Goal: Task Accomplishment & Management: Complete application form

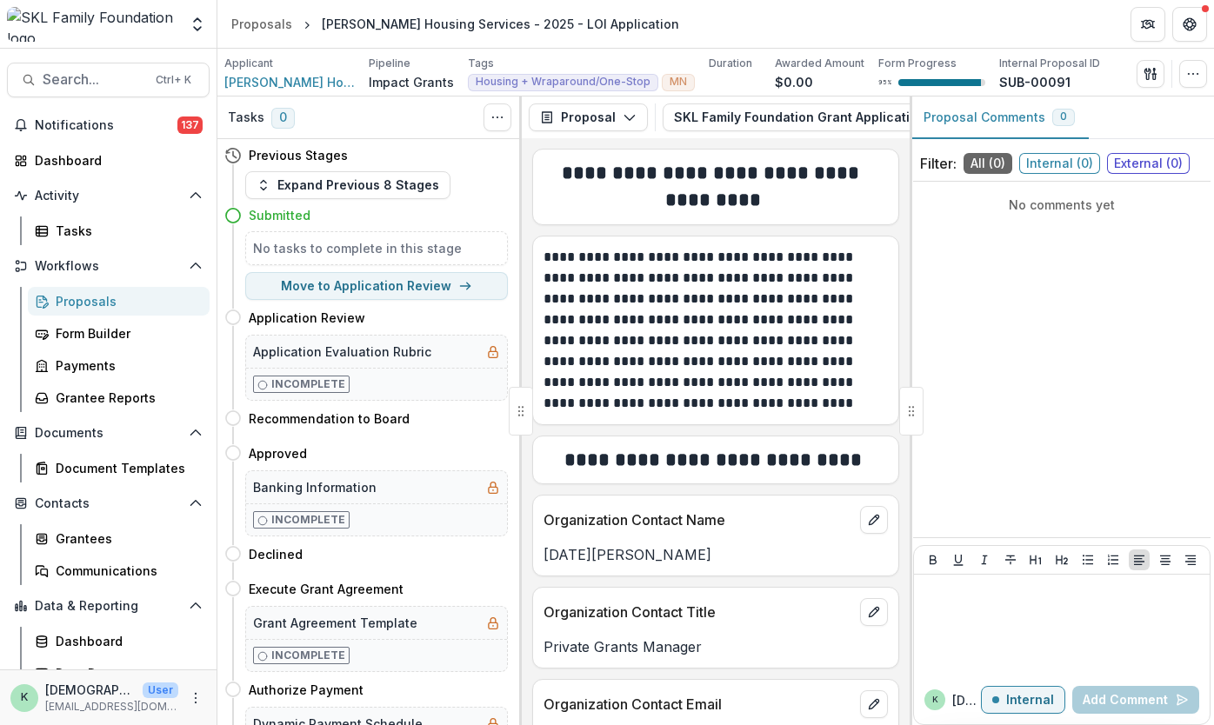
click at [92, 300] on div "Proposals" at bounding box center [126, 301] width 140 height 18
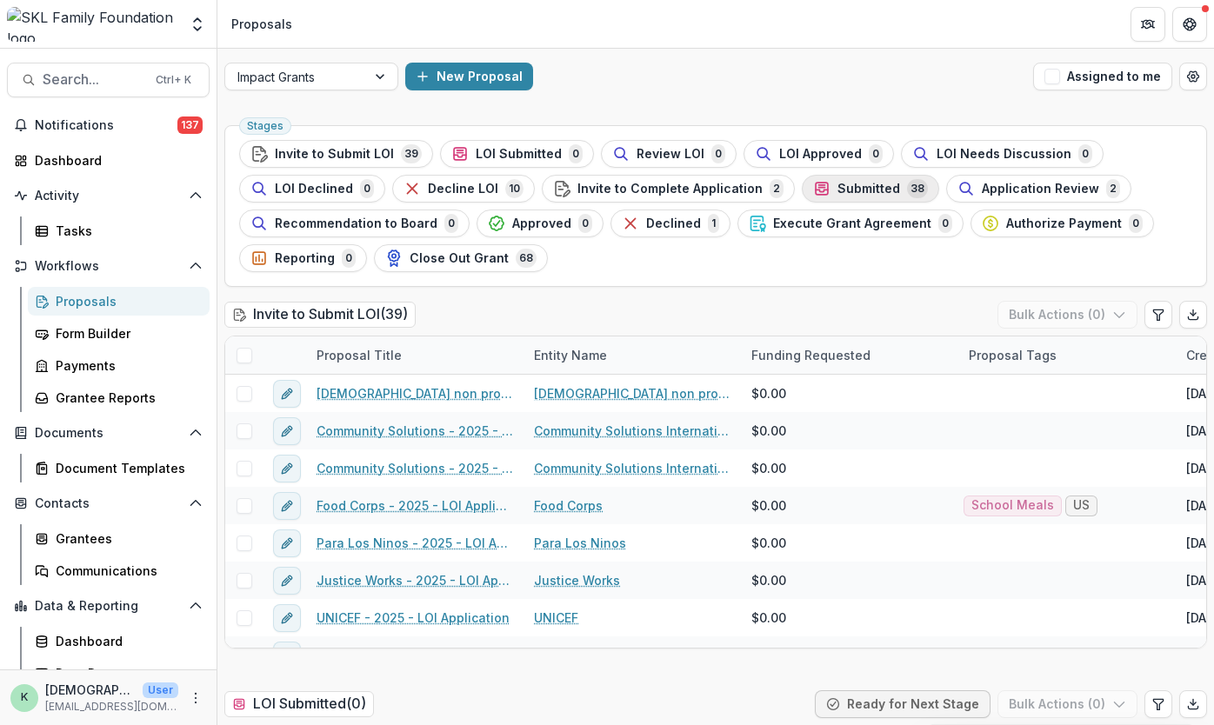
click at [842, 191] on span "Submitted" at bounding box center [868, 189] width 63 height 15
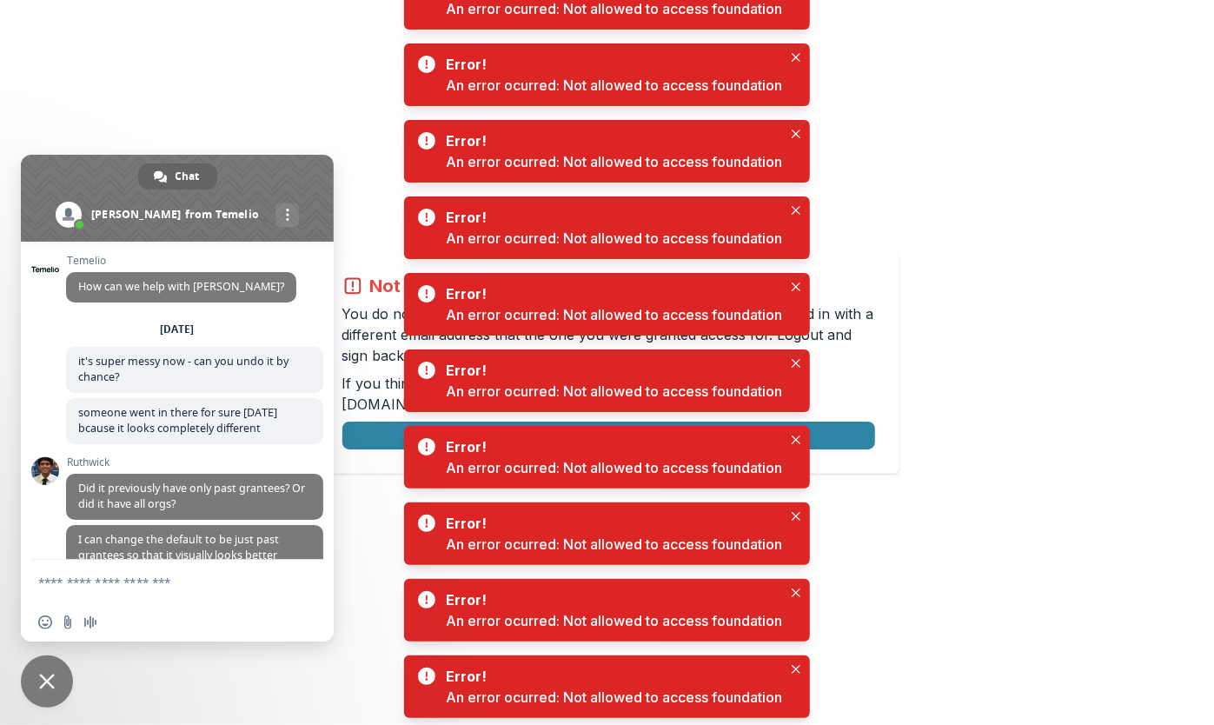
scroll to position [7120, 0]
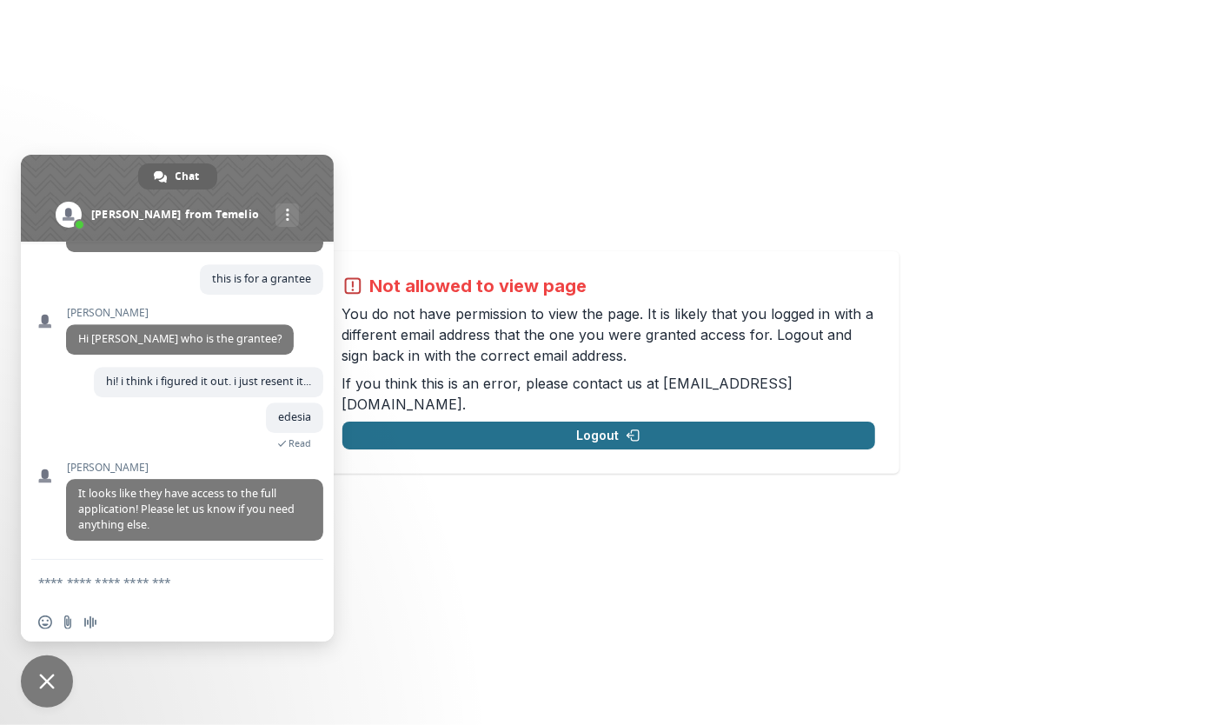
click at [695, 431] on button "Logout" at bounding box center [609, 436] width 533 height 28
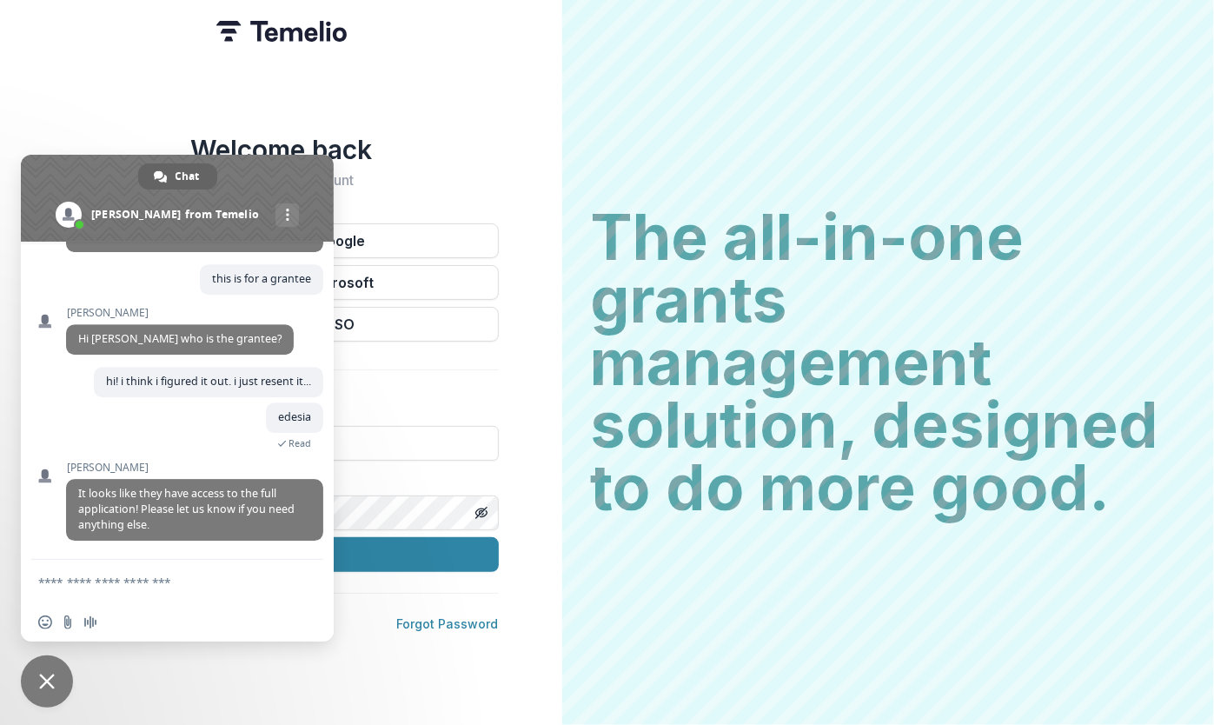
click at [313, 165] on span at bounding box center [177, 198] width 313 height 87
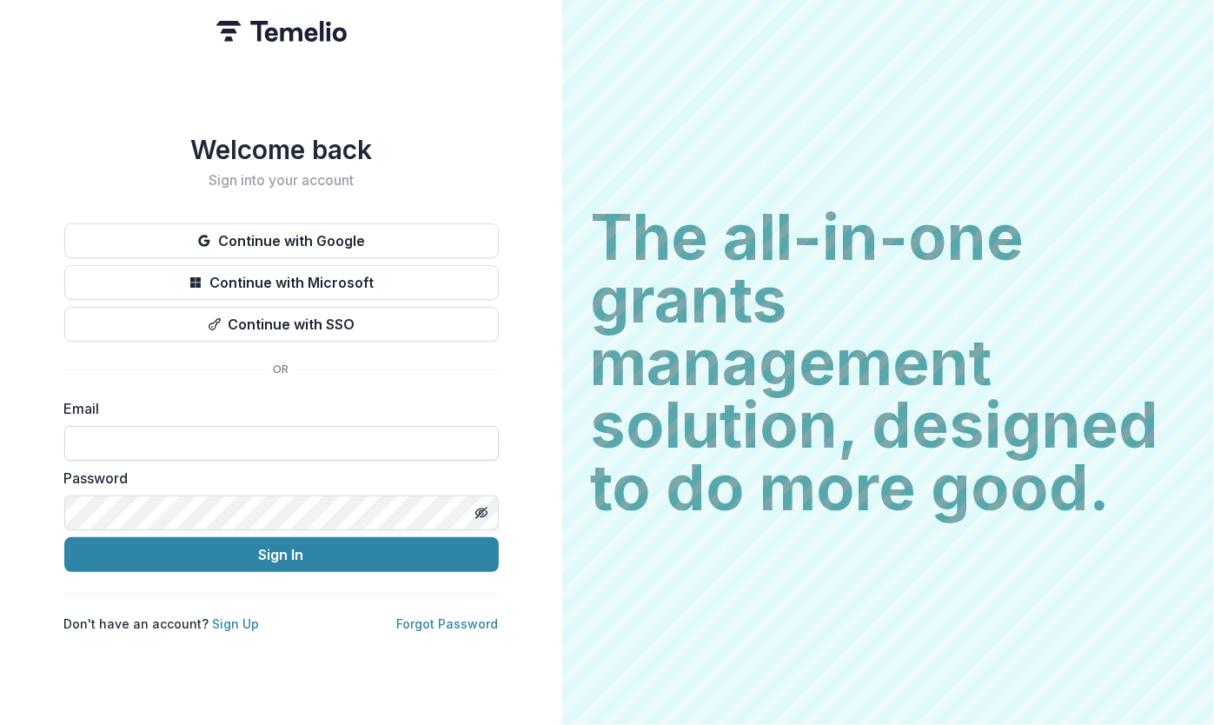
click at [285, 439] on input at bounding box center [281, 443] width 435 height 35
type input "**********"
click at [64, 537] on button "Sign In" at bounding box center [281, 554] width 435 height 35
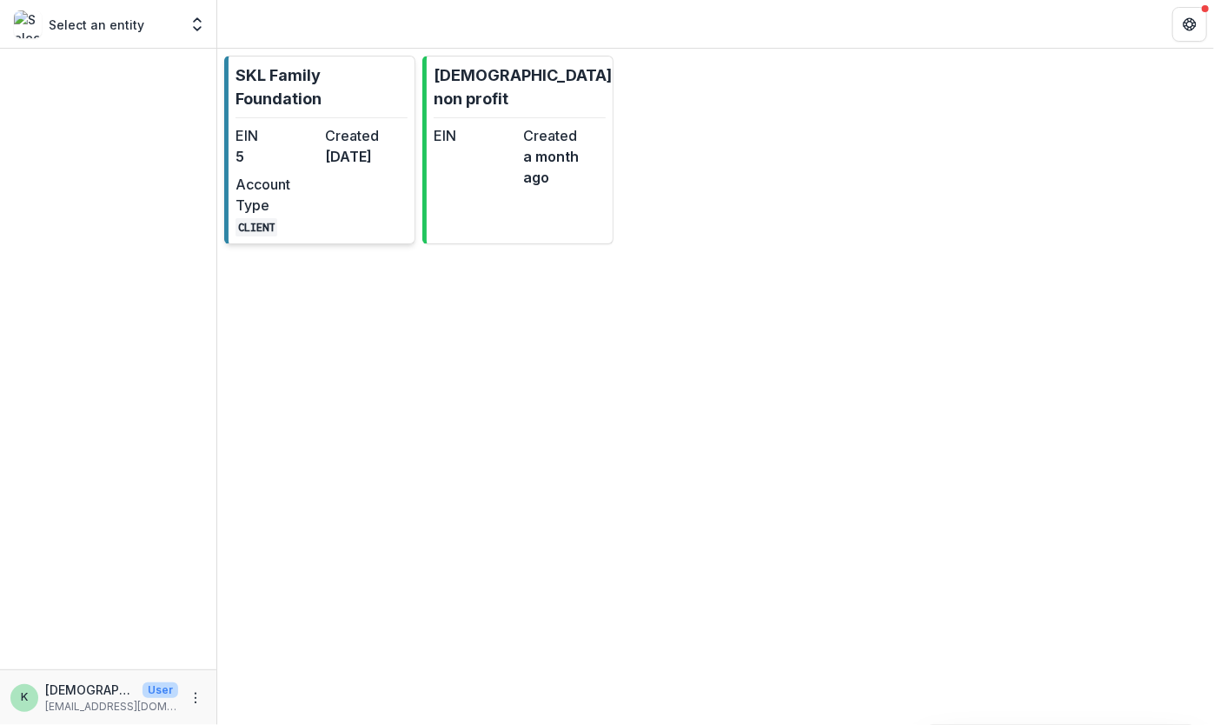
click at [301, 83] on p "SKL Family Foundation" at bounding box center [322, 86] width 172 height 47
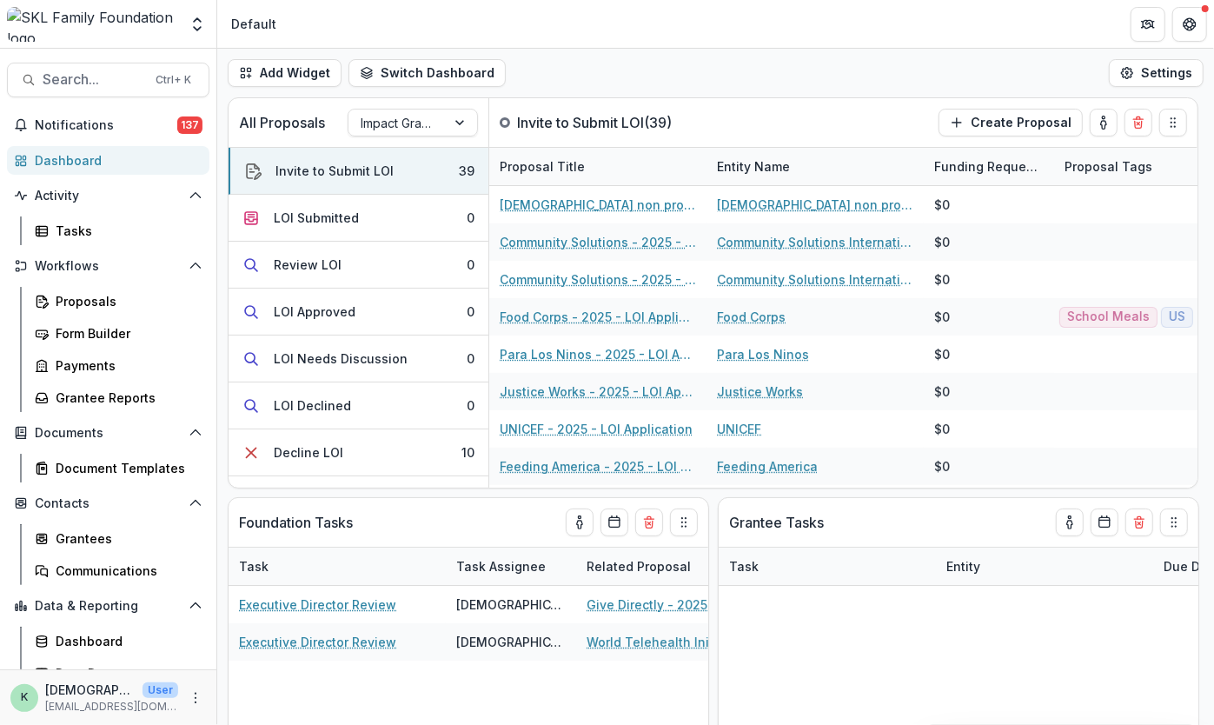
click at [70, 152] on div "Dashboard" at bounding box center [115, 160] width 161 height 18
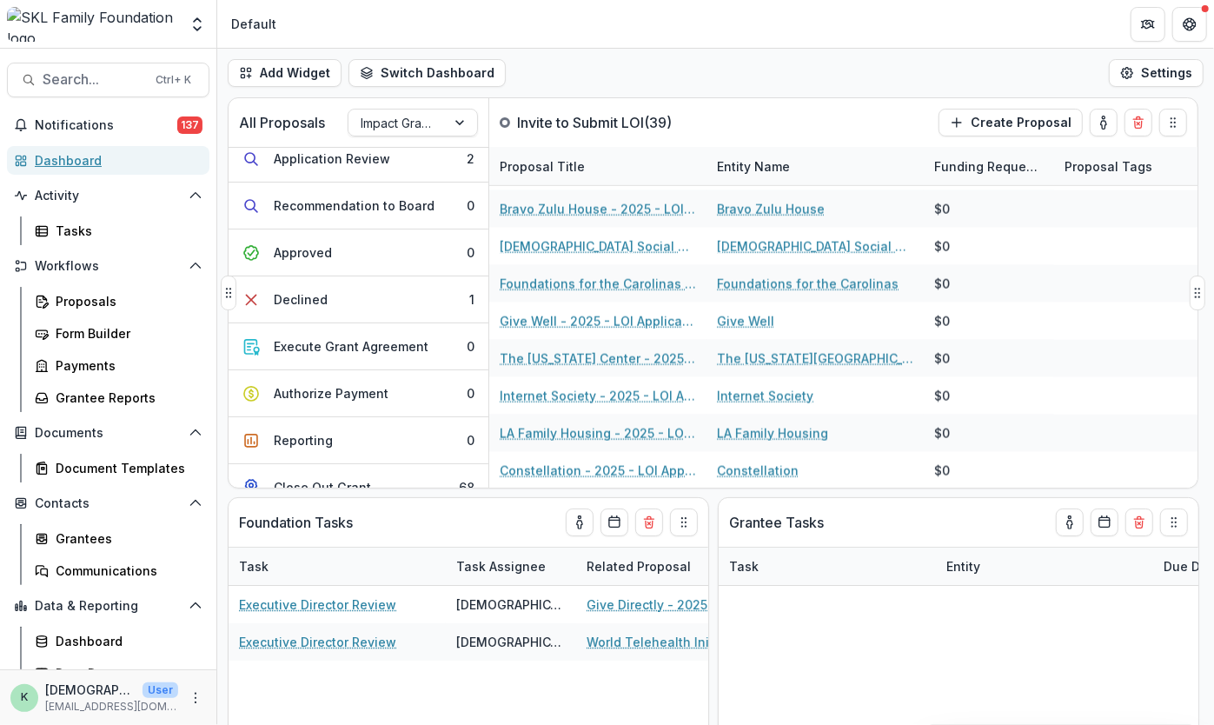
scroll to position [451, 0]
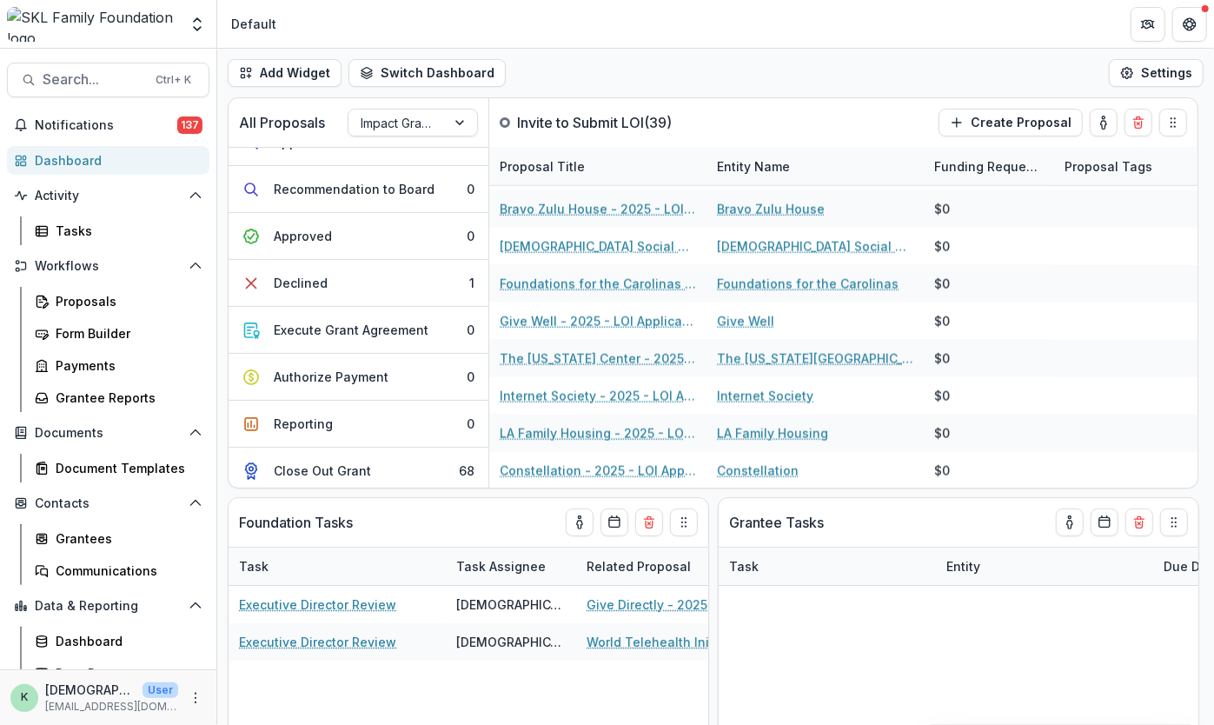
click at [50, 163] on div "Dashboard" at bounding box center [115, 160] width 161 height 18
click at [87, 298] on div "Proposals" at bounding box center [126, 301] width 140 height 18
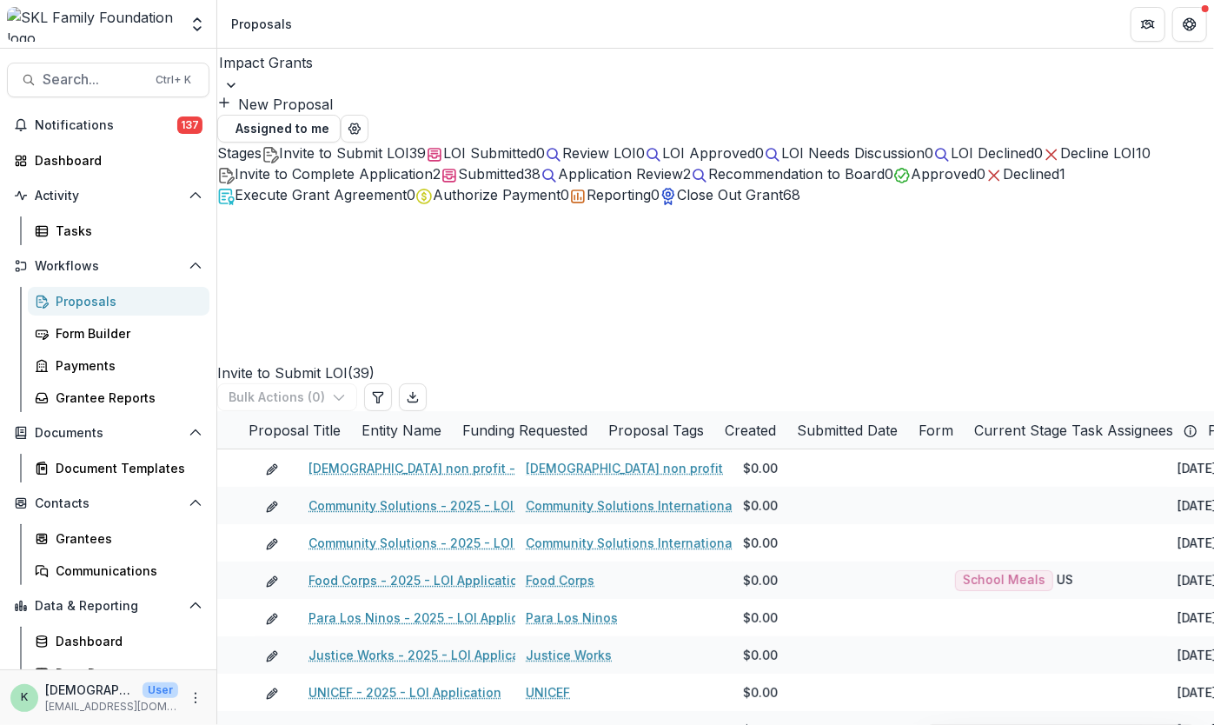
click at [524, 183] on span "Submitted" at bounding box center [491, 173] width 66 height 17
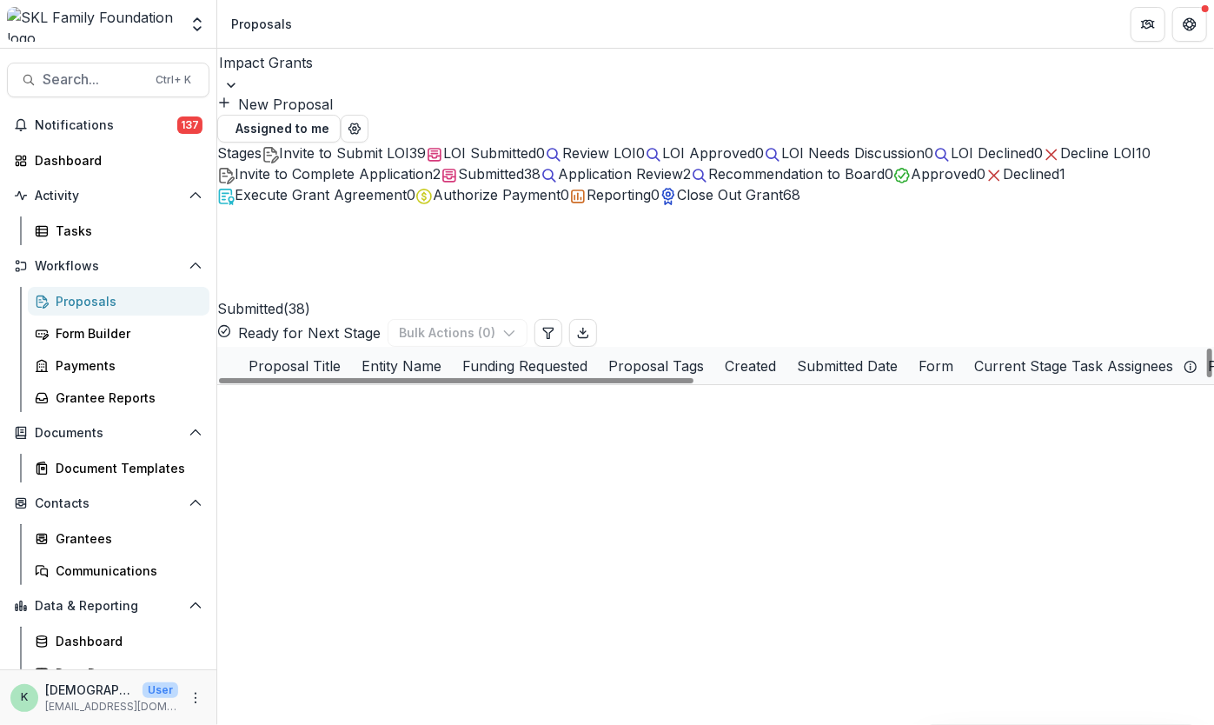
scroll to position [150, 0]
click at [409, 656] on link "[DEMOGRAPHIC_DATA] Family Center Service of [GEOGRAPHIC_DATA] - 2025 - LOI Appl…" at bounding box center [597, 665] width 562 height 18
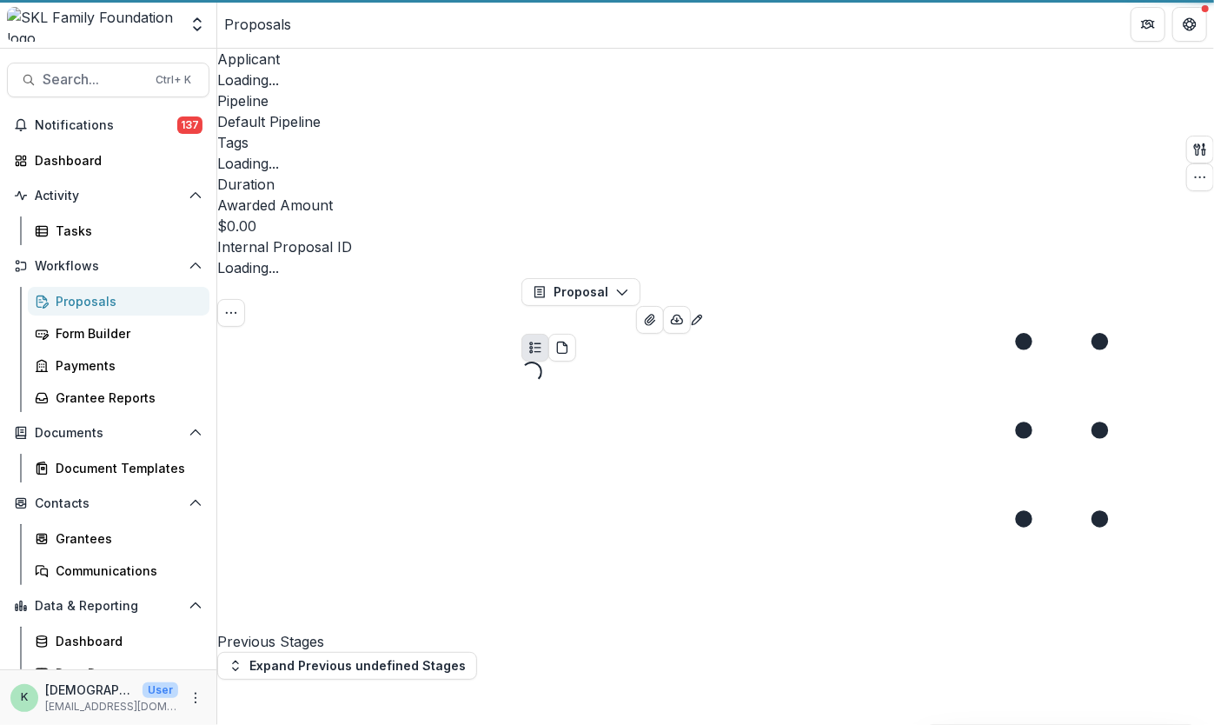
click at [409, 498] on div "Tasks 0 Show Cancelled Tasks Previous Stages Expand Previous undefined Stages" at bounding box center [369, 479] width 304 height 402
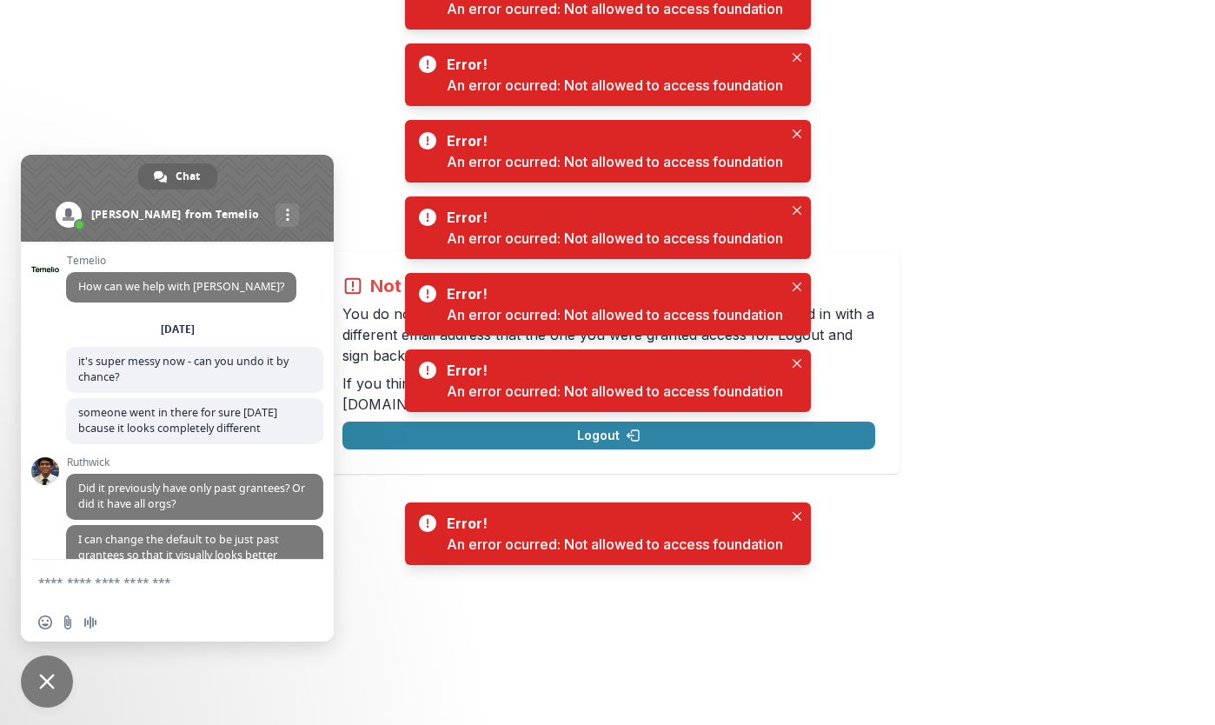
scroll to position [7120, 0]
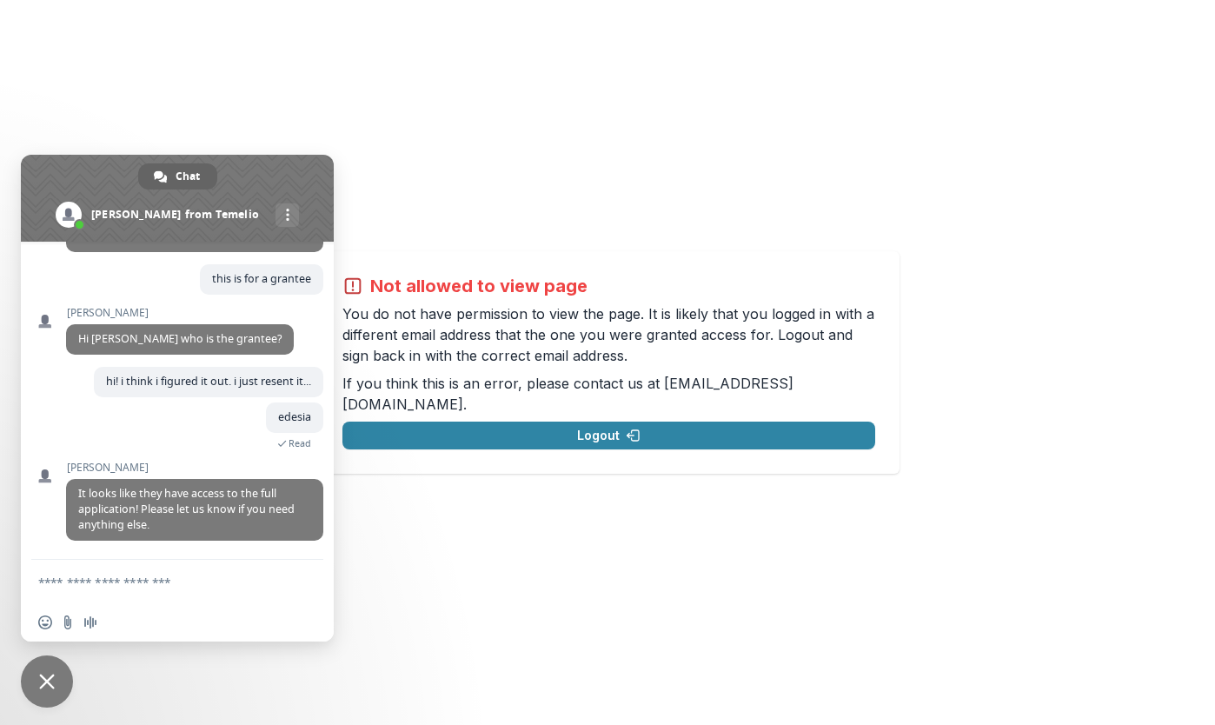
click at [396, 88] on div "Not allowed to view page You do not have permission to view the page. It is lik…" at bounding box center [607, 362] width 1215 height 725
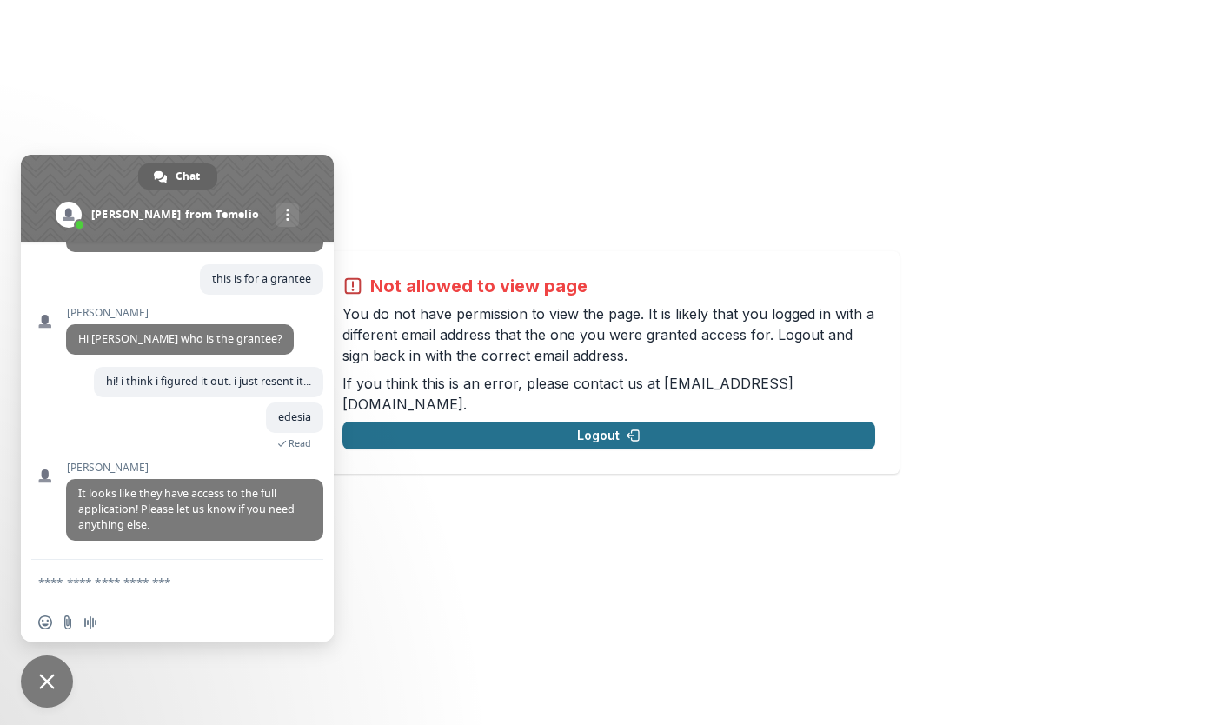
click at [688, 429] on button "Logout" at bounding box center [609, 436] width 533 height 28
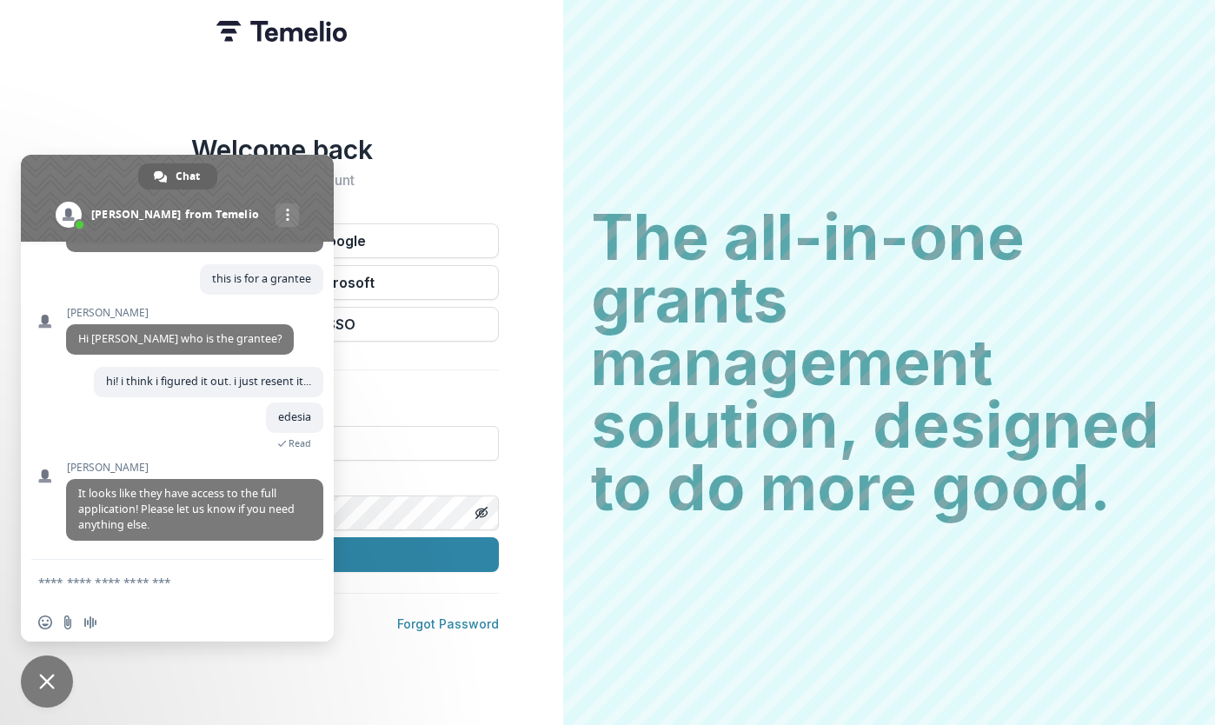
click at [302, 168] on span at bounding box center [177, 198] width 313 height 87
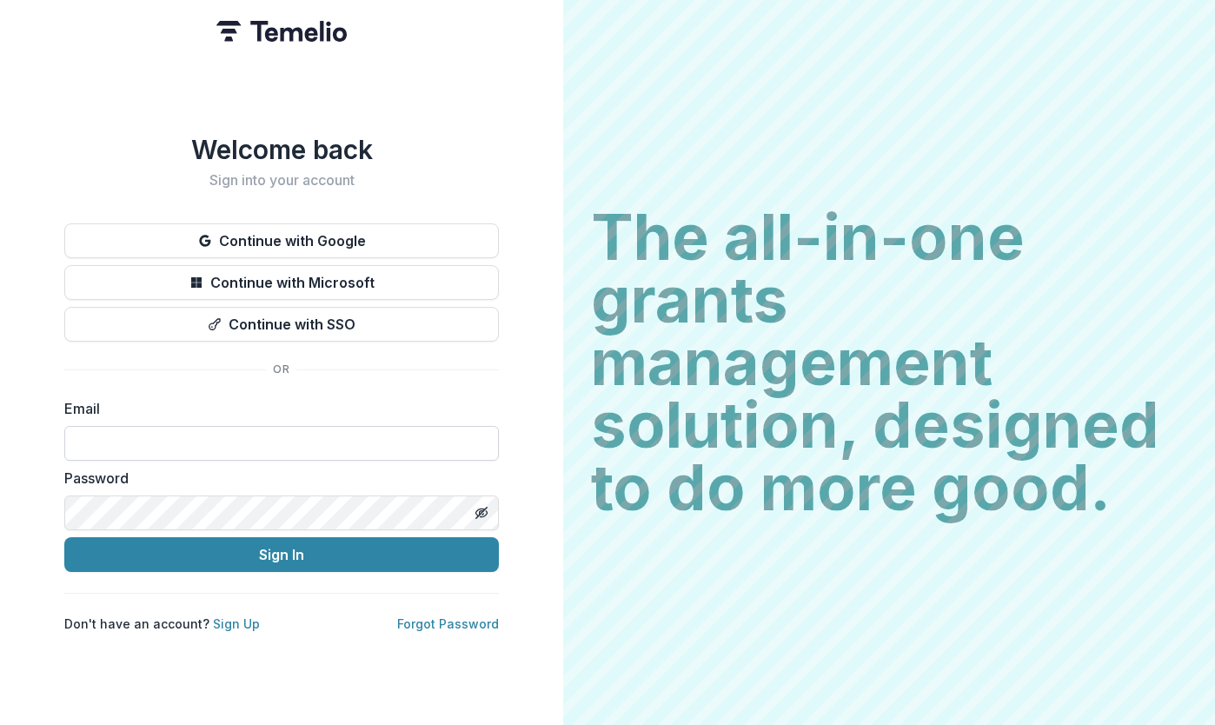
click at [185, 455] on input at bounding box center [281, 443] width 435 height 35
type input "**********"
click at [64, 537] on button "Sign In" at bounding box center [281, 554] width 435 height 35
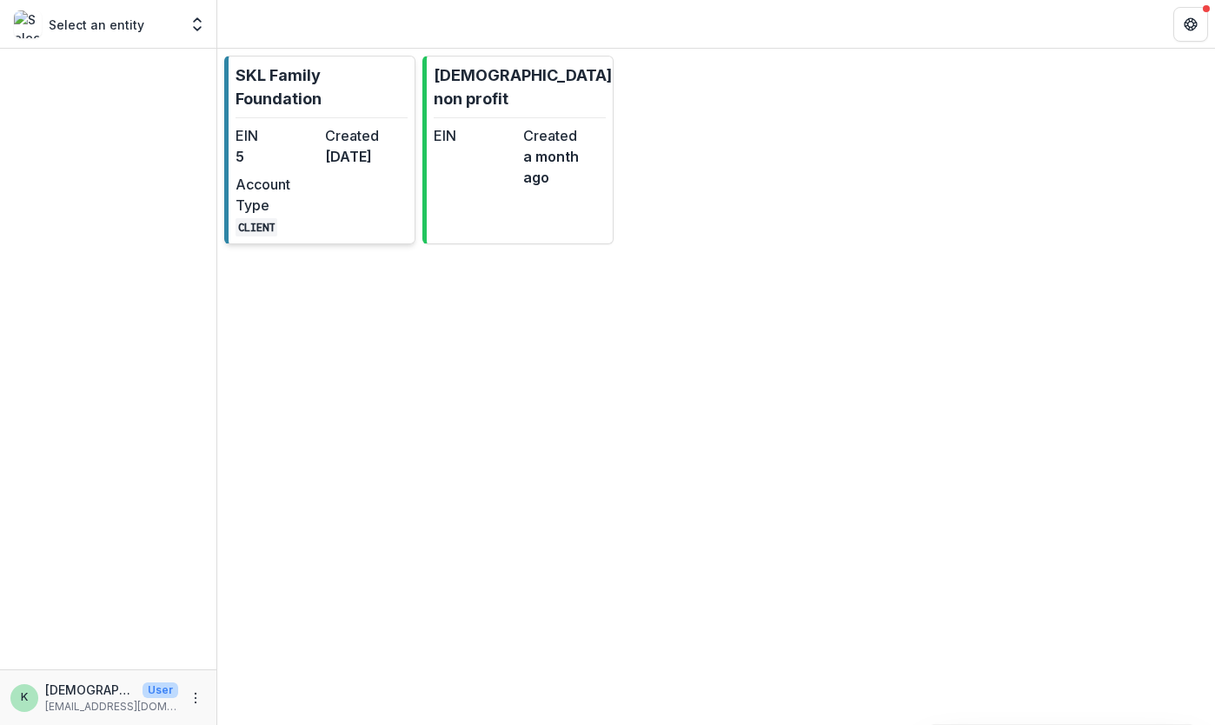
click at [252, 71] on p "SKL Family Foundation" at bounding box center [322, 86] width 172 height 47
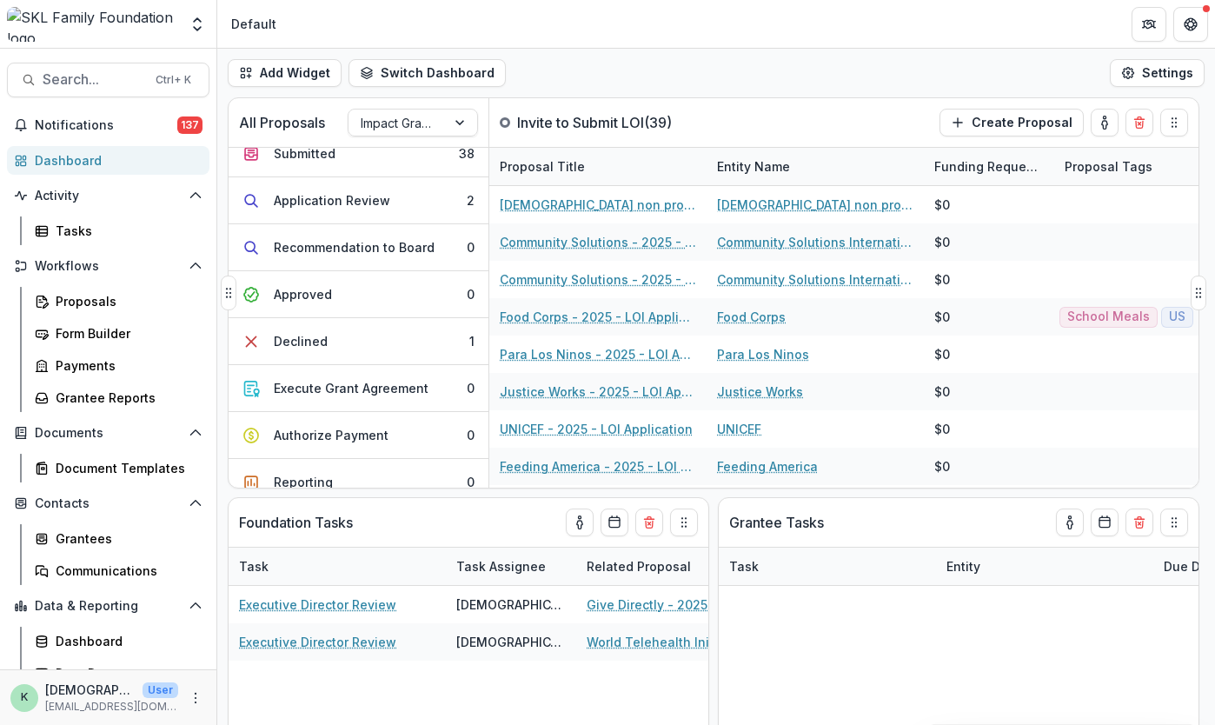
scroll to position [396, 0]
click at [64, 300] on div "Proposals" at bounding box center [126, 301] width 140 height 18
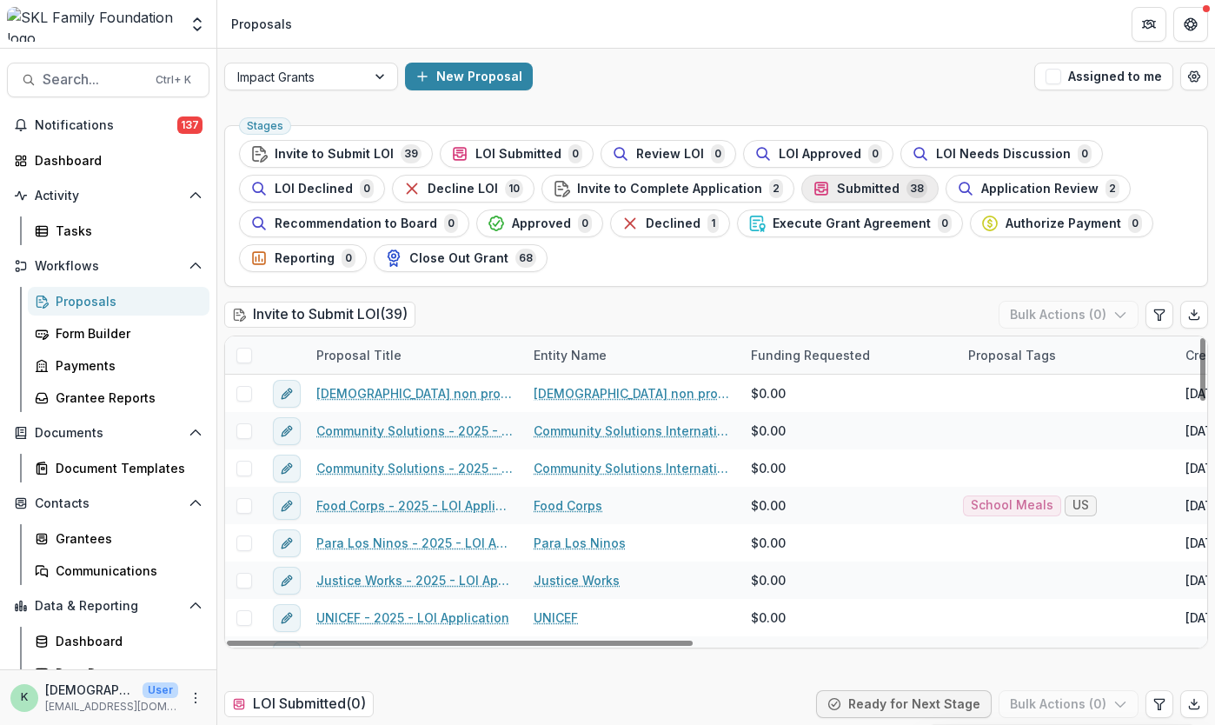
click at [844, 194] on span "Submitted" at bounding box center [868, 189] width 63 height 15
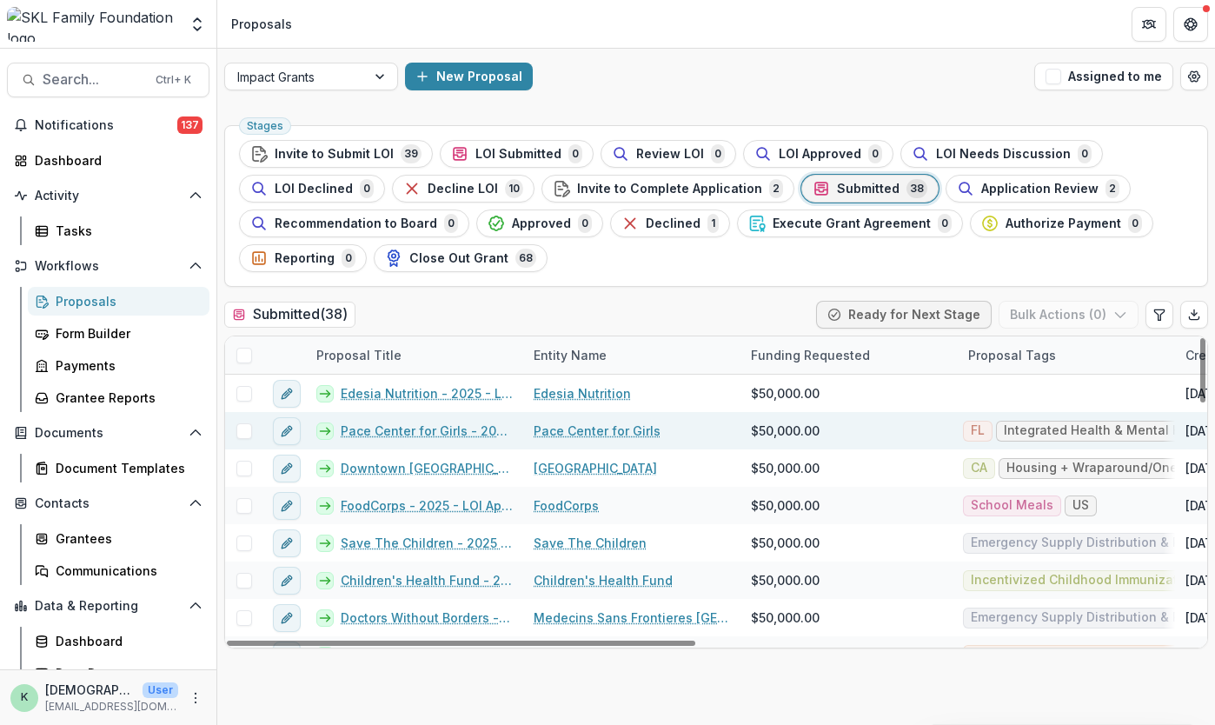
click at [372, 425] on link "Pace Center for Girls - 2025 - LOI Application" at bounding box center [427, 431] width 172 height 18
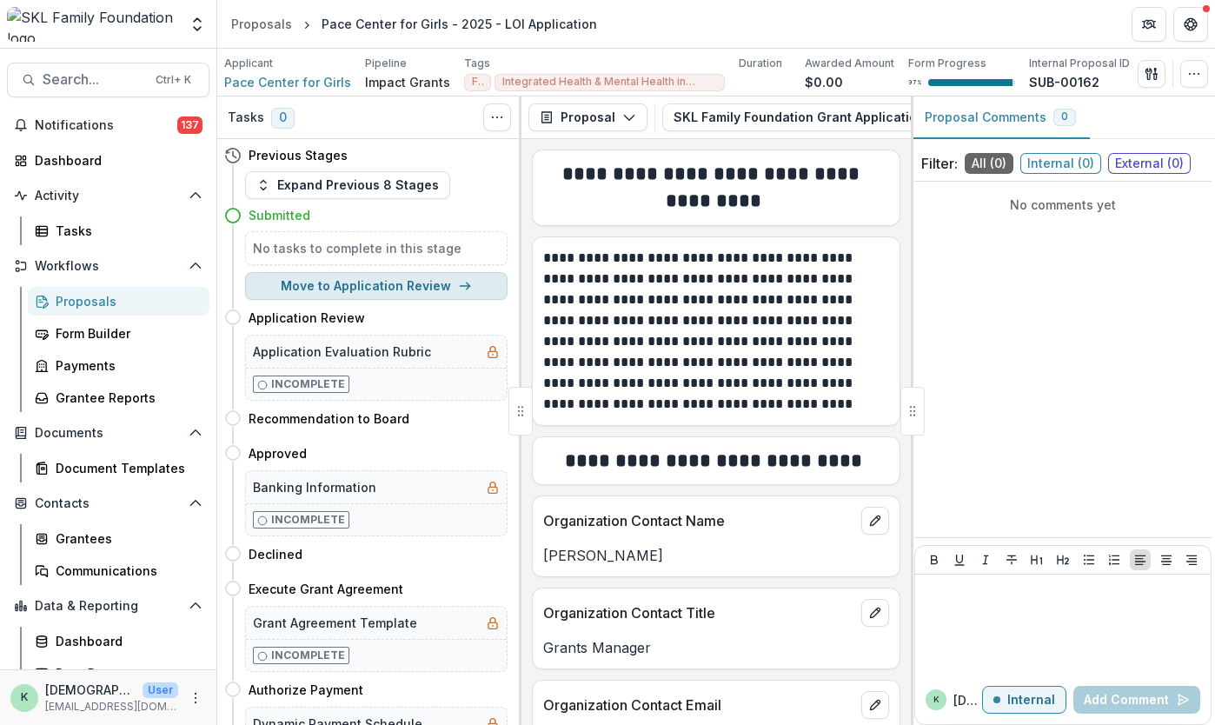
click at [363, 288] on button "Move to Application Review" at bounding box center [376, 286] width 263 height 28
select select "**********"
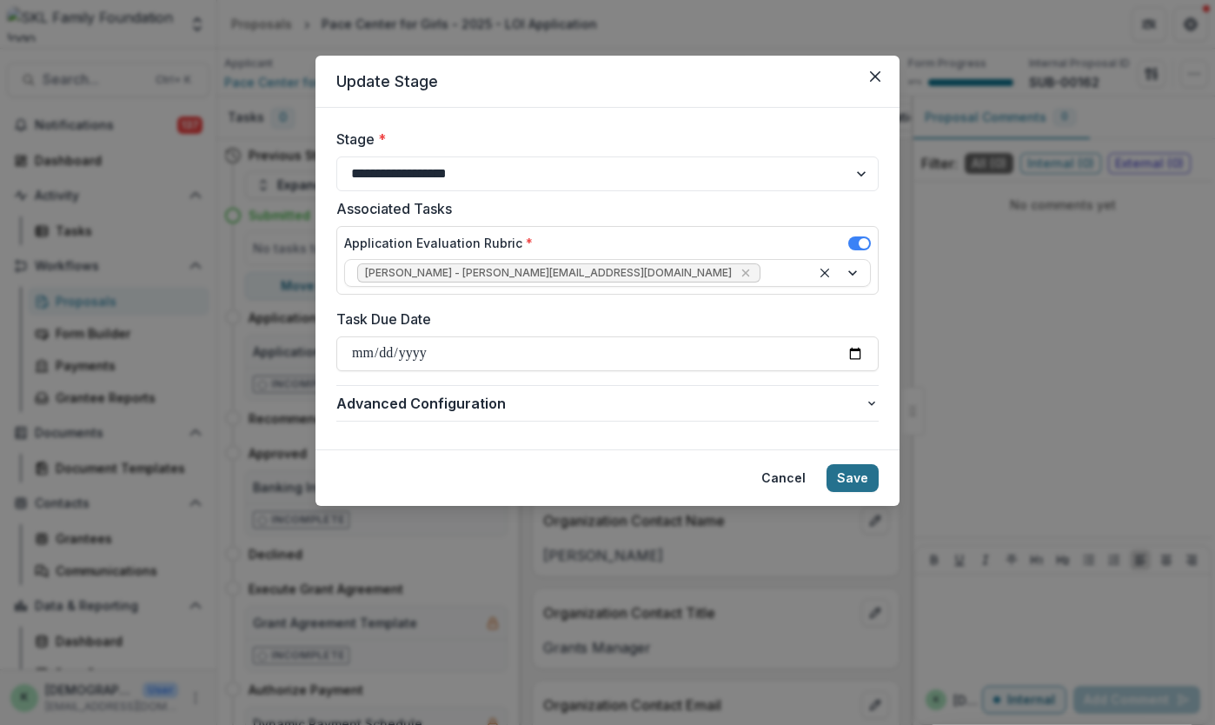
click at [860, 476] on button "Save" at bounding box center [853, 478] width 52 height 28
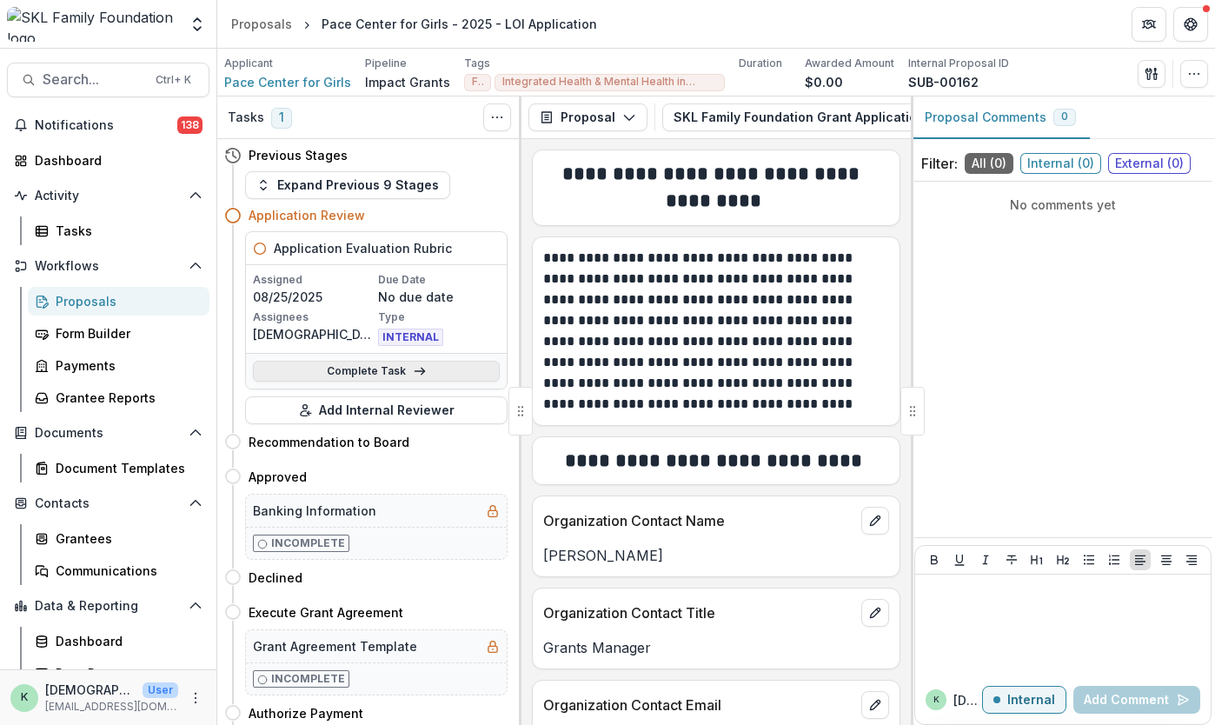
click at [378, 376] on link "Complete Task" at bounding box center [376, 371] width 247 height 21
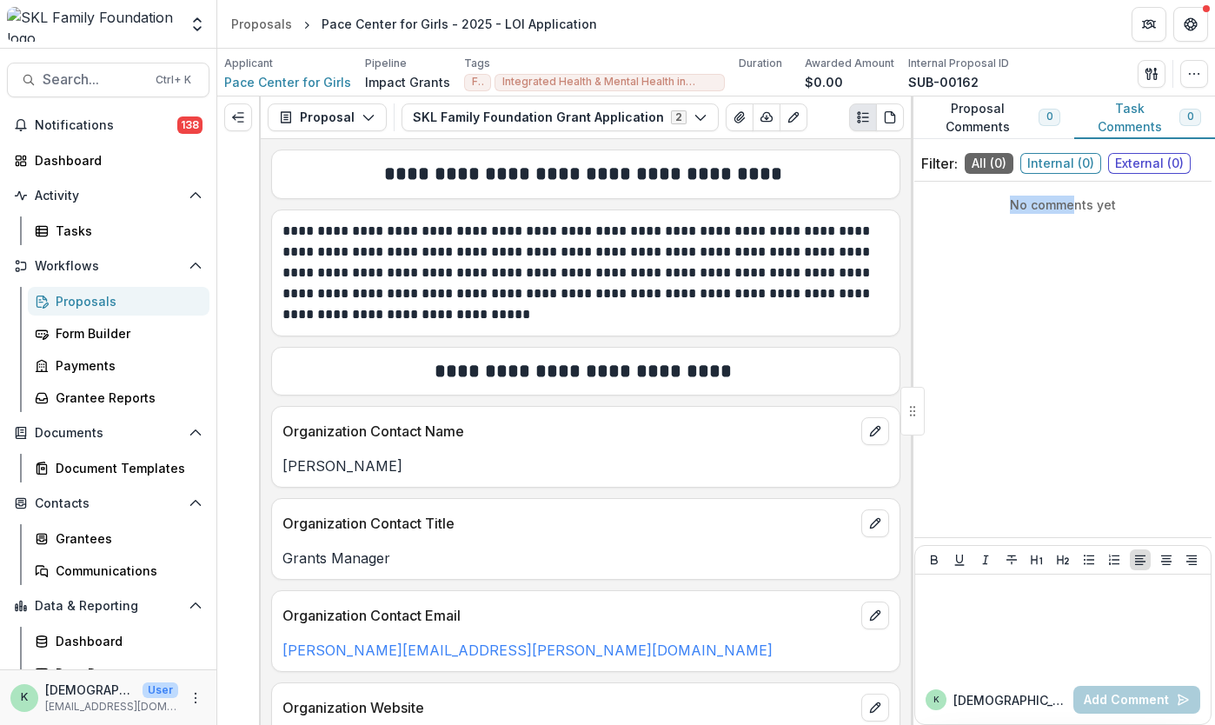
drag, startPoint x: 915, startPoint y: 276, endPoint x: 1076, endPoint y: 253, distance: 163.3
click at [1076, 253] on div "No comments yet" at bounding box center [1063, 360] width 297 height 342
drag, startPoint x: 261, startPoint y: 409, endPoint x: 542, endPoint y: 393, distance: 281.3
click at [542, 393] on div "**********" at bounding box center [586, 432] width 650 height 586
click at [839, 368] on h2 "**********" at bounding box center [584, 371] width 602 height 27
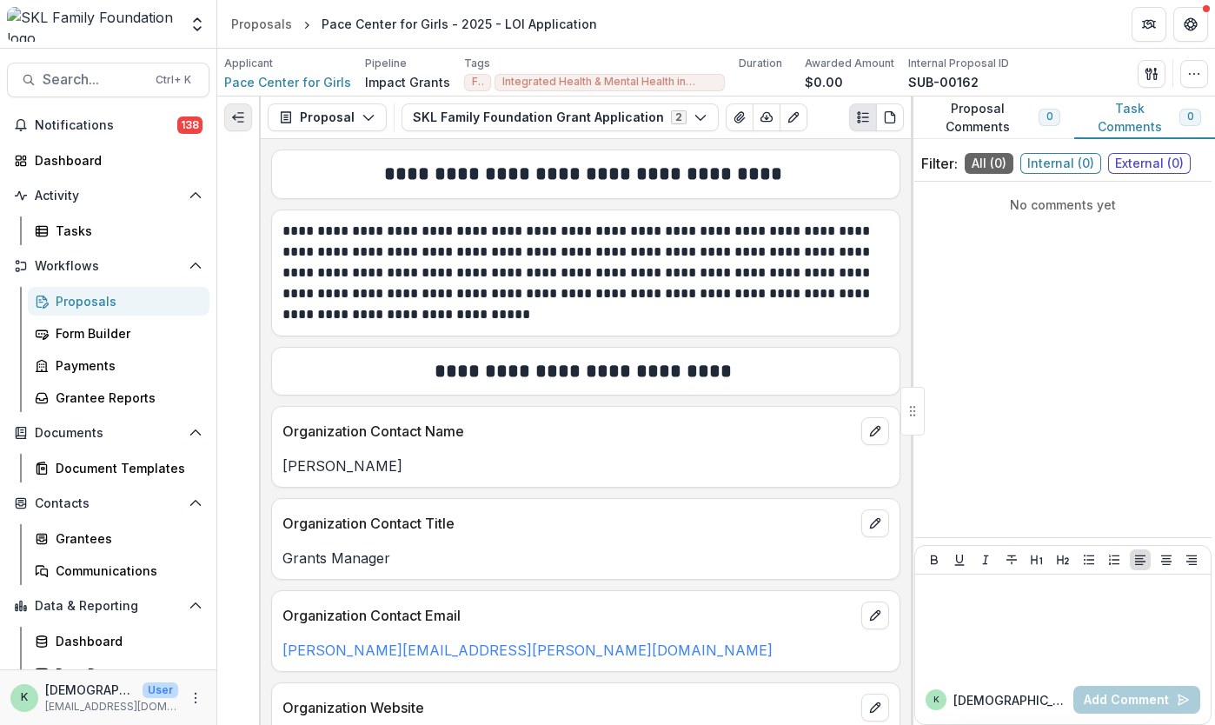
click at [242, 117] on line "Expand left" at bounding box center [238, 117] width 10 height 0
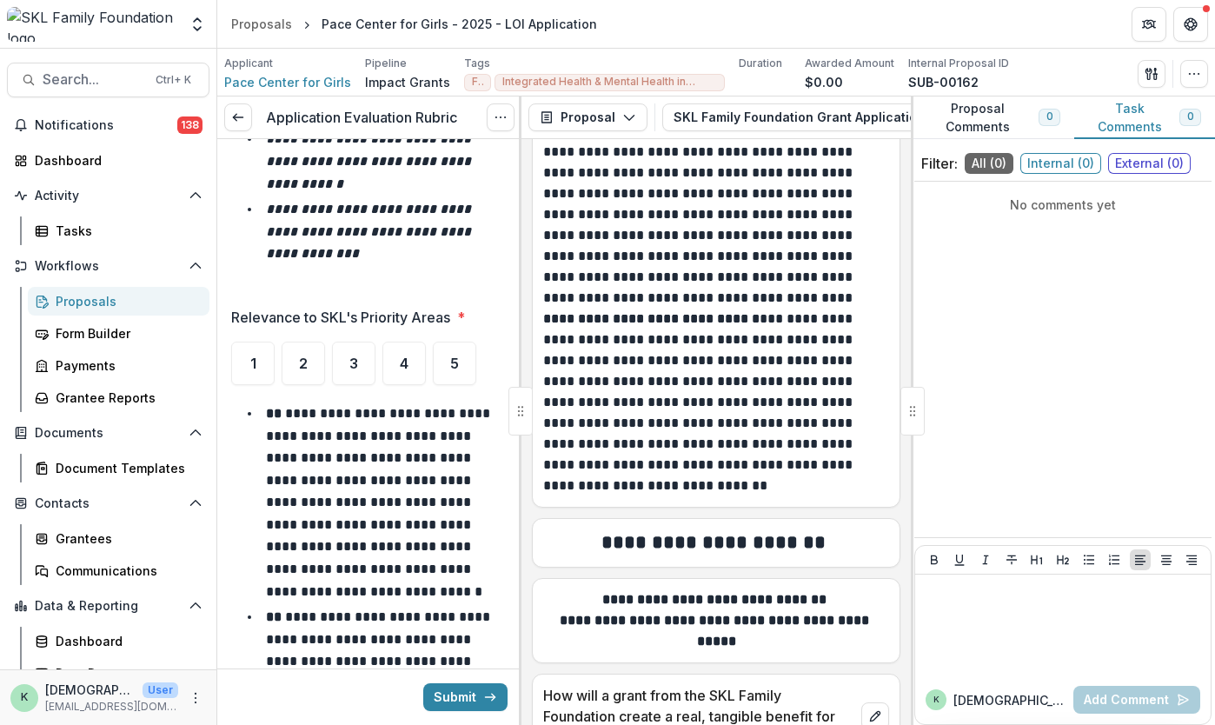
scroll to position [4989, 0]
click at [453, 366] on span "5" at bounding box center [454, 363] width 9 height 14
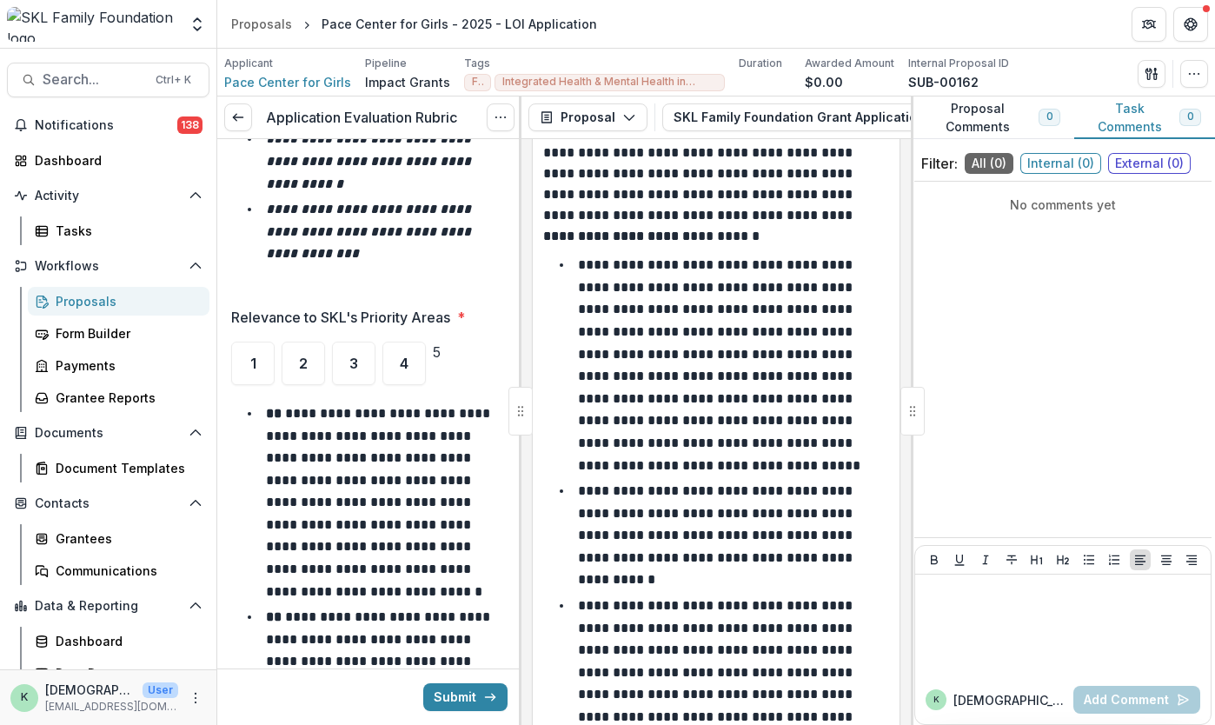
scroll to position [5897, 0]
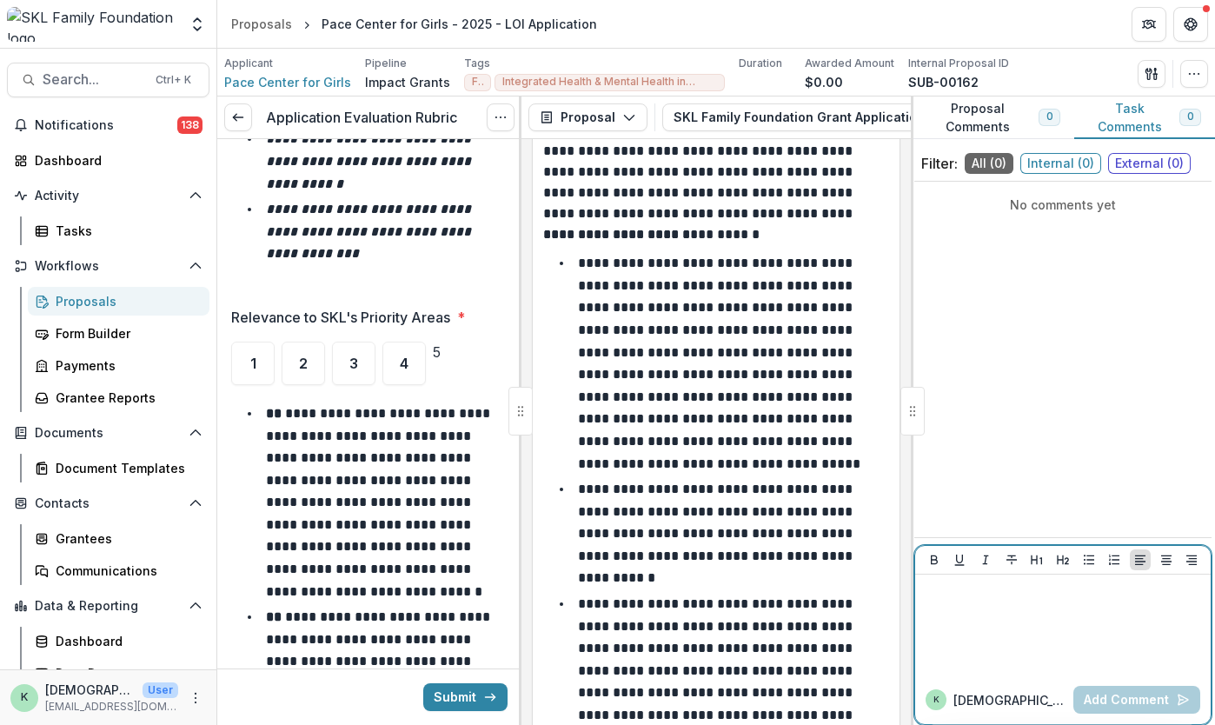
click at [1027, 630] on div at bounding box center [1063, 625] width 282 height 87
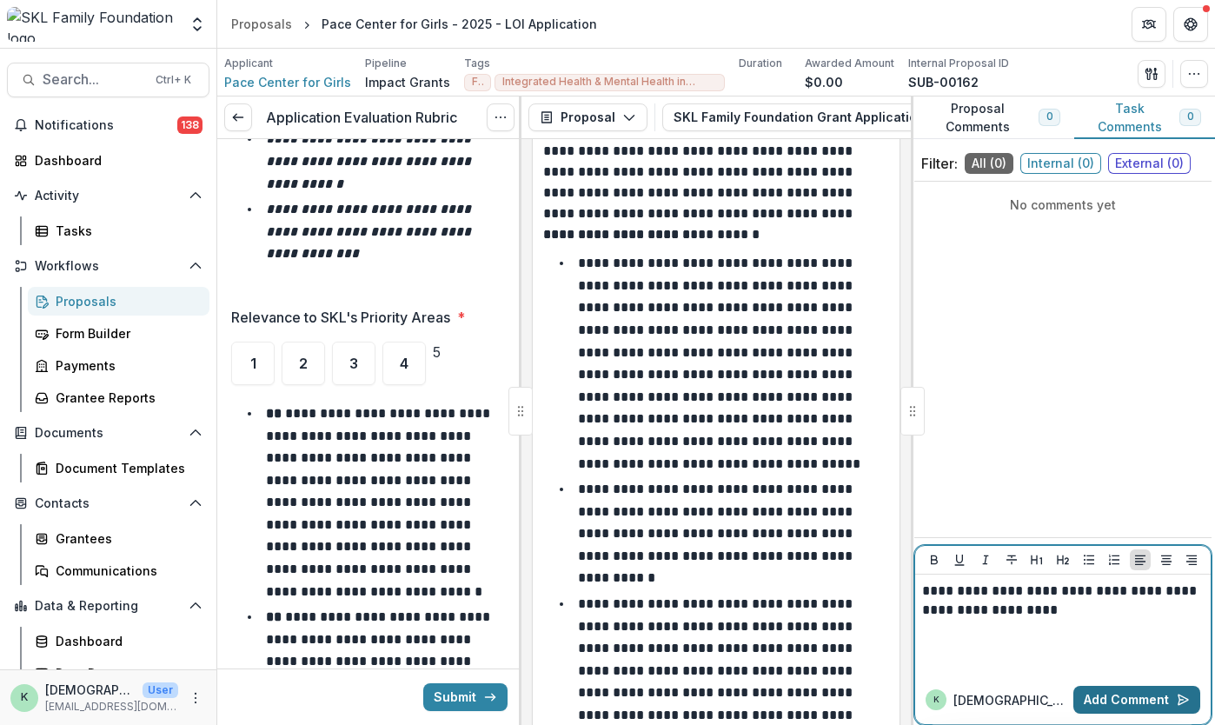
click at [1102, 698] on button "Add Comment" at bounding box center [1137, 700] width 127 height 28
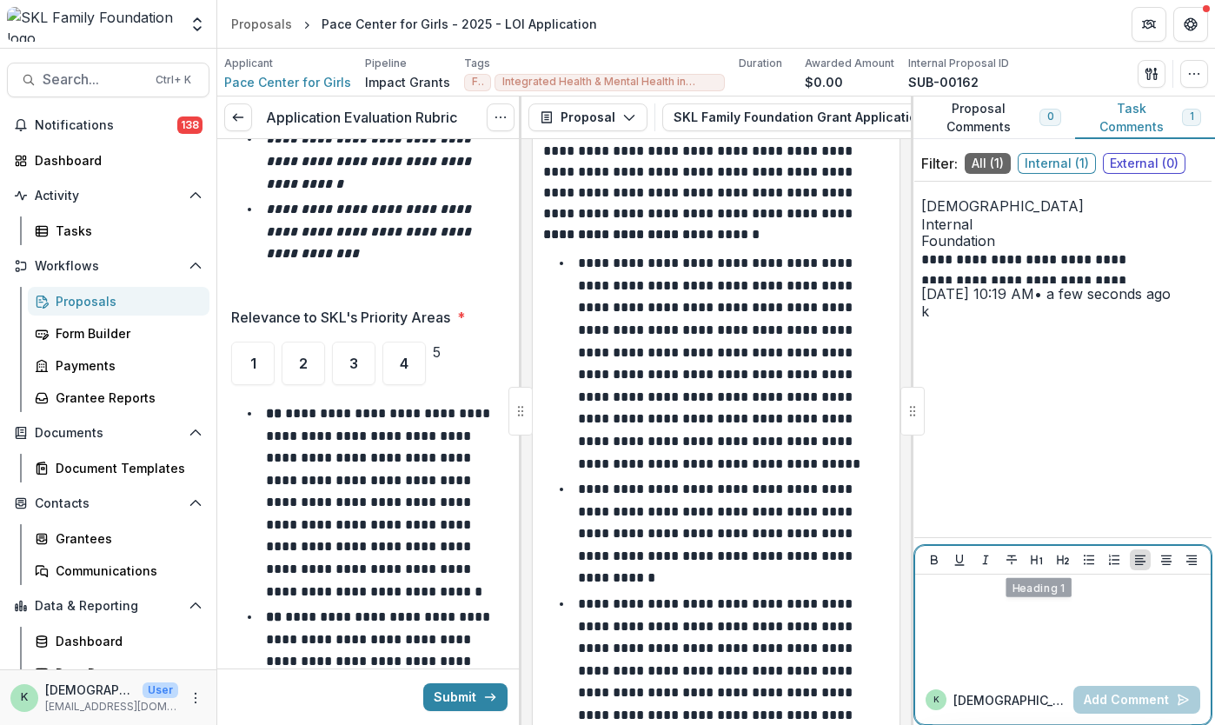
click at [1028, 620] on div at bounding box center [1063, 625] width 282 height 87
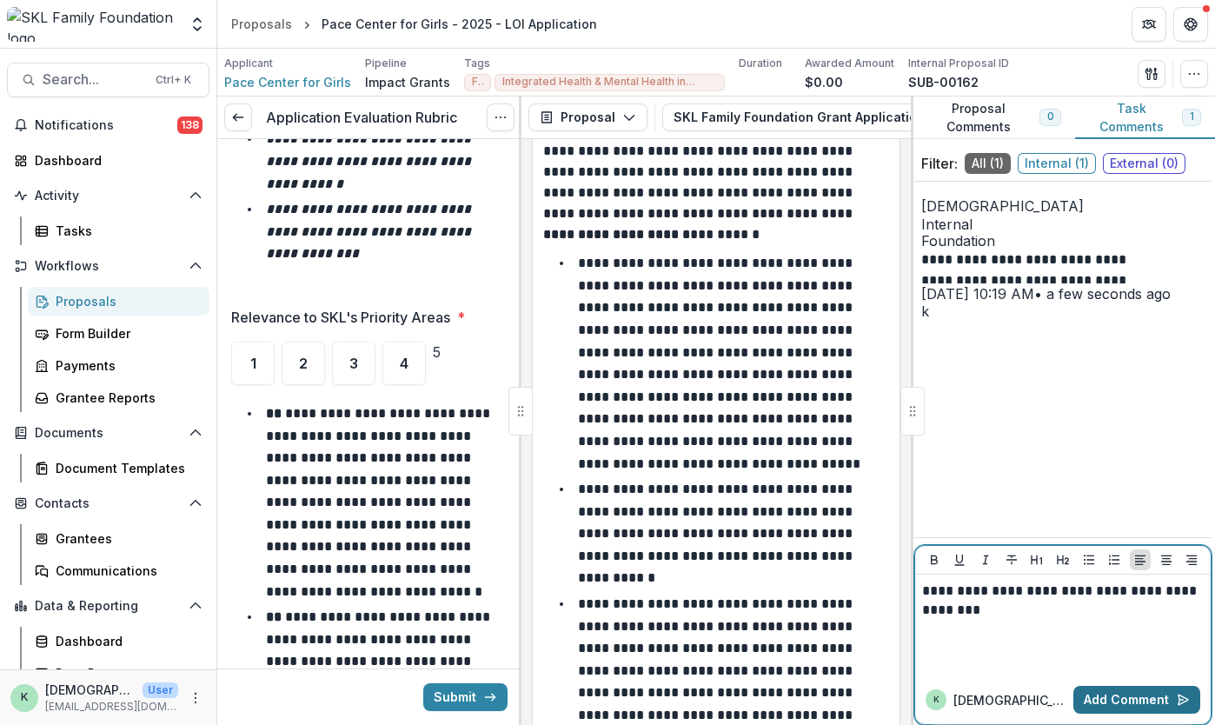
click at [1099, 689] on button "Add Comment" at bounding box center [1137, 700] width 127 height 28
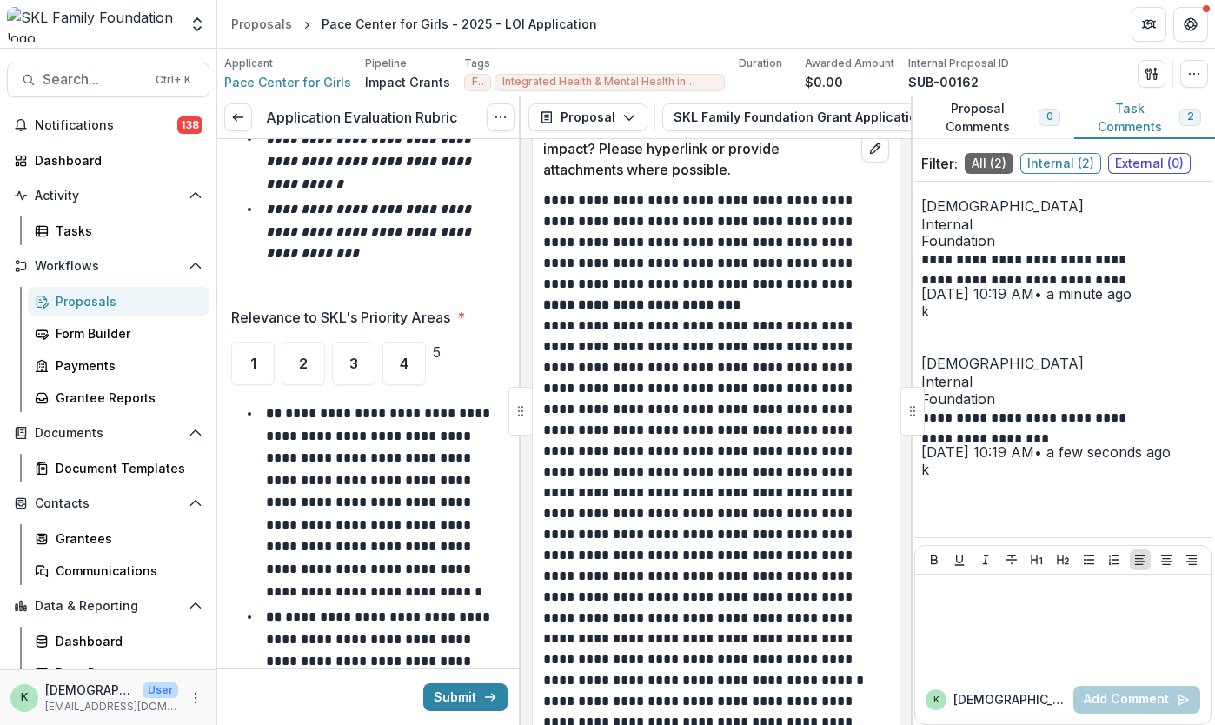
scroll to position [7322, 0]
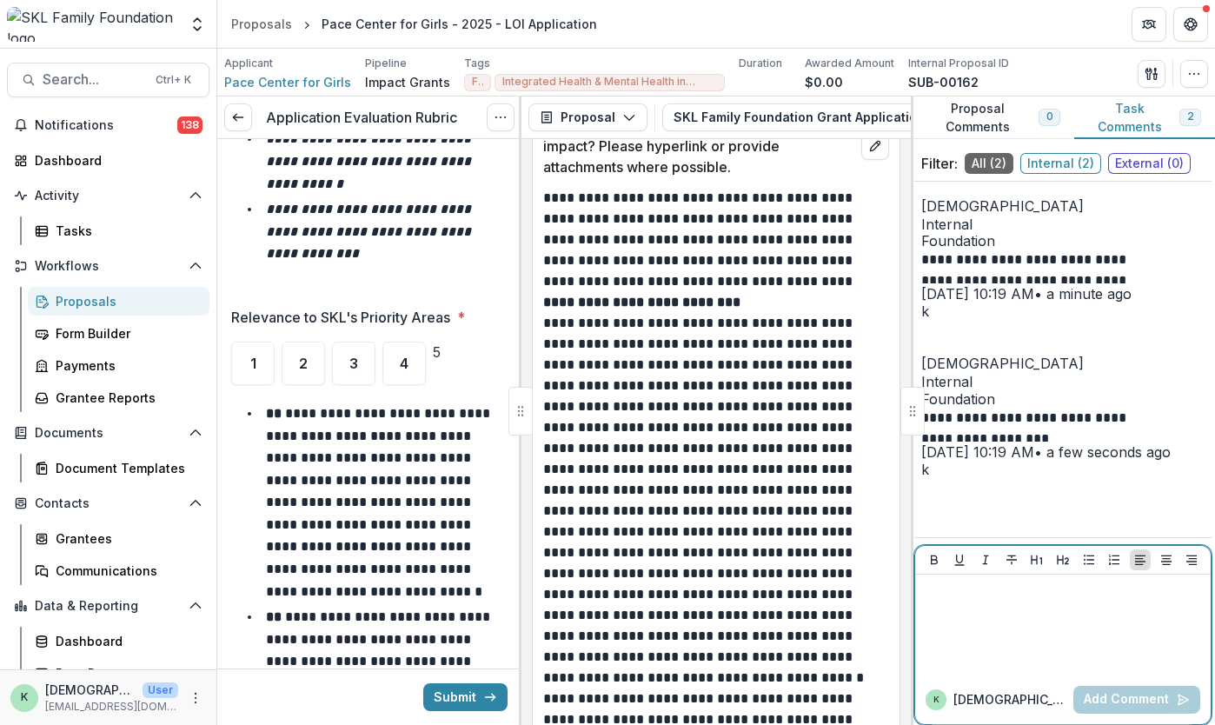
click at [1019, 629] on div at bounding box center [1063, 625] width 282 height 87
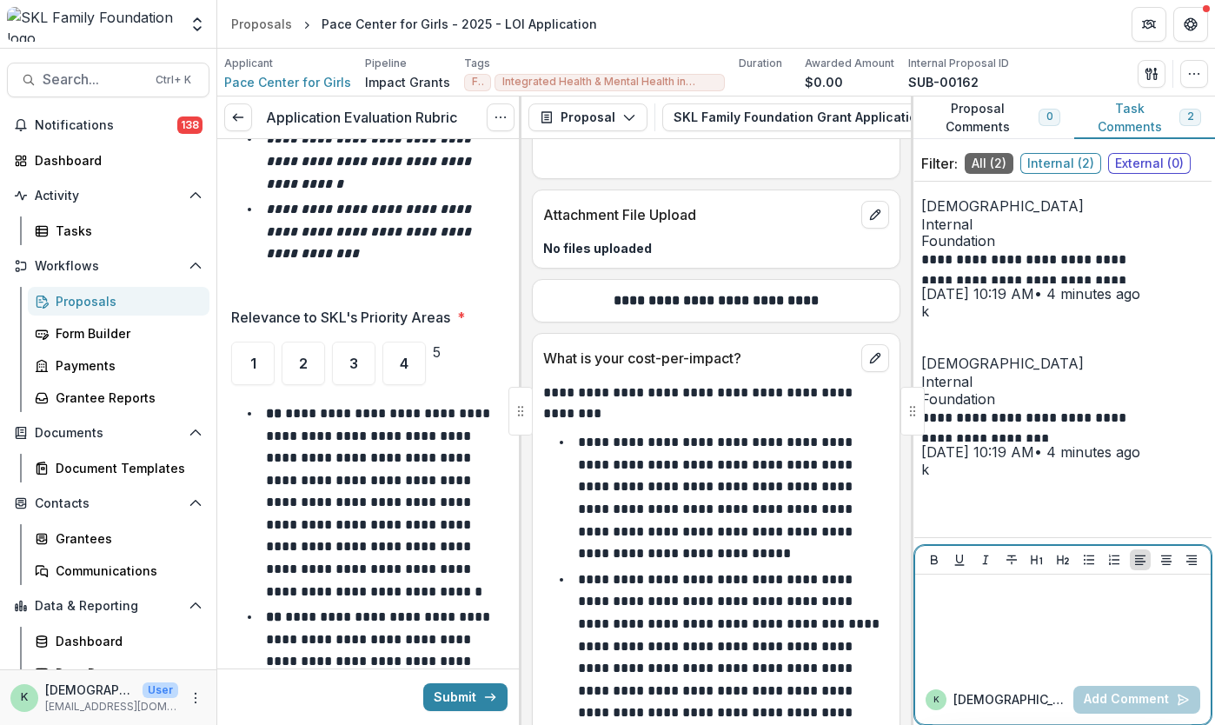
scroll to position [9243, 0]
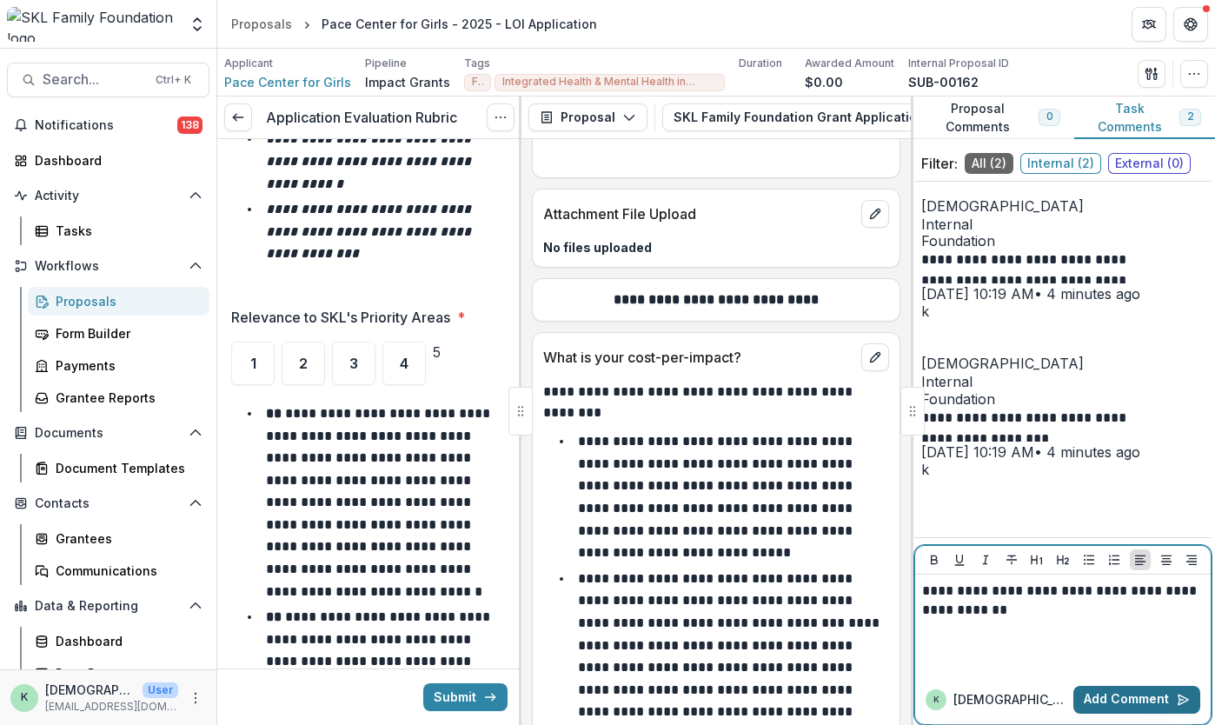
click at [1140, 696] on button "Add Comment" at bounding box center [1137, 700] width 127 height 28
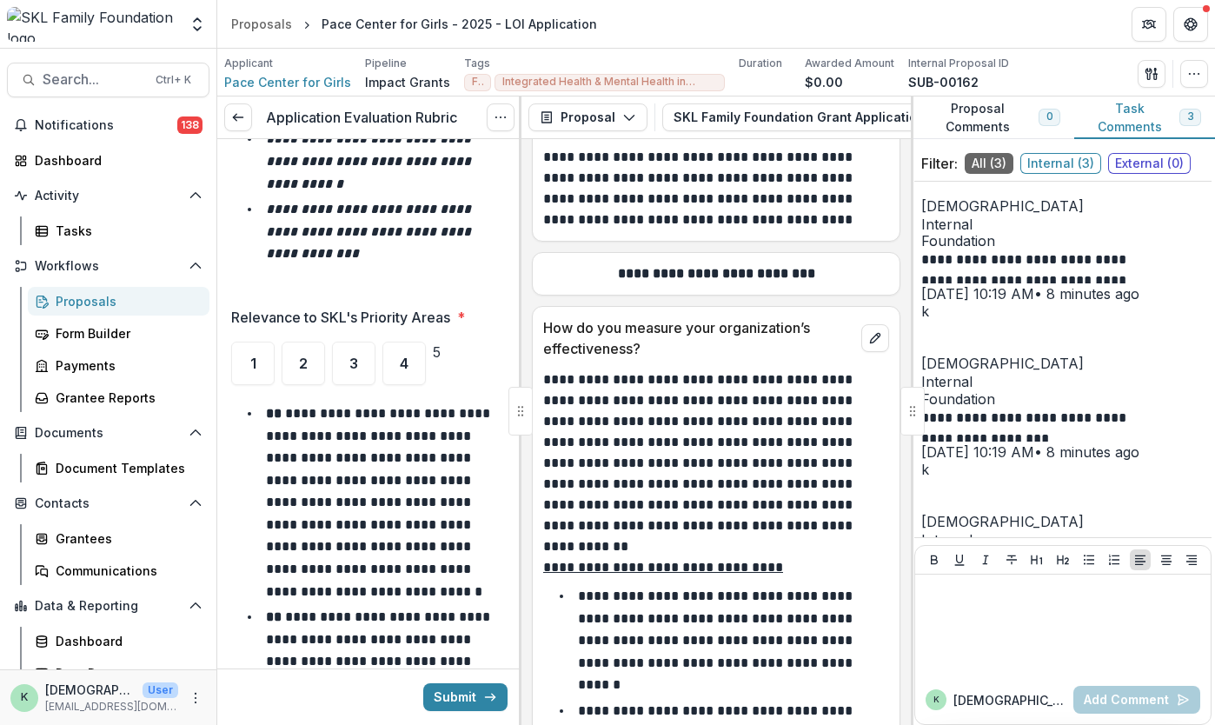
scroll to position [14522, 0]
click at [327, 506] on p "**********" at bounding box center [380, 502] width 228 height 191
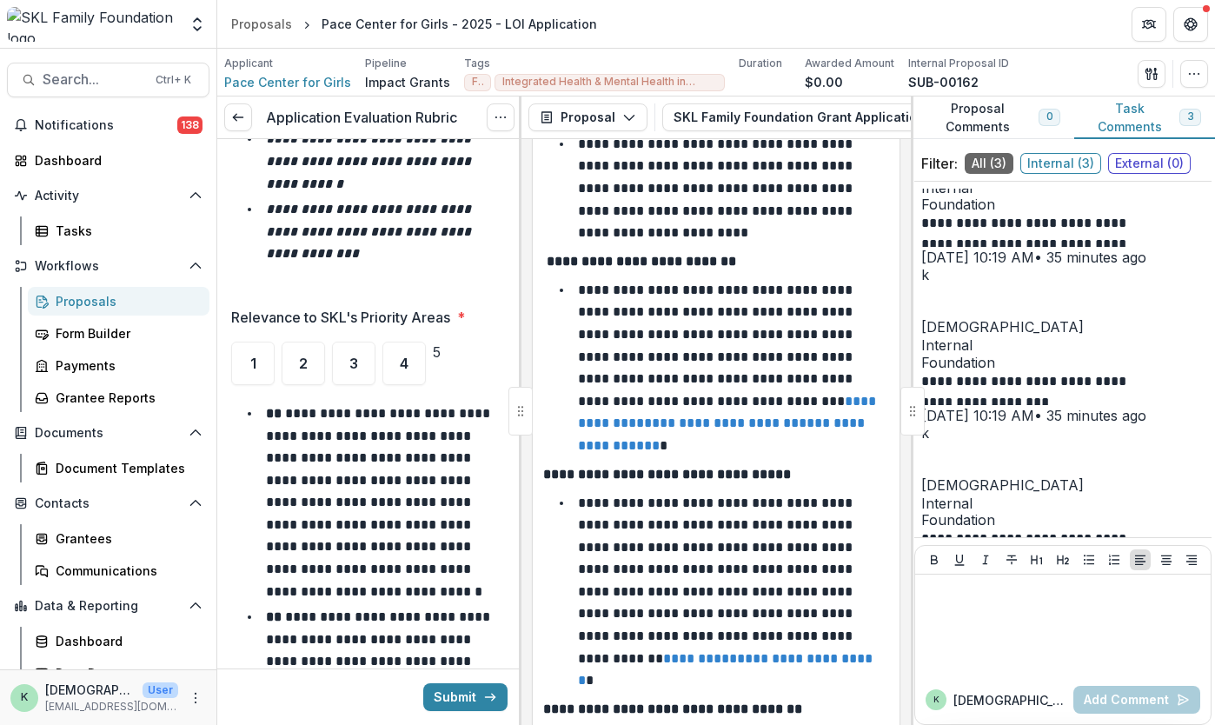
scroll to position [10293, 0]
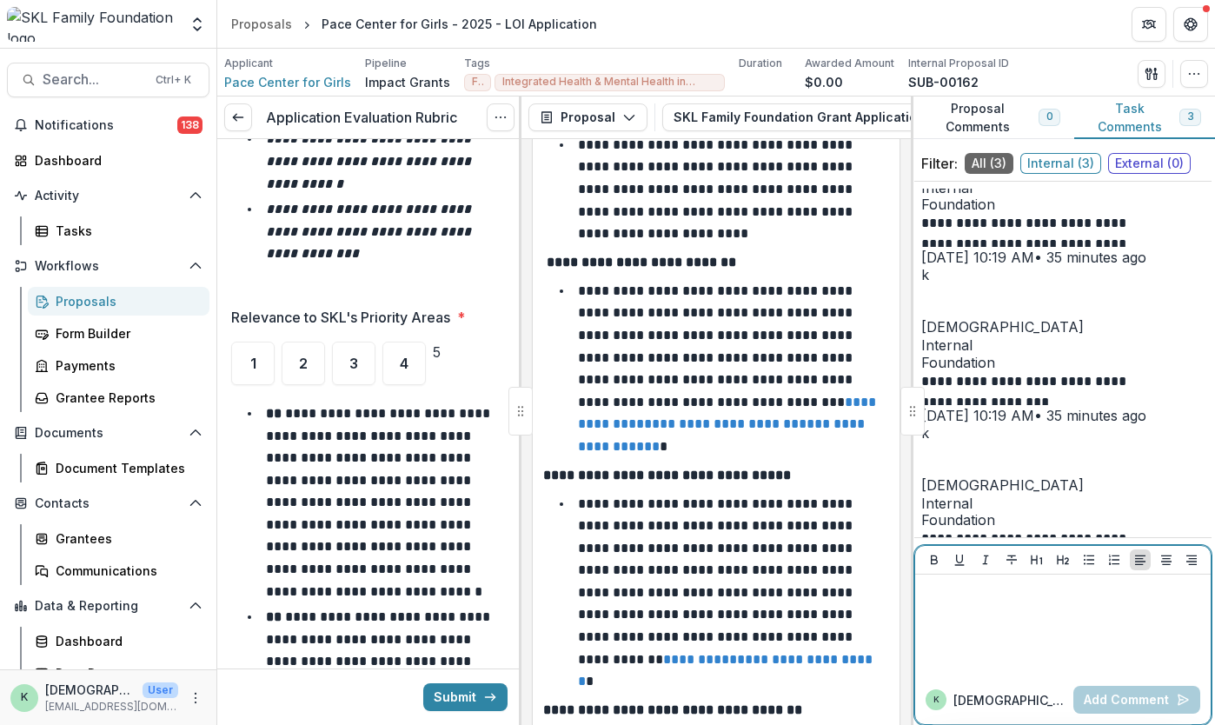
click at [1050, 637] on div at bounding box center [1063, 625] width 282 height 87
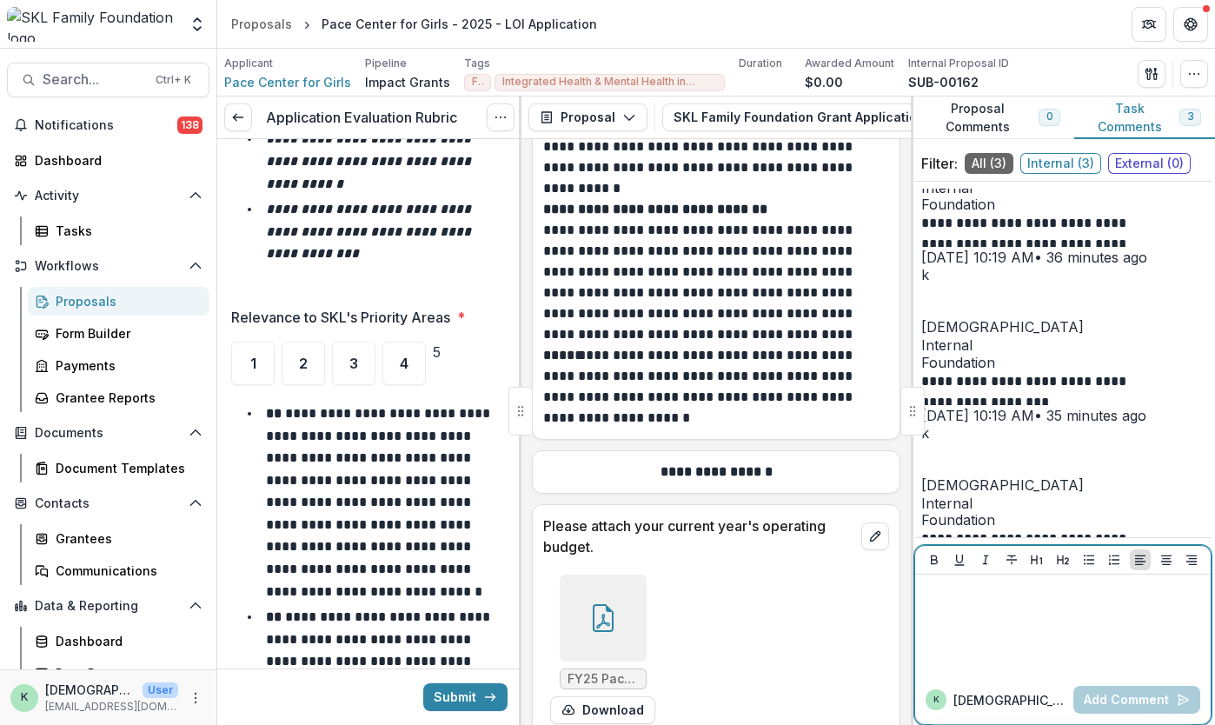
scroll to position [16818, 0]
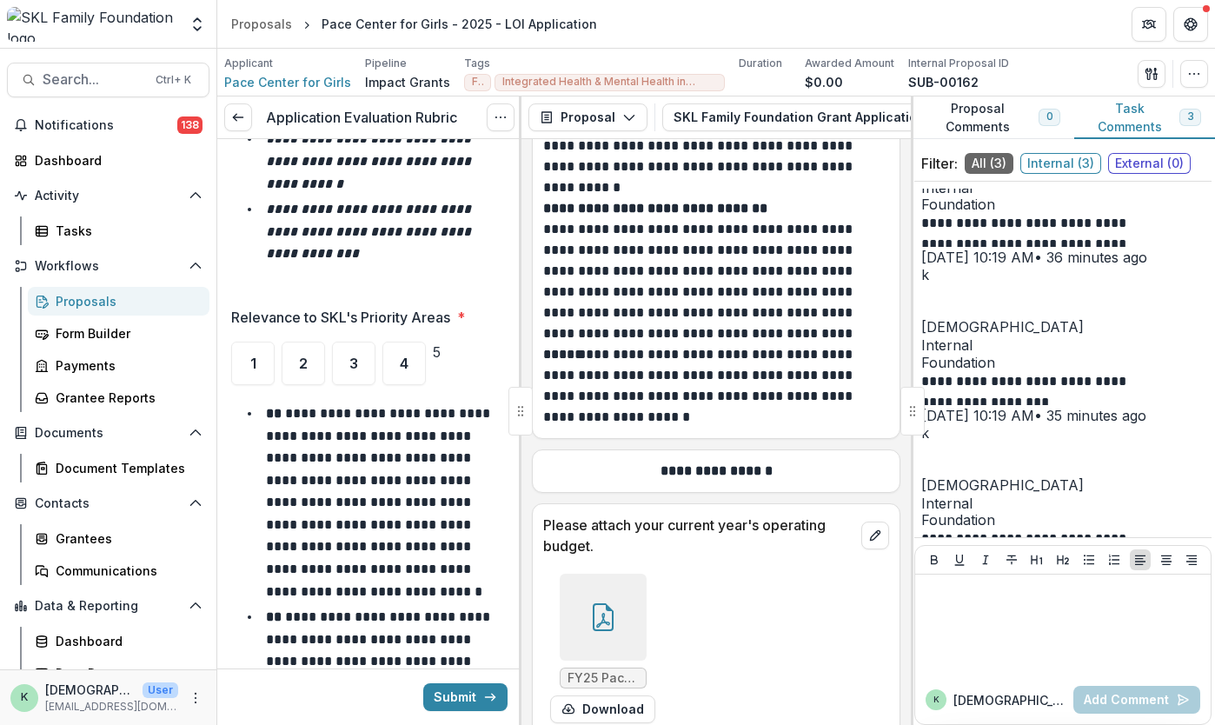
click at [596, 613] on icon at bounding box center [603, 620] width 14 height 15
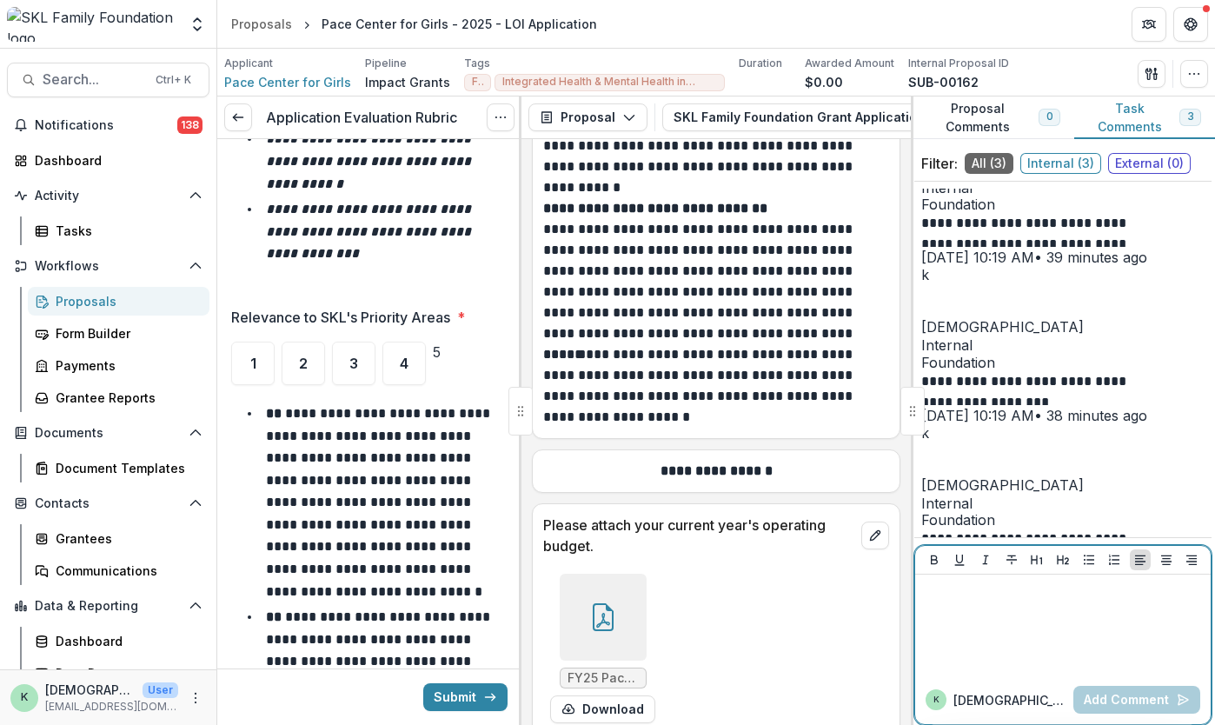
click at [1015, 641] on div at bounding box center [1063, 625] width 282 height 87
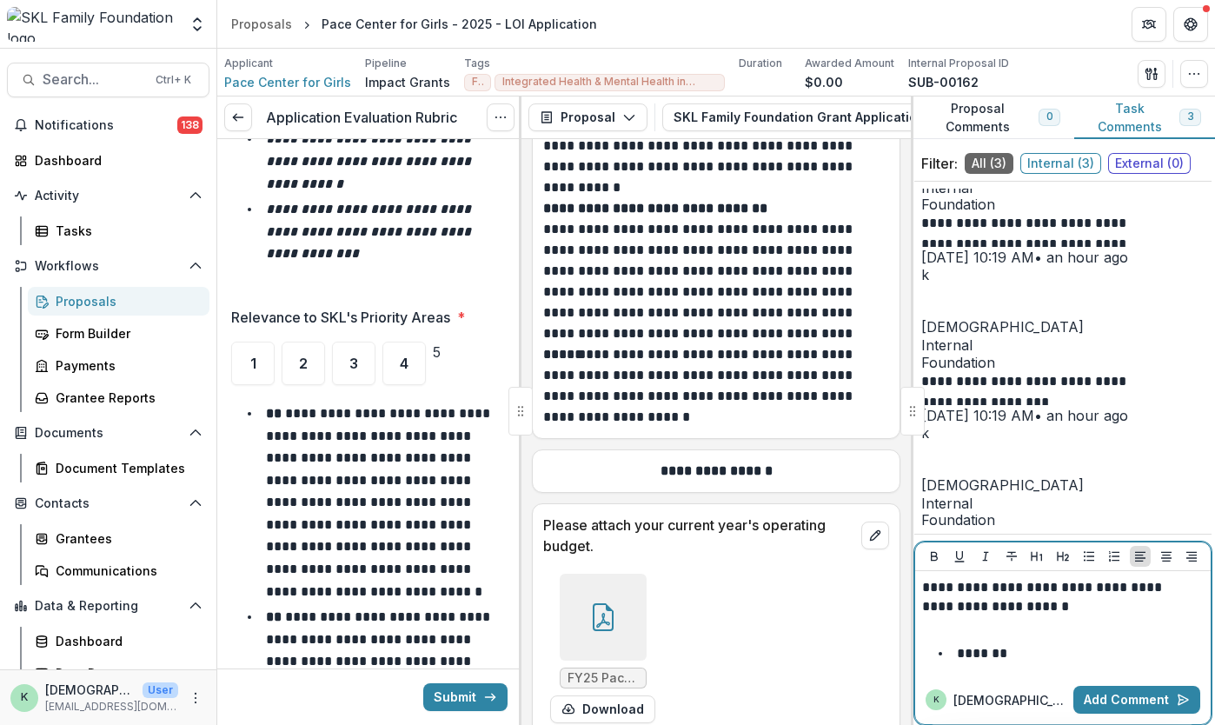
click at [1072, 595] on p "**********" at bounding box center [1060, 597] width 277 height 38
click at [1058, 612] on p "**********" at bounding box center [1060, 597] width 277 height 38
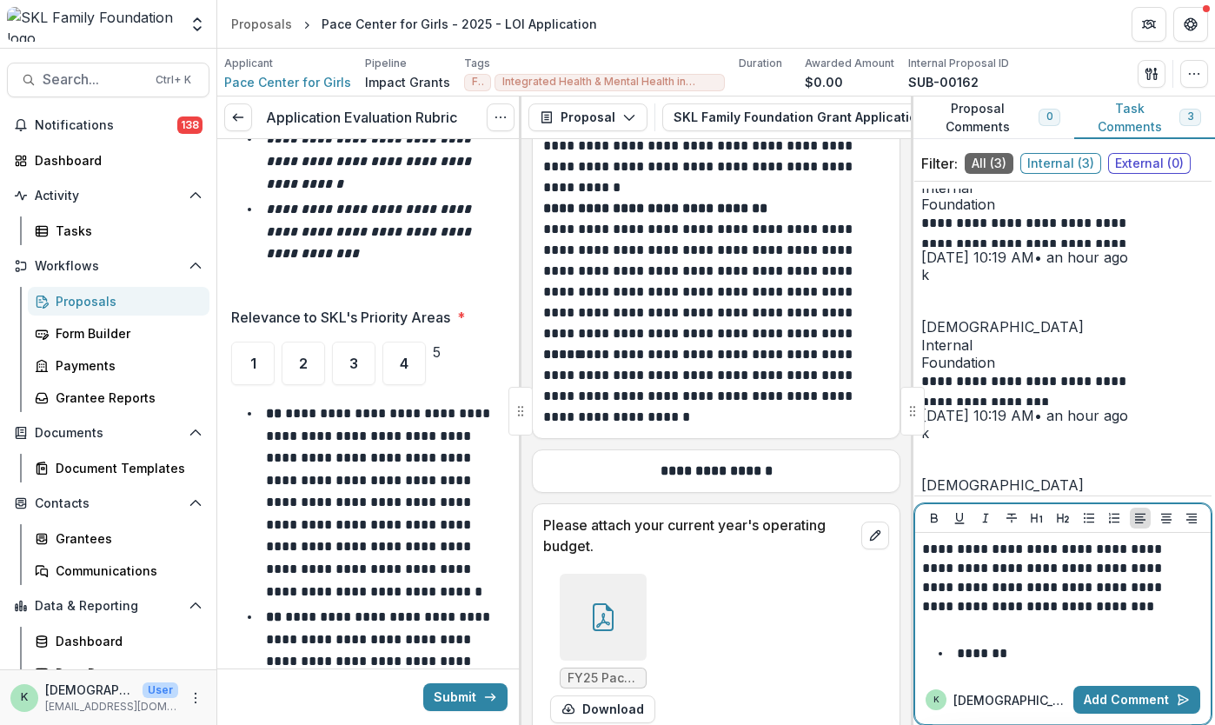
click at [1034, 650] on li "*******" at bounding box center [1073, 653] width 261 height 23
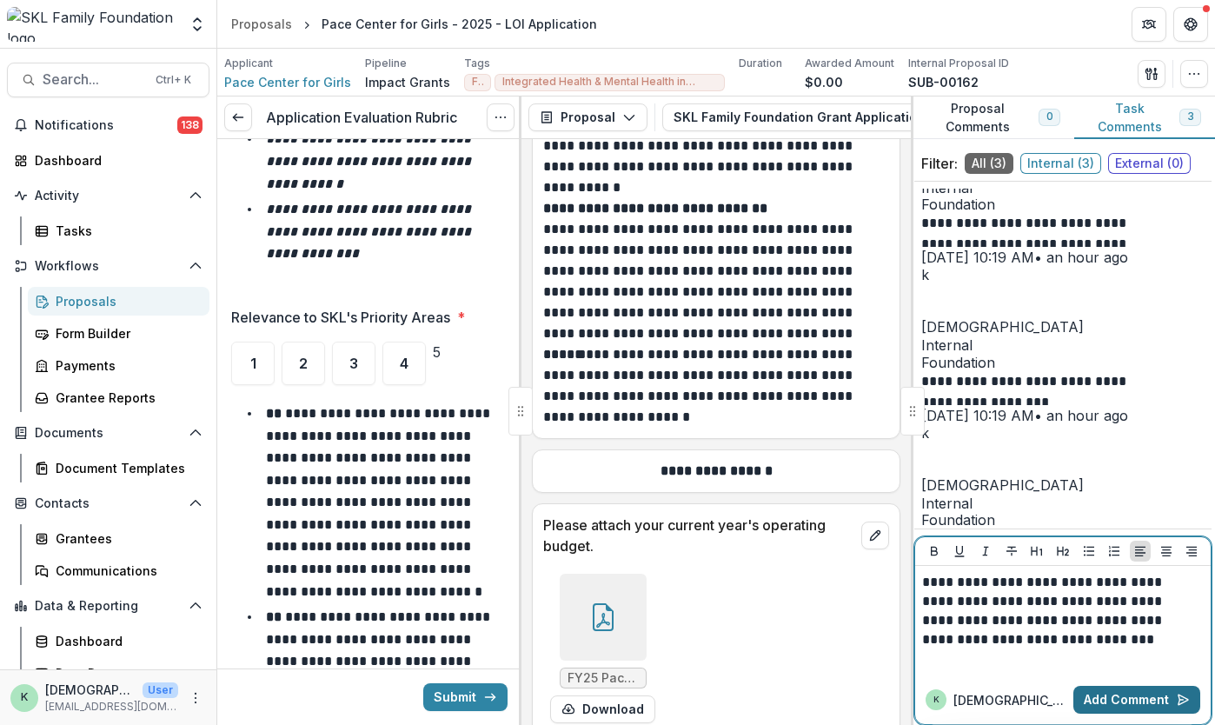
click at [1128, 697] on button "Add Comment" at bounding box center [1137, 700] width 127 height 28
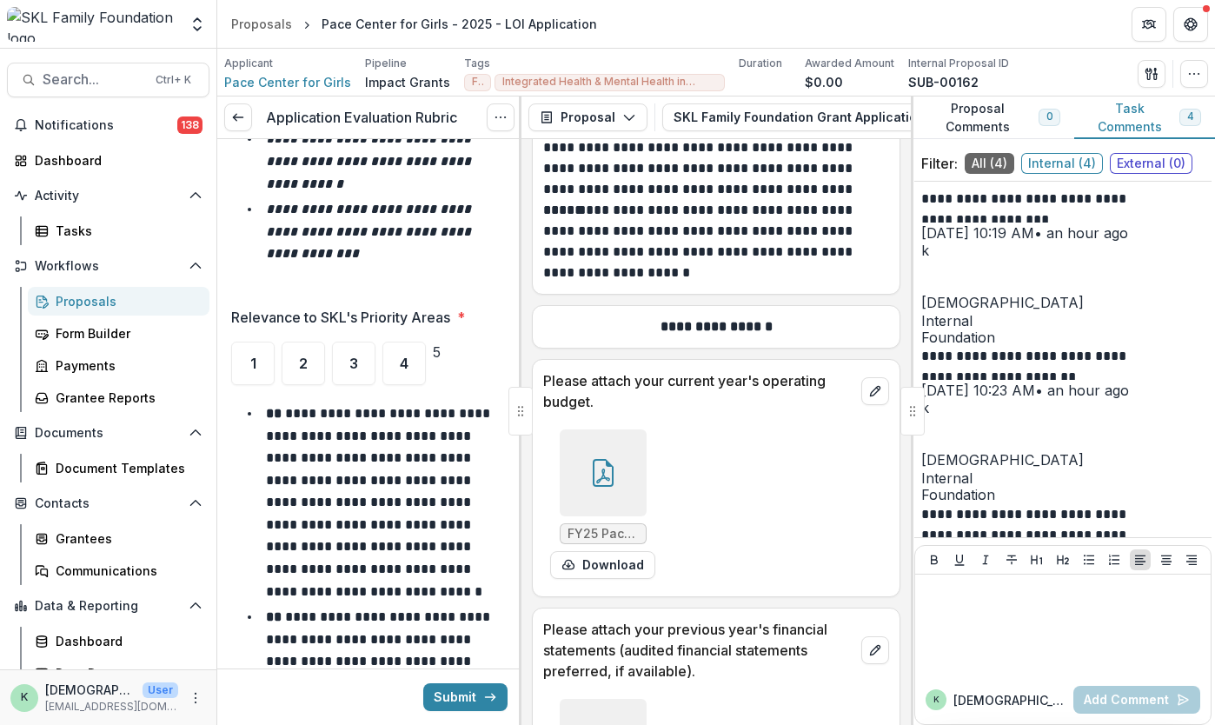
scroll to position [16964, 0]
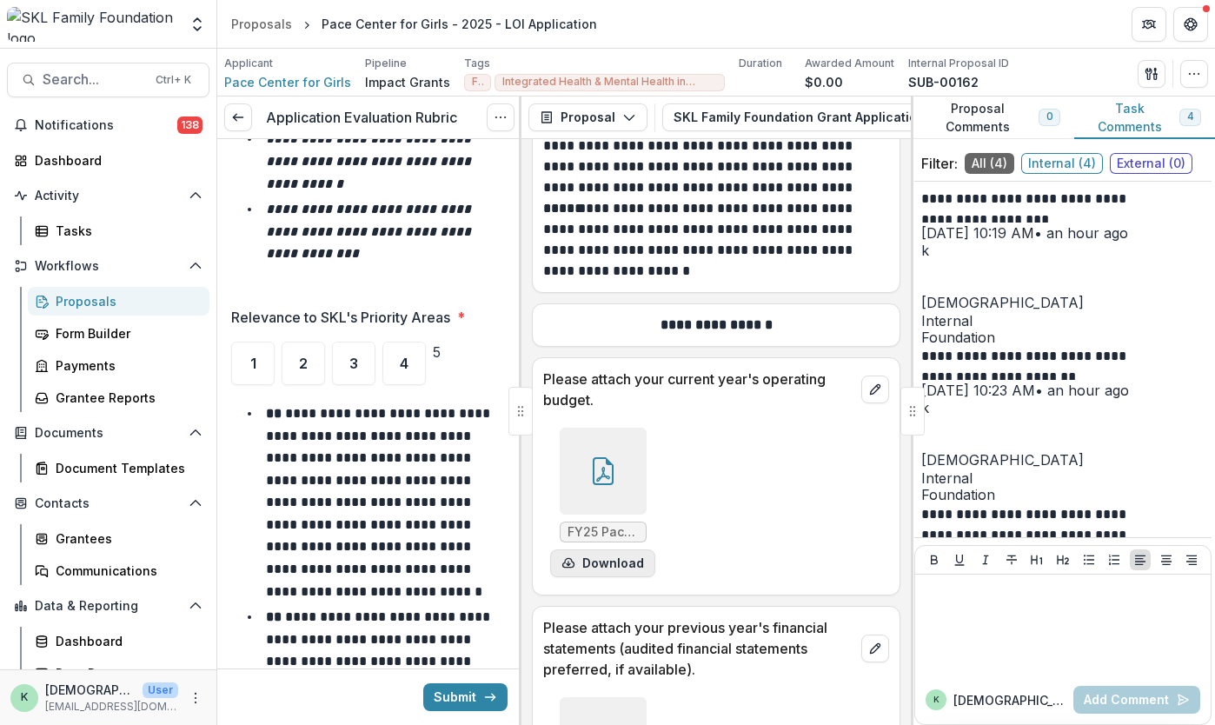
click at [600, 549] on button "Download" at bounding box center [602, 563] width 105 height 28
click at [595, 428] on div at bounding box center [603, 471] width 87 height 87
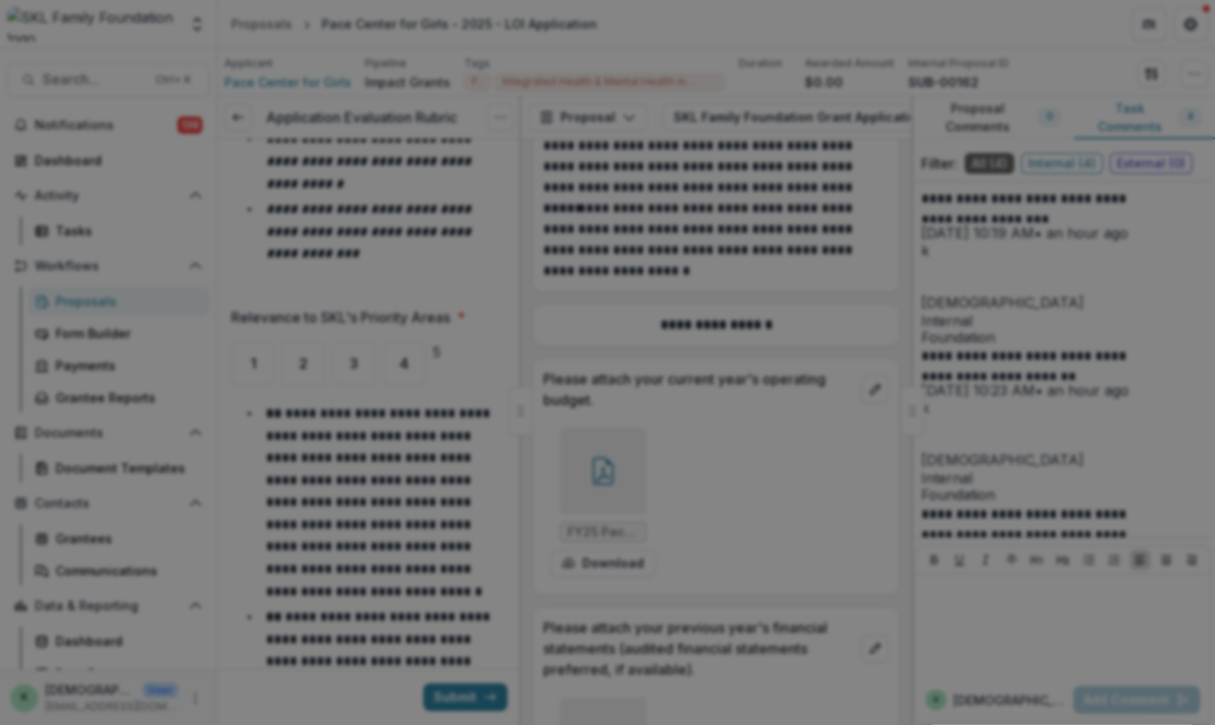
click at [1186, 26] on icon "Close" at bounding box center [1191, 21] width 10 height 10
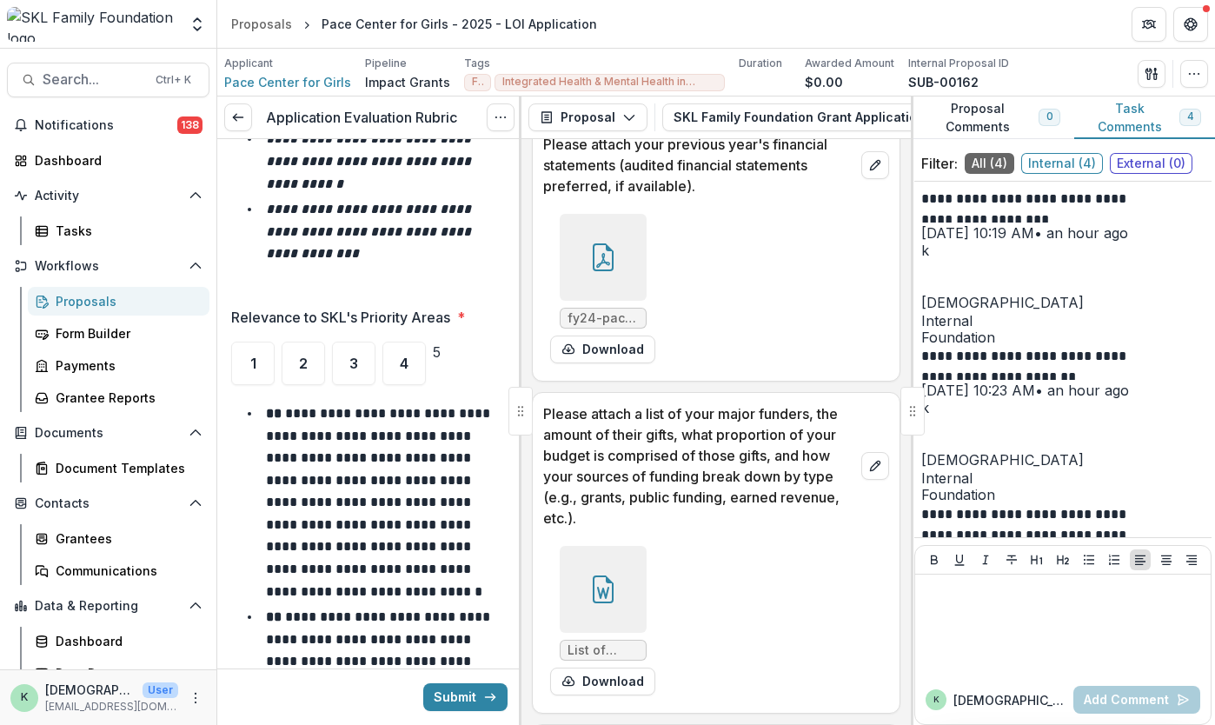
scroll to position [17449, 0]
click at [593, 574] on icon at bounding box center [603, 588] width 28 height 28
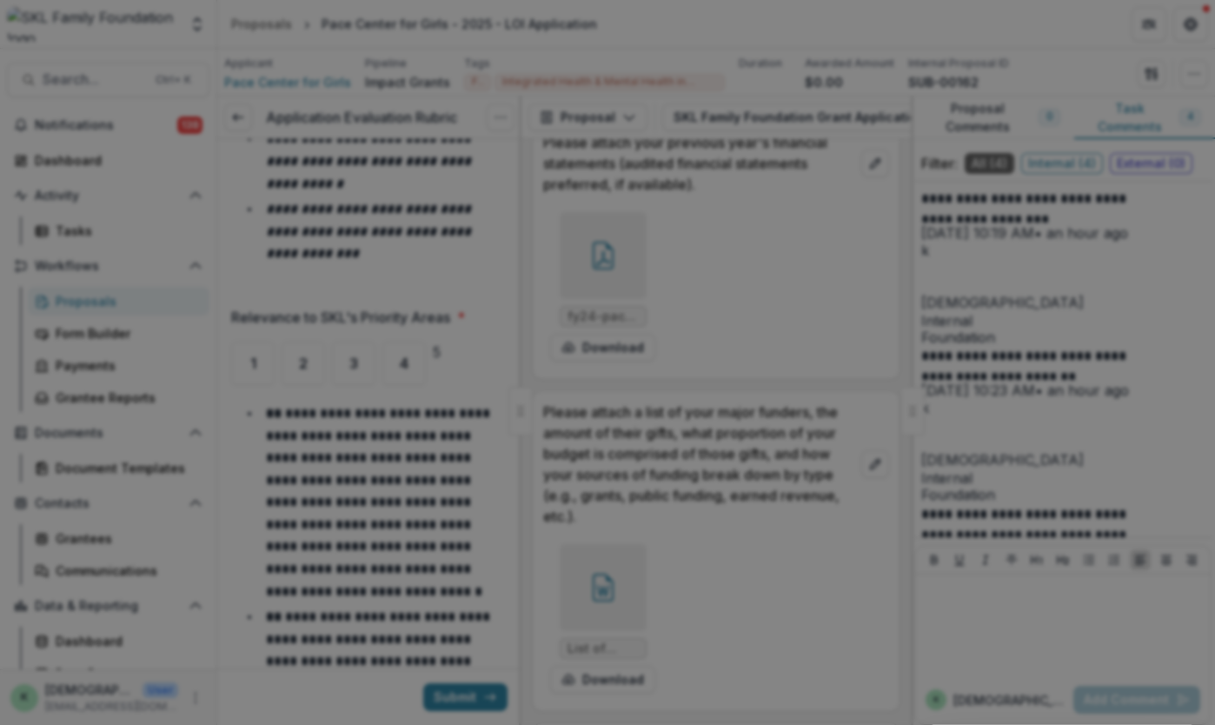
click at [1186, 26] on icon "Close" at bounding box center [1191, 21] width 10 height 10
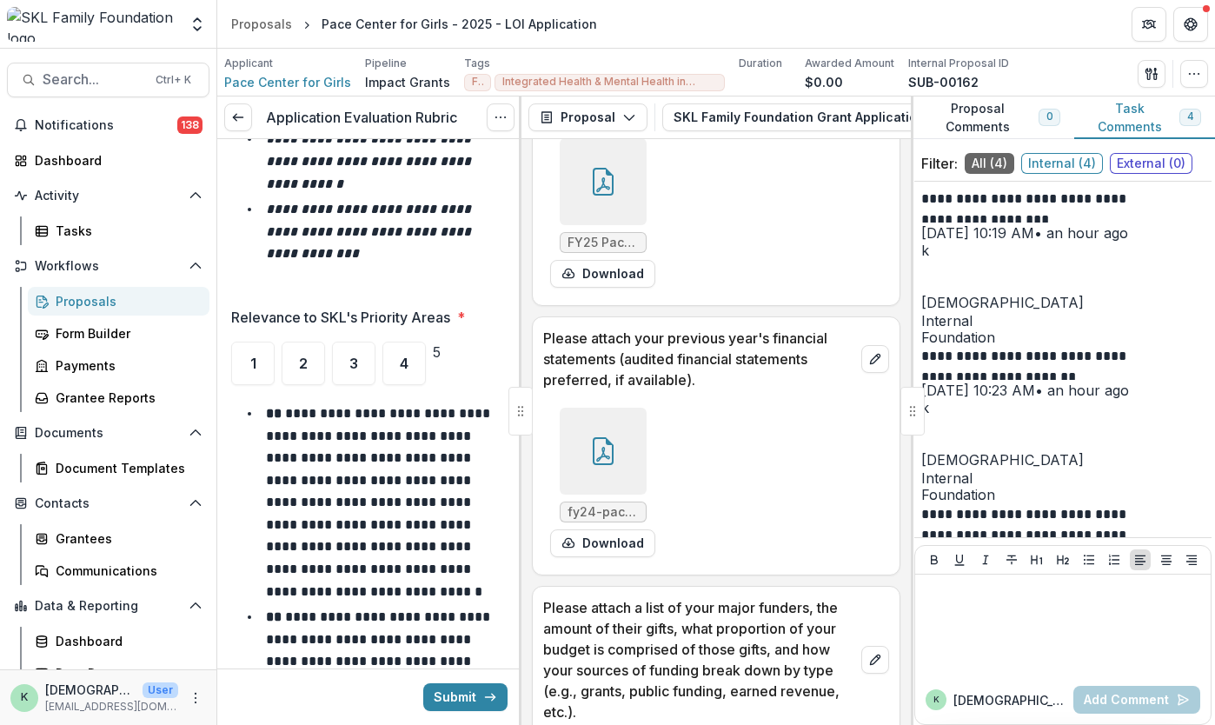
scroll to position [17254, 0]
click at [612, 407] on div at bounding box center [603, 450] width 87 height 87
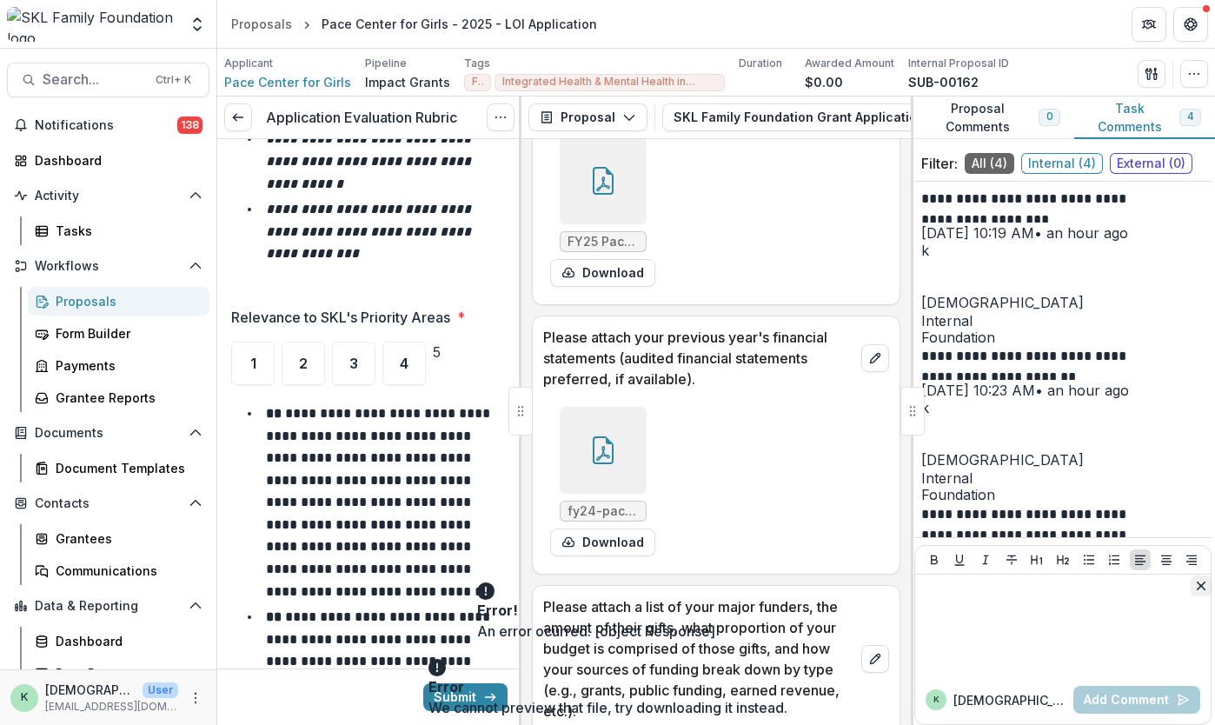
click at [1191, 587] on button "Close" at bounding box center [1201, 585] width 21 height 21
click at [1191, 668] on button "Close" at bounding box center [1201, 662] width 21 height 21
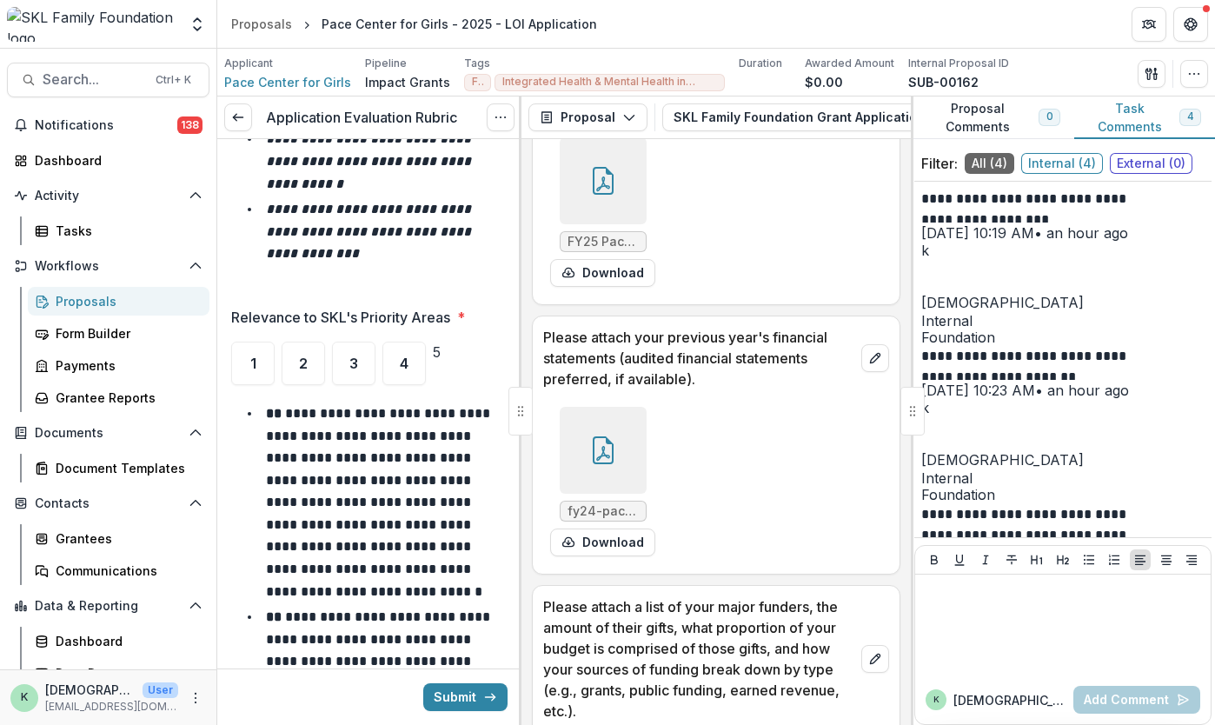
click at [602, 407] on div at bounding box center [603, 450] width 87 height 87
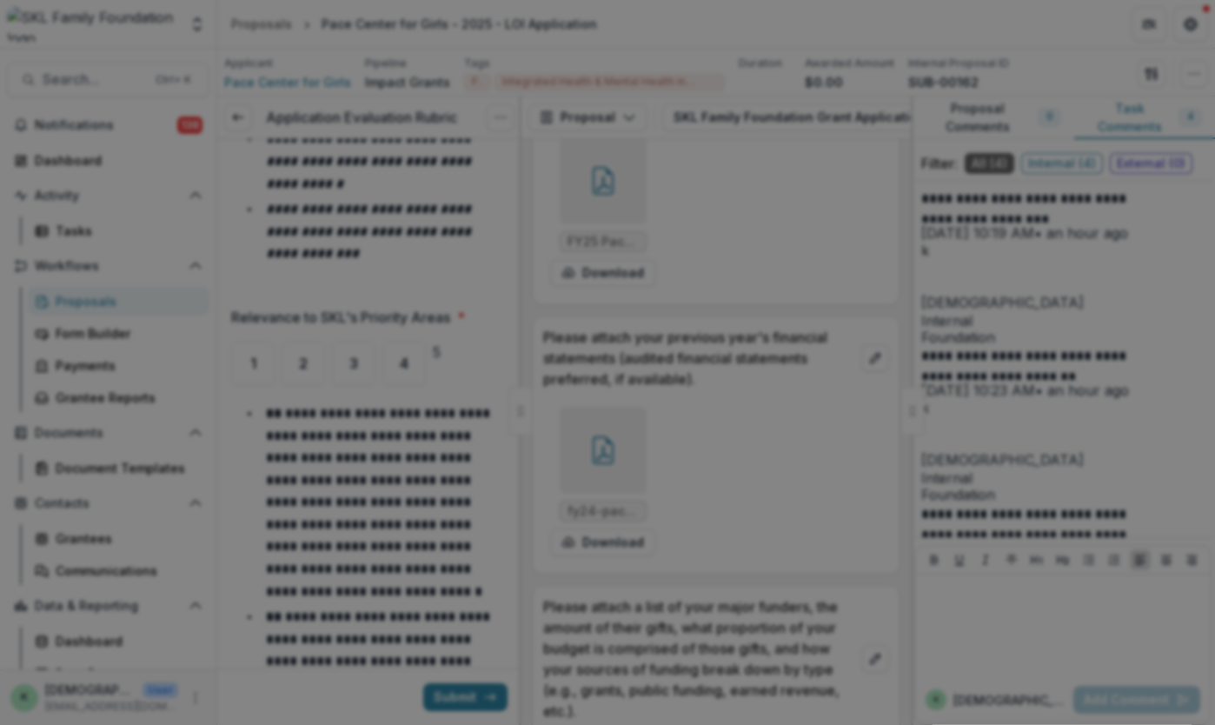
click at [1177, 35] on button "Close" at bounding box center [1191, 21] width 28 height 28
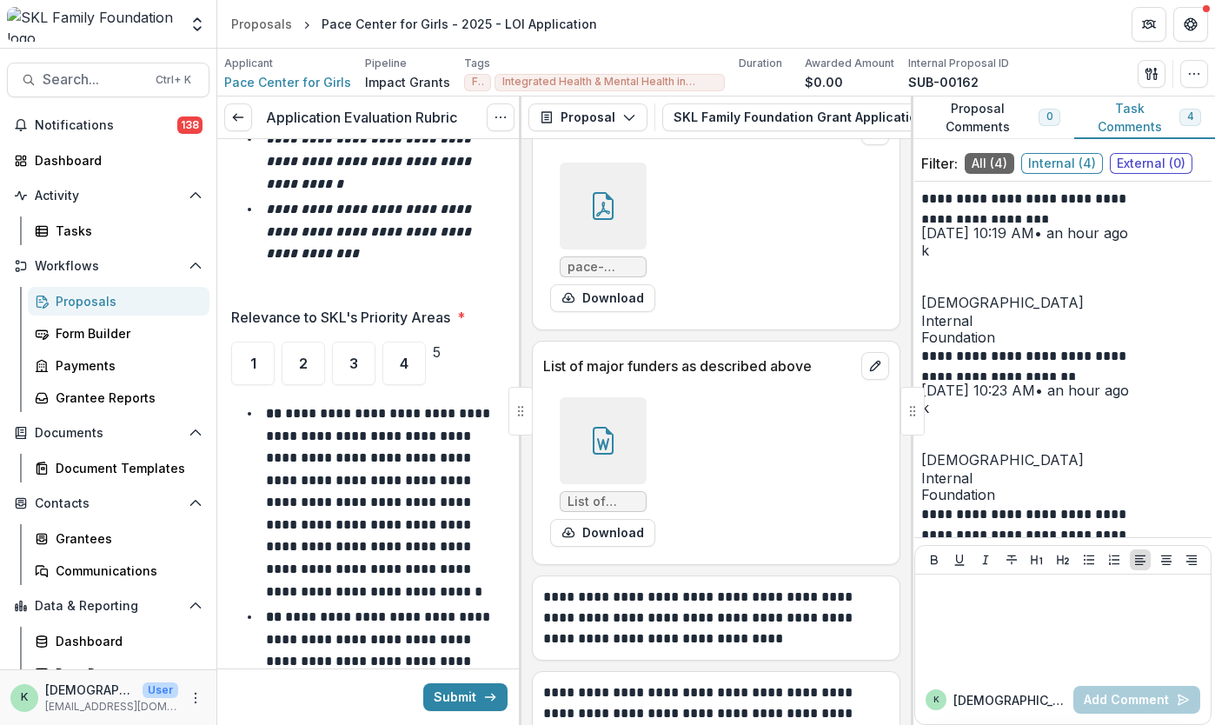
scroll to position [20283, 0]
click at [595, 427] on icon at bounding box center [603, 441] width 28 height 28
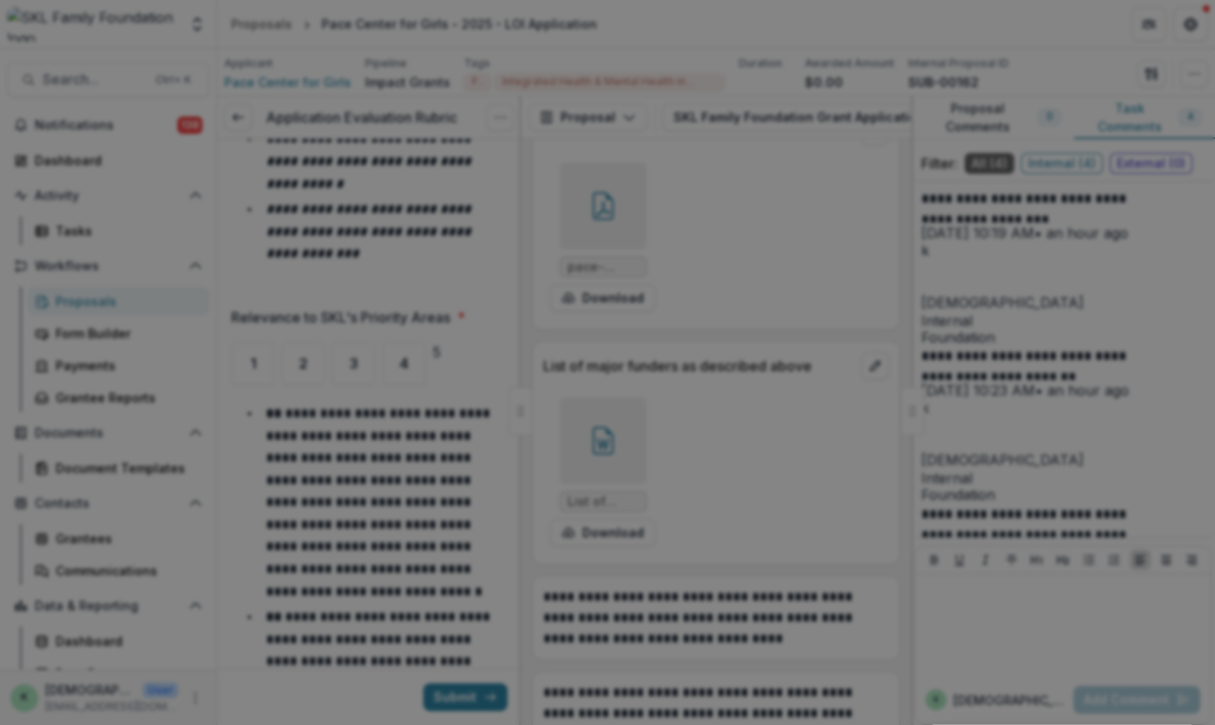
click at [1186, 26] on icon "Close" at bounding box center [1191, 21] width 10 height 10
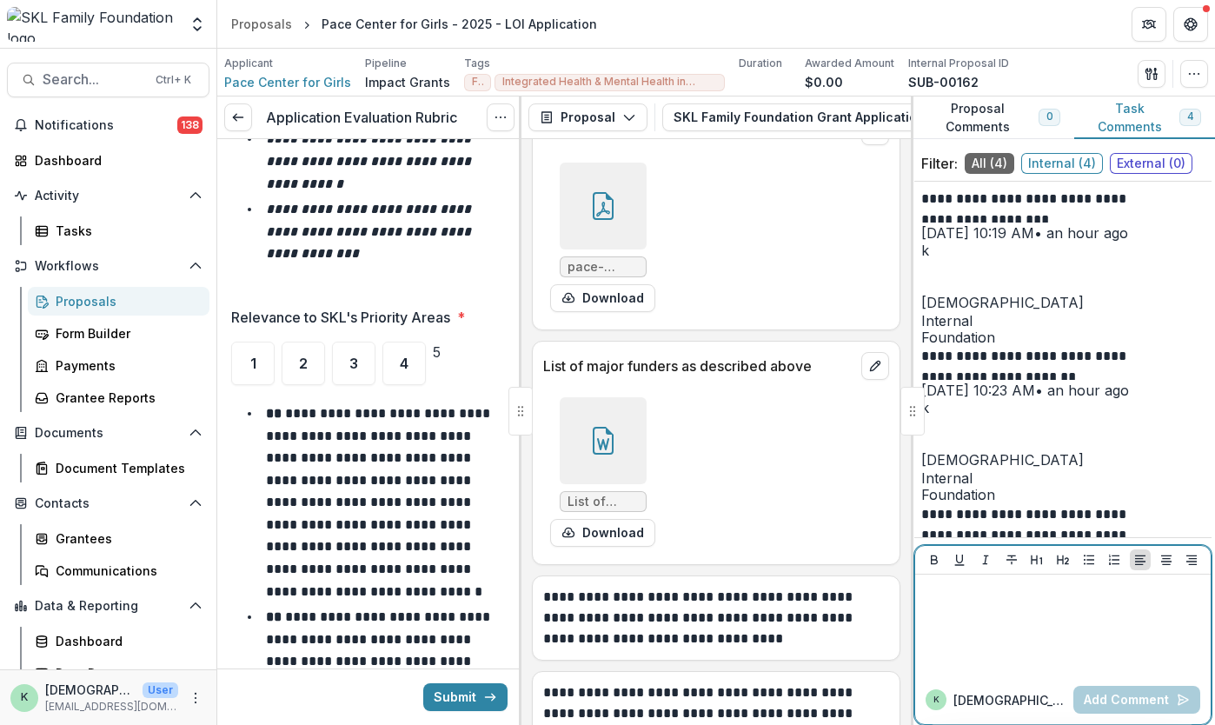
click at [1030, 626] on div at bounding box center [1063, 625] width 282 height 87
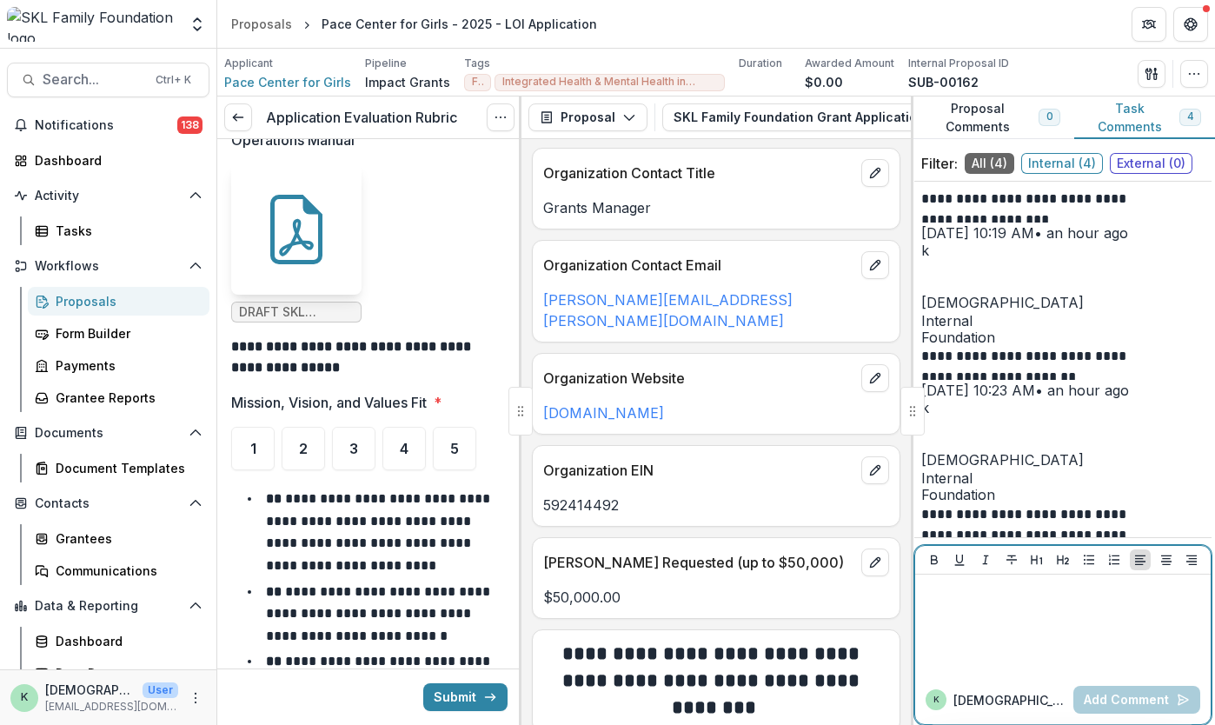
scroll to position [0, 0]
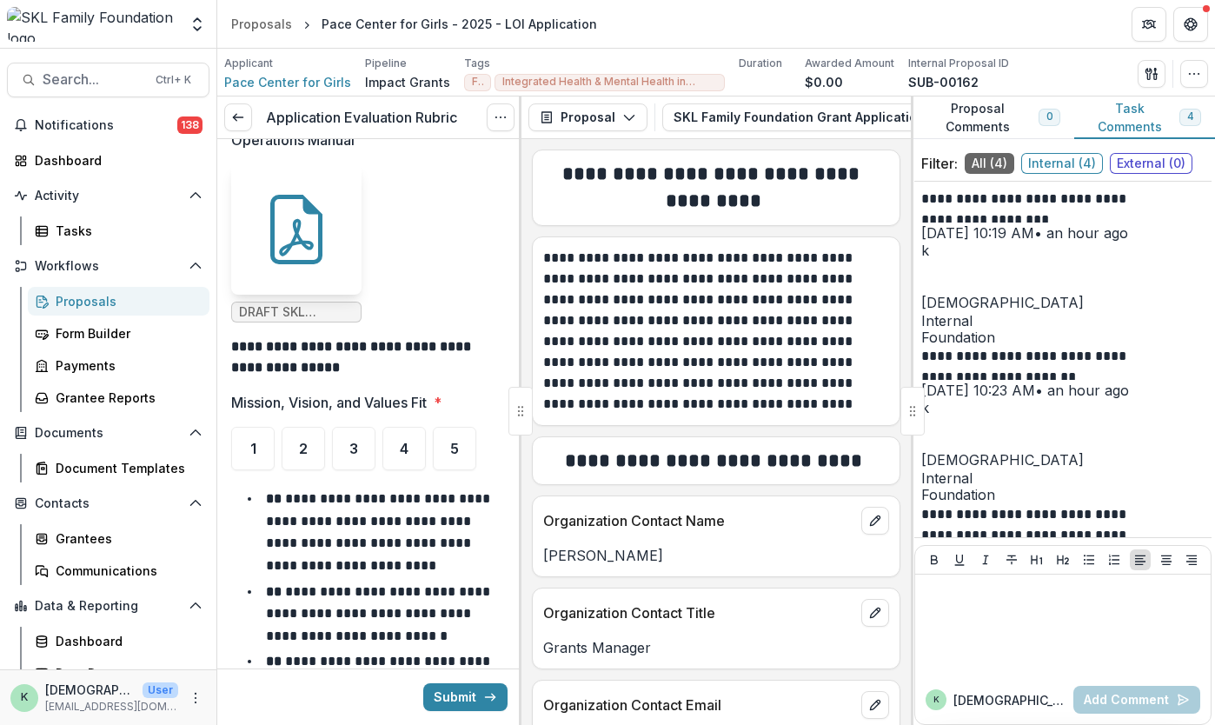
click at [881, 147] on div "**********" at bounding box center [716, 432] width 389 height 586
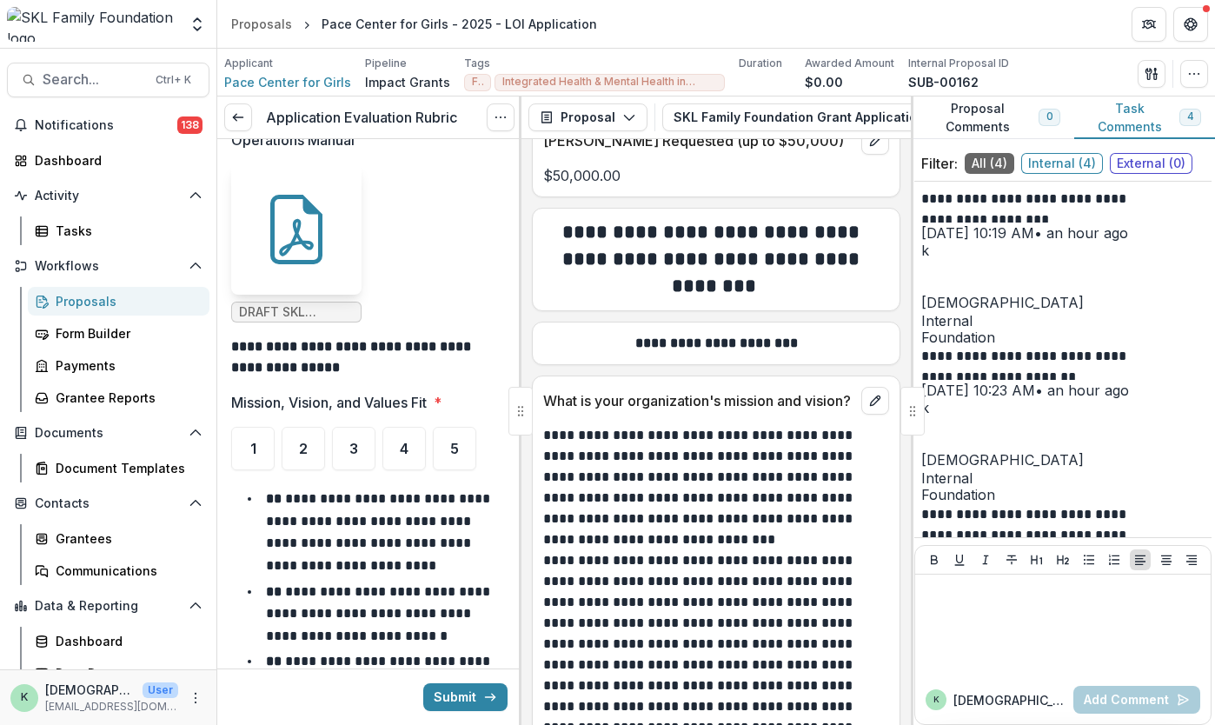
scroll to position [861, 0]
click at [447, 427] on div "5" at bounding box center [454, 448] width 43 height 43
click at [392, 441] on div "4" at bounding box center [404, 448] width 43 height 43
click at [436, 441] on div "5" at bounding box center [420, 448] width 43 height 43
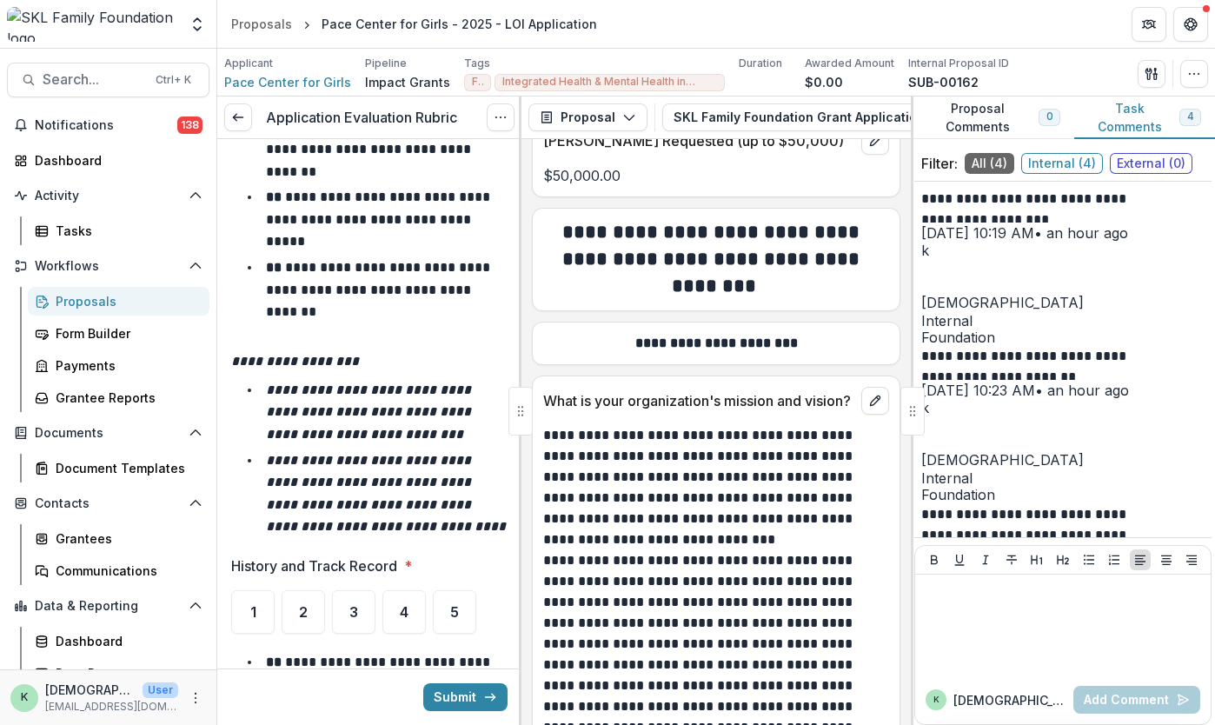
scroll to position [1653, 0]
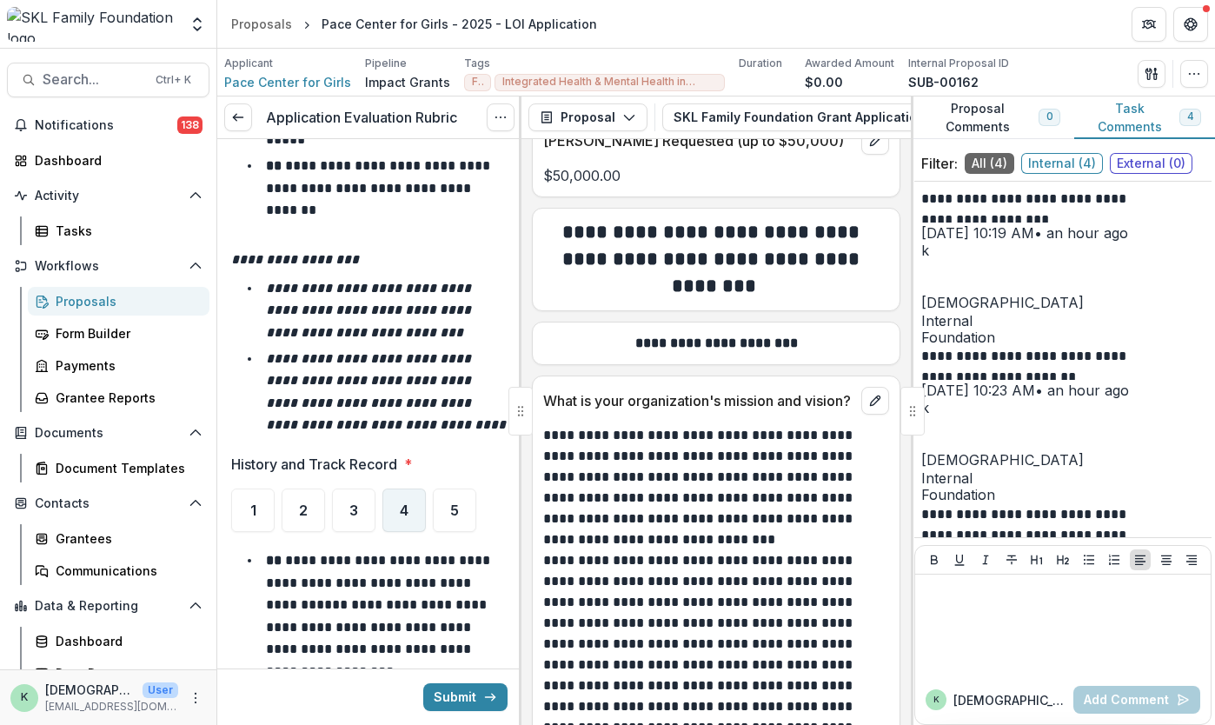
click at [405, 527] on div "4" at bounding box center [404, 510] width 43 height 43
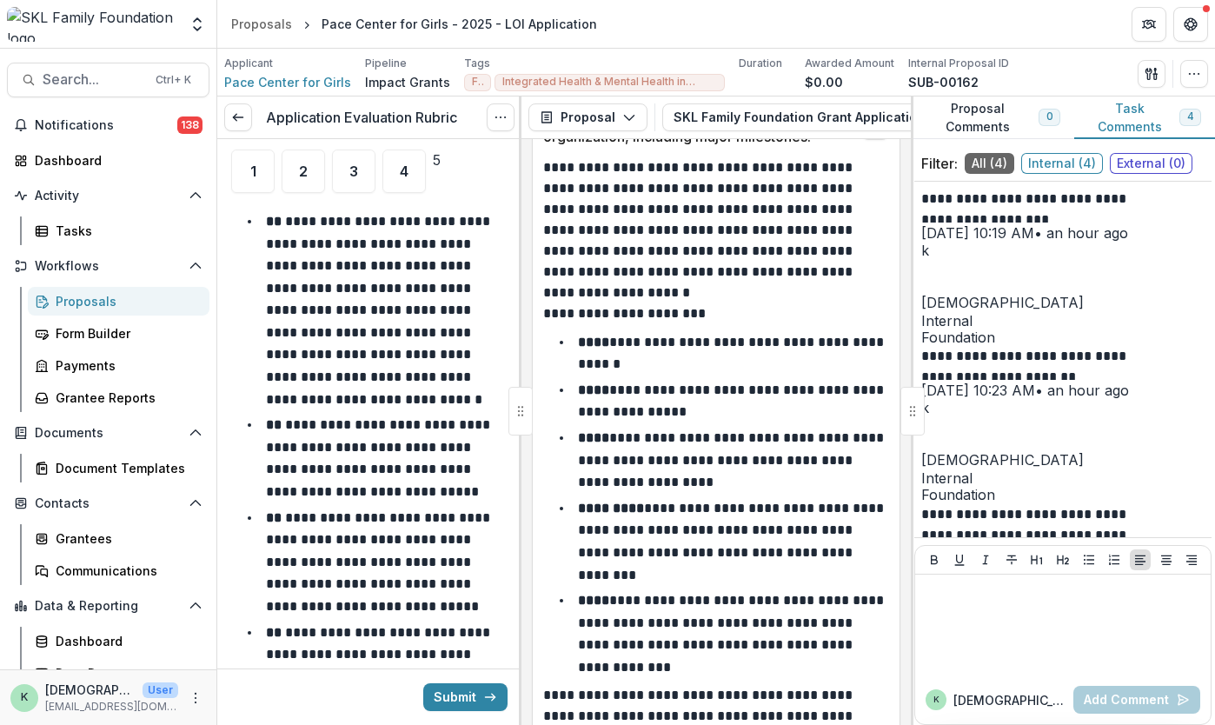
scroll to position [2917, 0]
click at [408, 173] on span "4" at bounding box center [404, 172] width 9 height 14
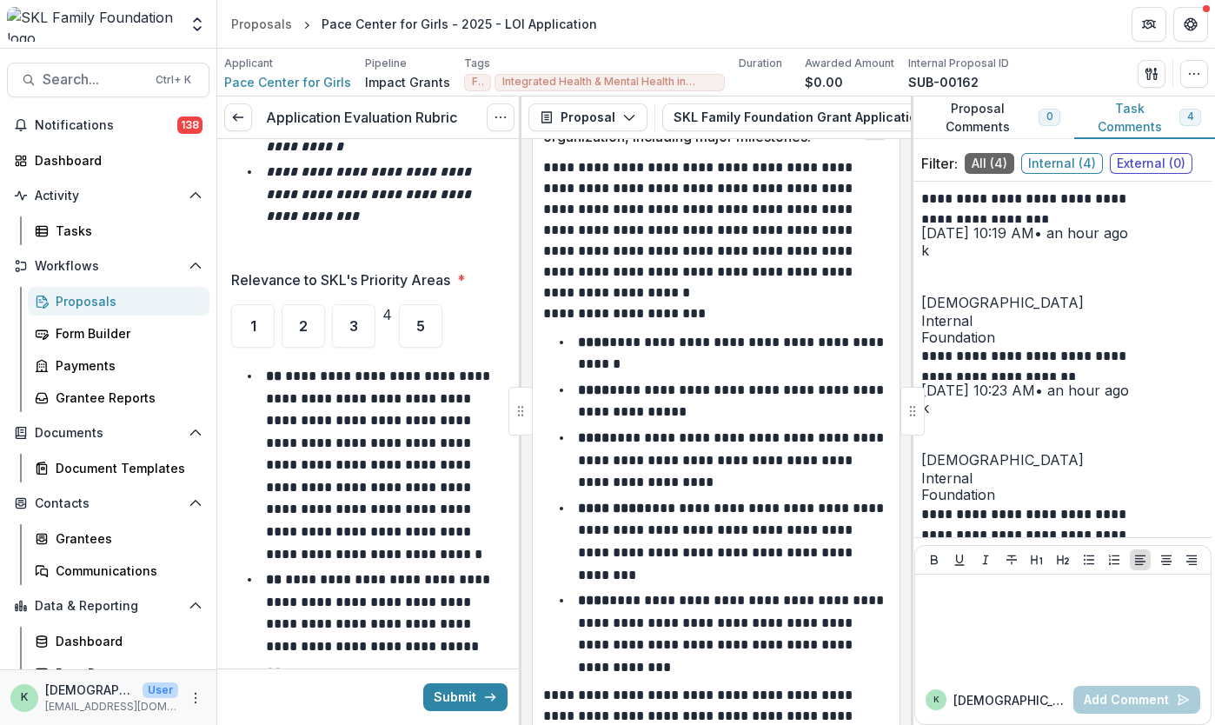
scroll to position [2762, 0]
click at [437, 326] on div "5" at bounding box center [420, 326] width 43 height 43
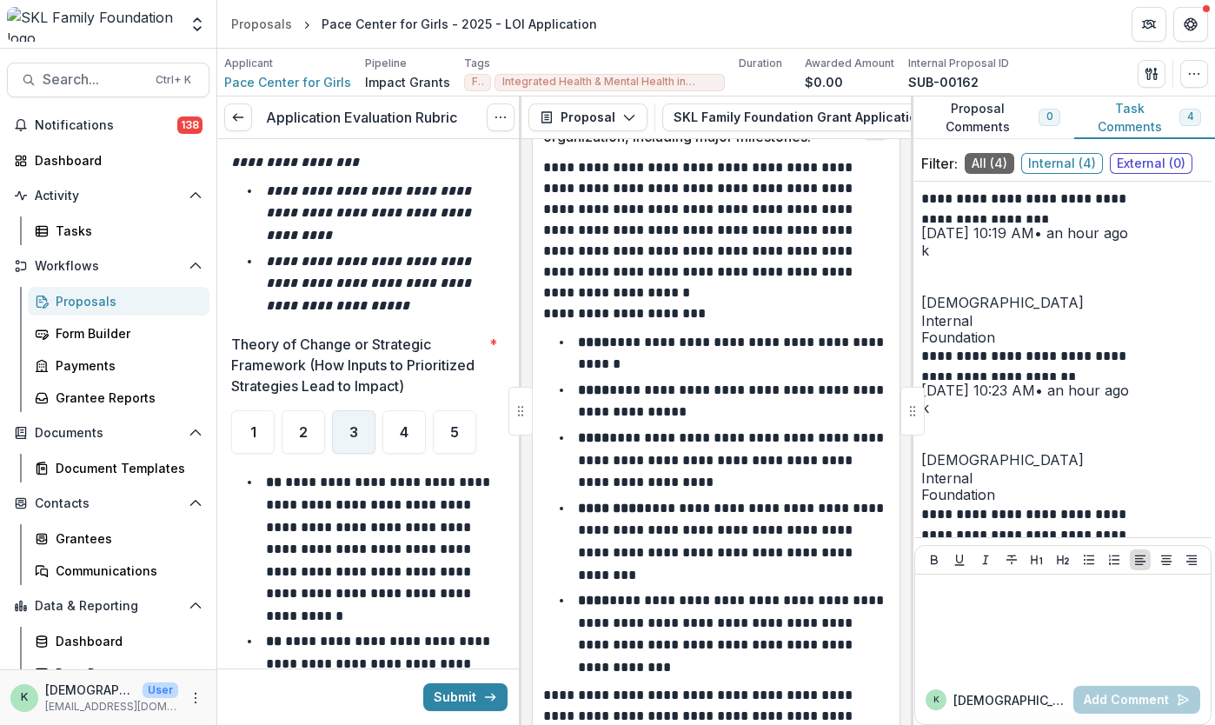
scroll to position [3576, 0]
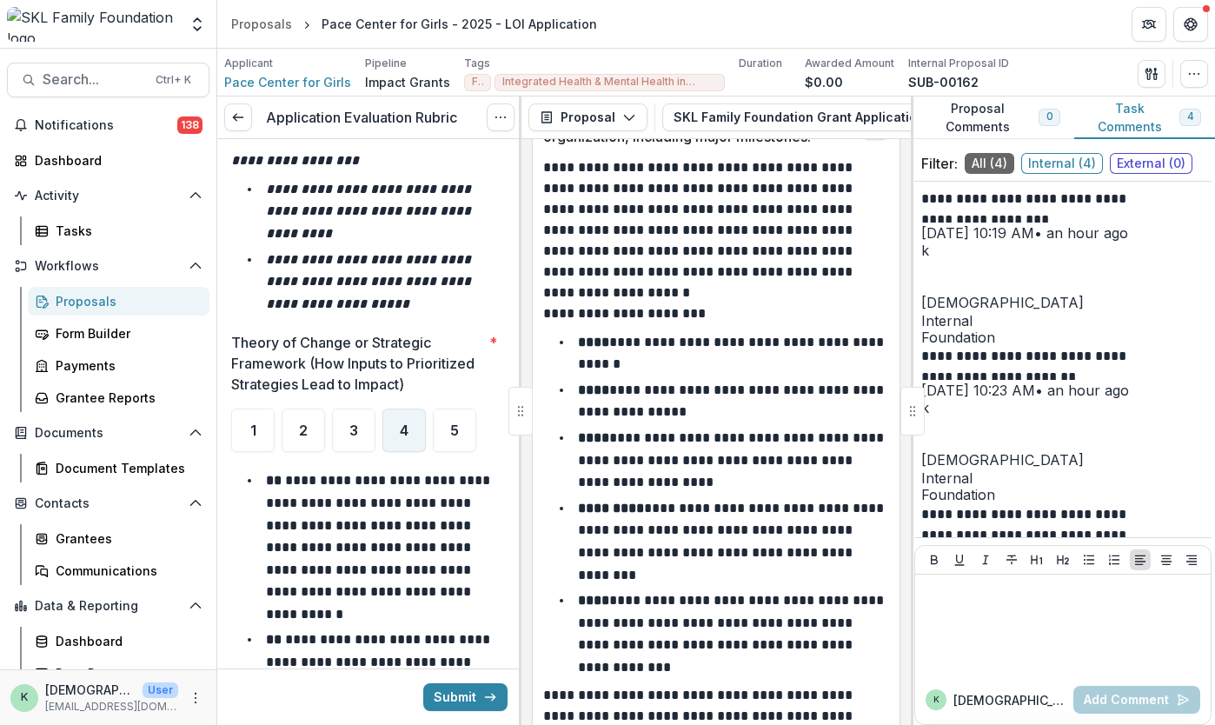
click at [406, 441] on div "4" at bounding box center [404, 430] width 43 height 43
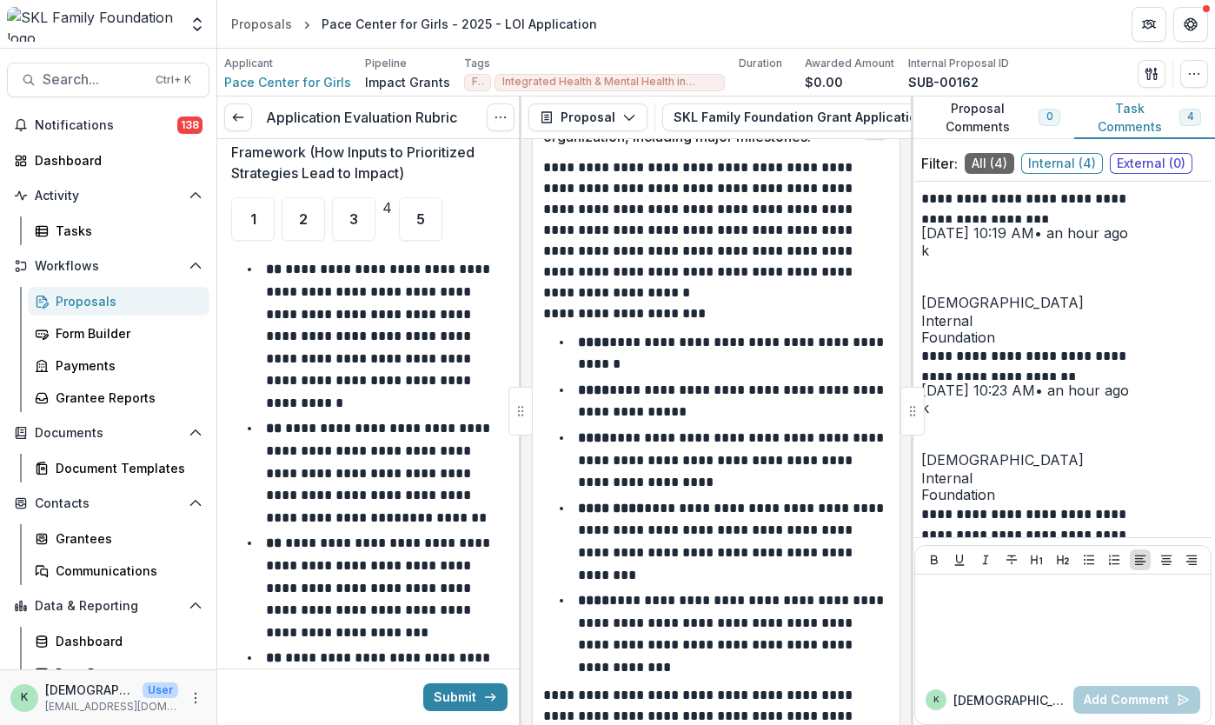
scroll to position [3802, 0]
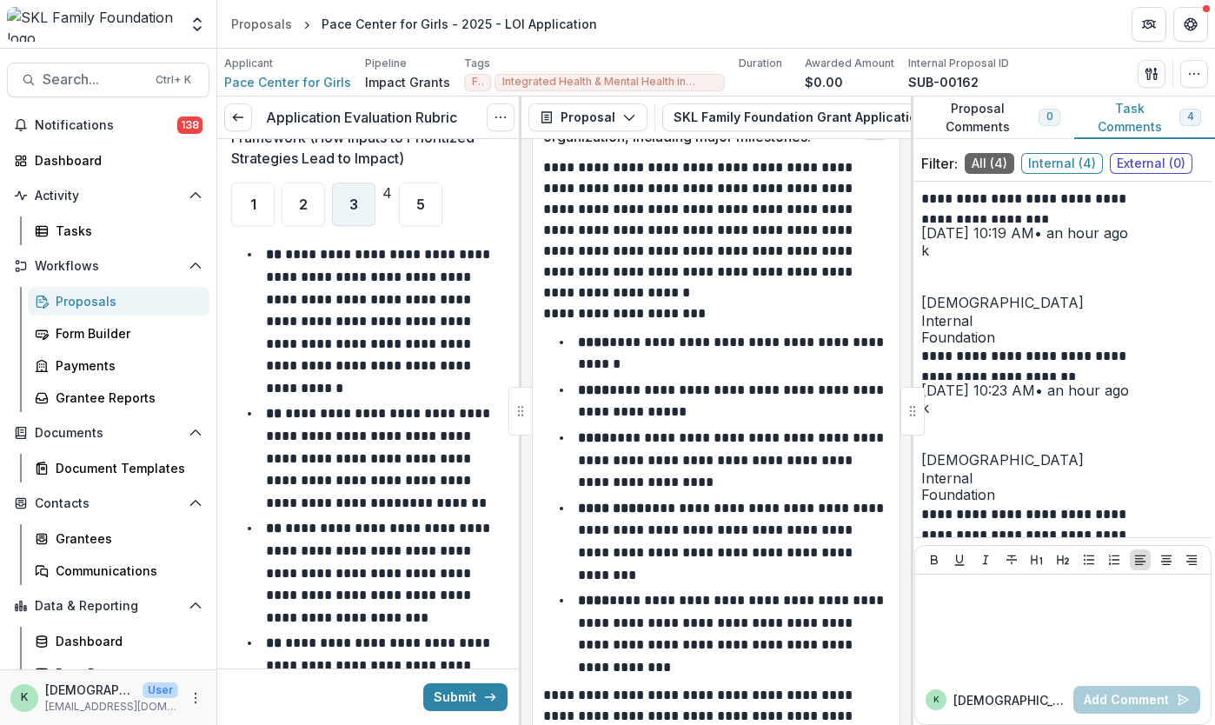
click at [364, 208] on div "3" at bounding box center [353, 204] width 43 height 43
click at [390, 211] on div "4" at bounding box center [368, 204] width 43 height 43
click at [363, 215] on div "3" at bounding box center [353, 204] width 43 height 43
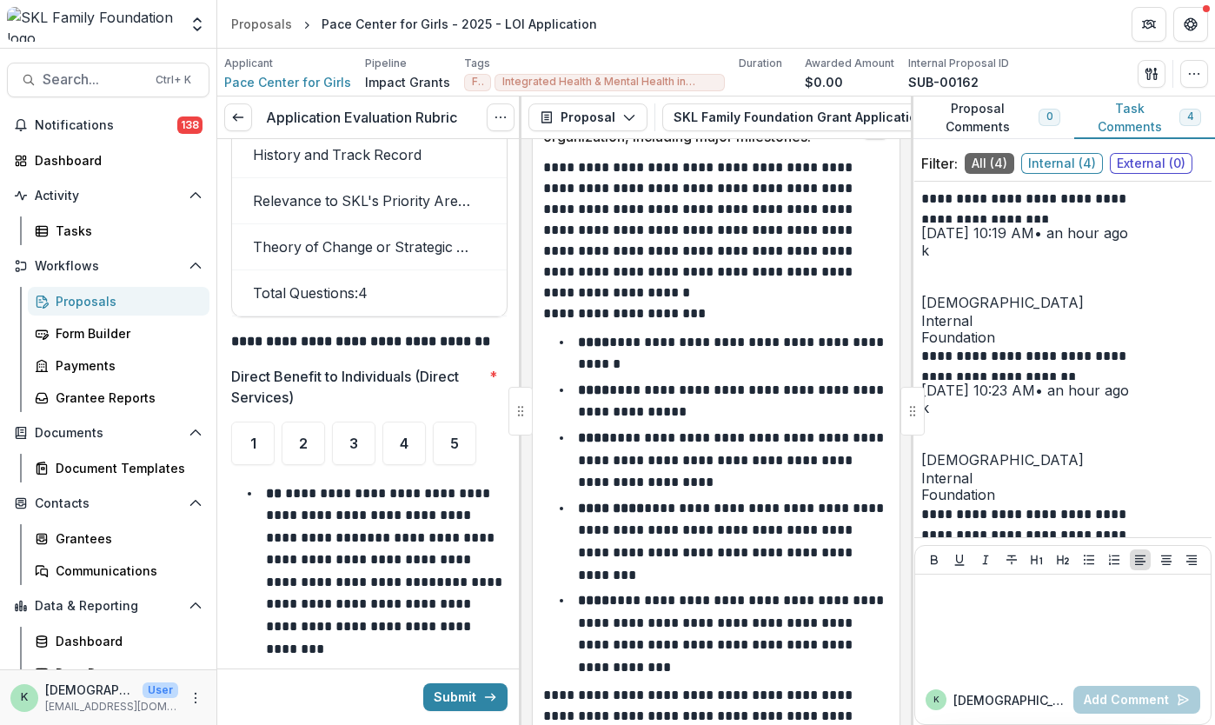
scroll to position [4838, 0]
click at [462, 430] on div "5" at bounding box center [454, 442] width 43 height 43
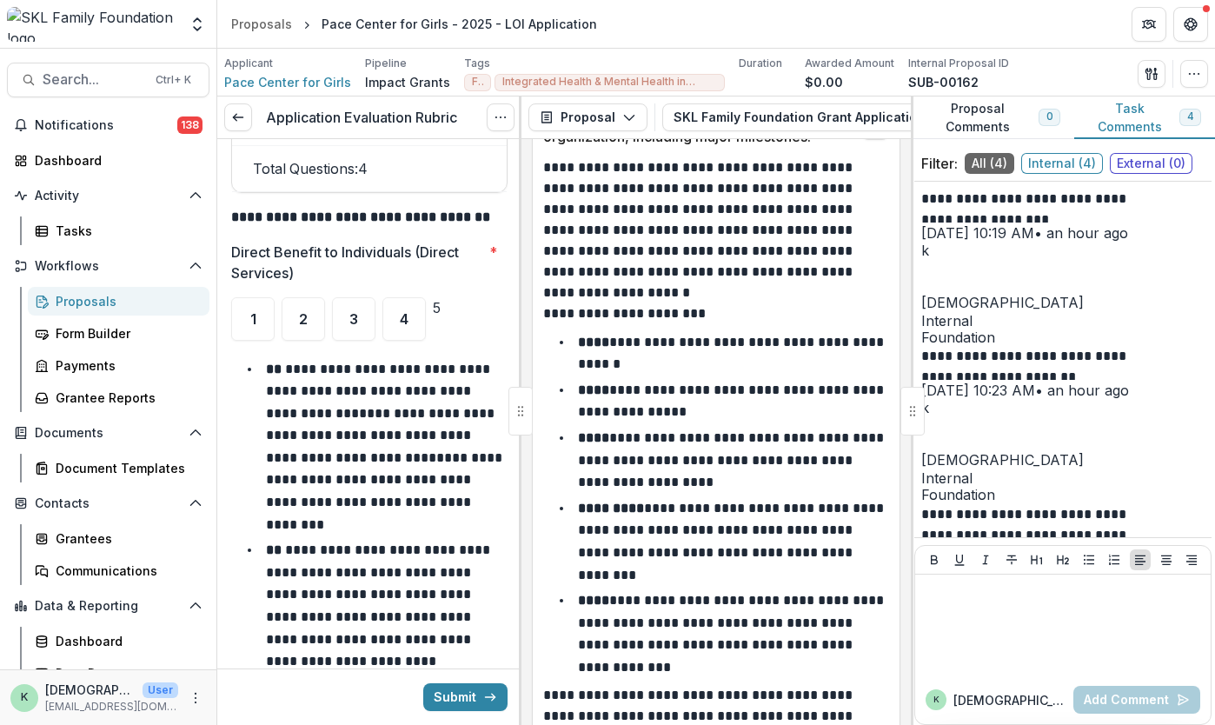
scroll to position [4972, 0]
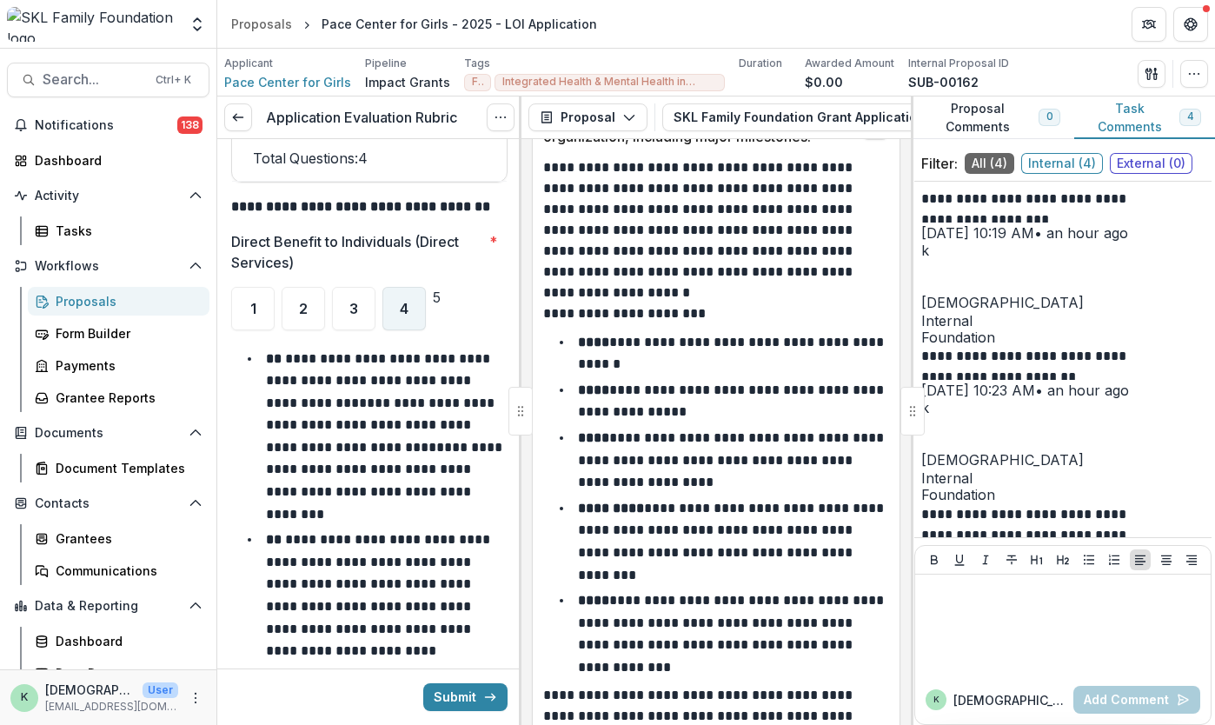
click at [410, 306] on div "4" at bounding box center [404, 308] width 43 height 43
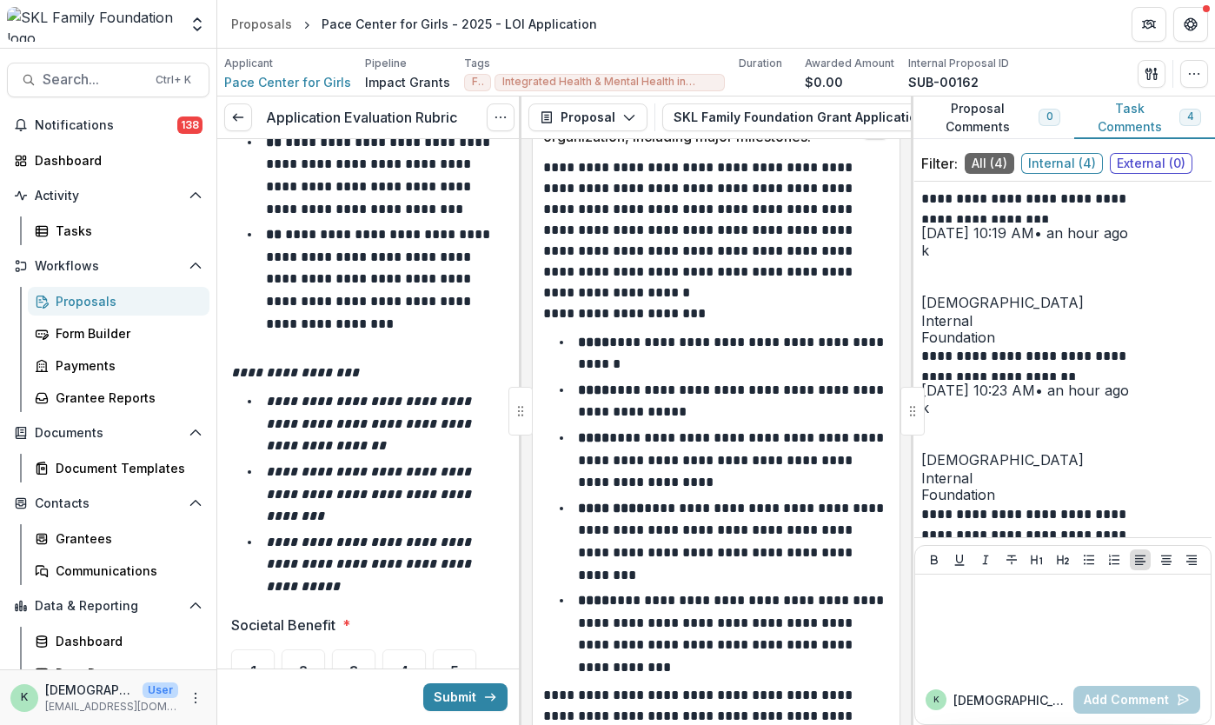
scroll to position [5751, 0]
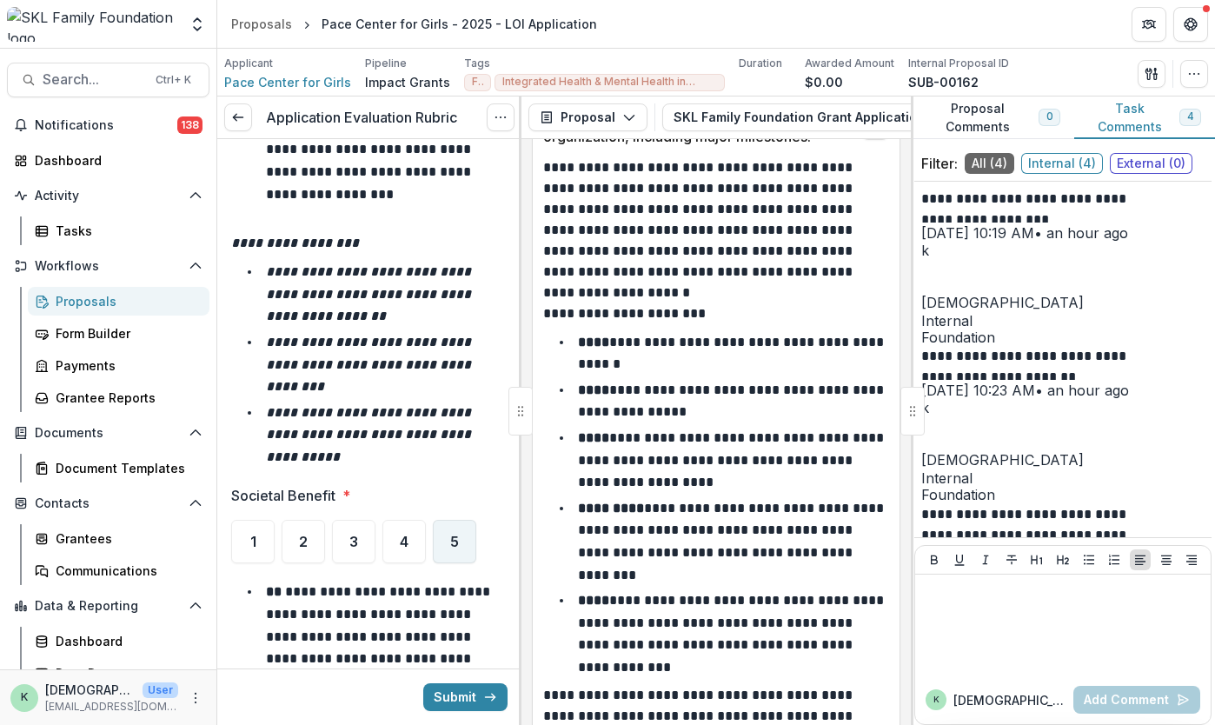
click at [453, 535] on span "5" at bounding box center [454, 542] width 9 height 14
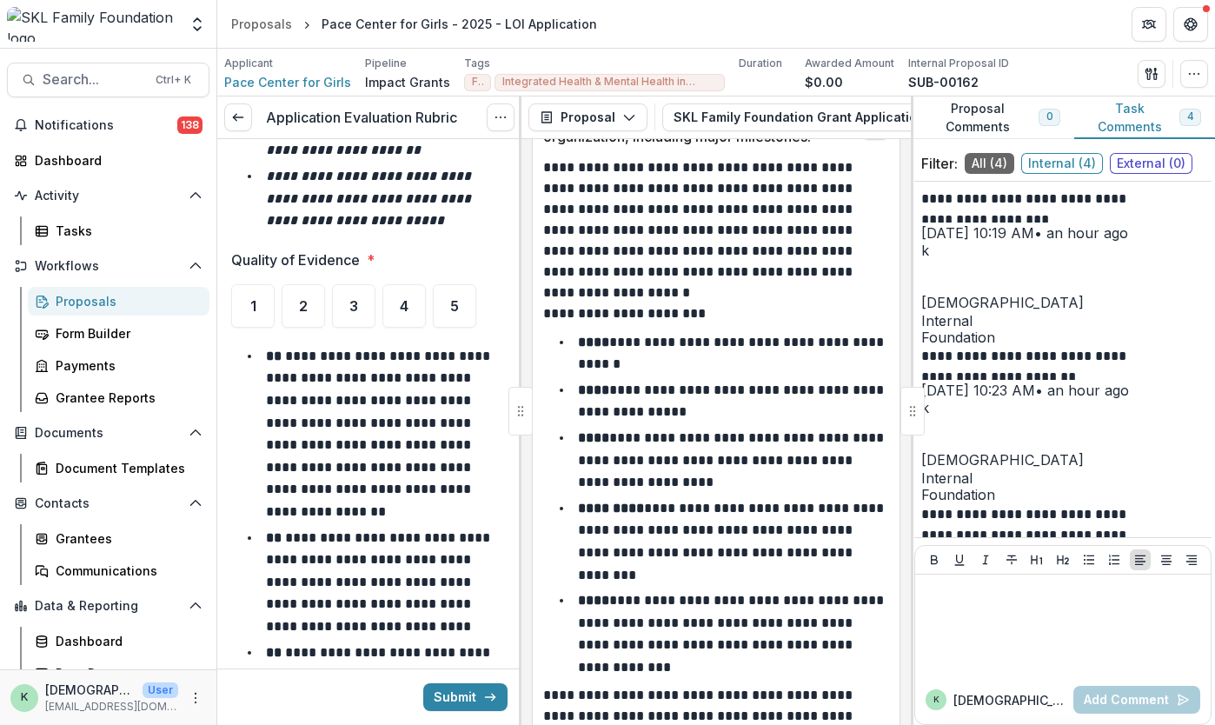
scroll to position [6983, 0]
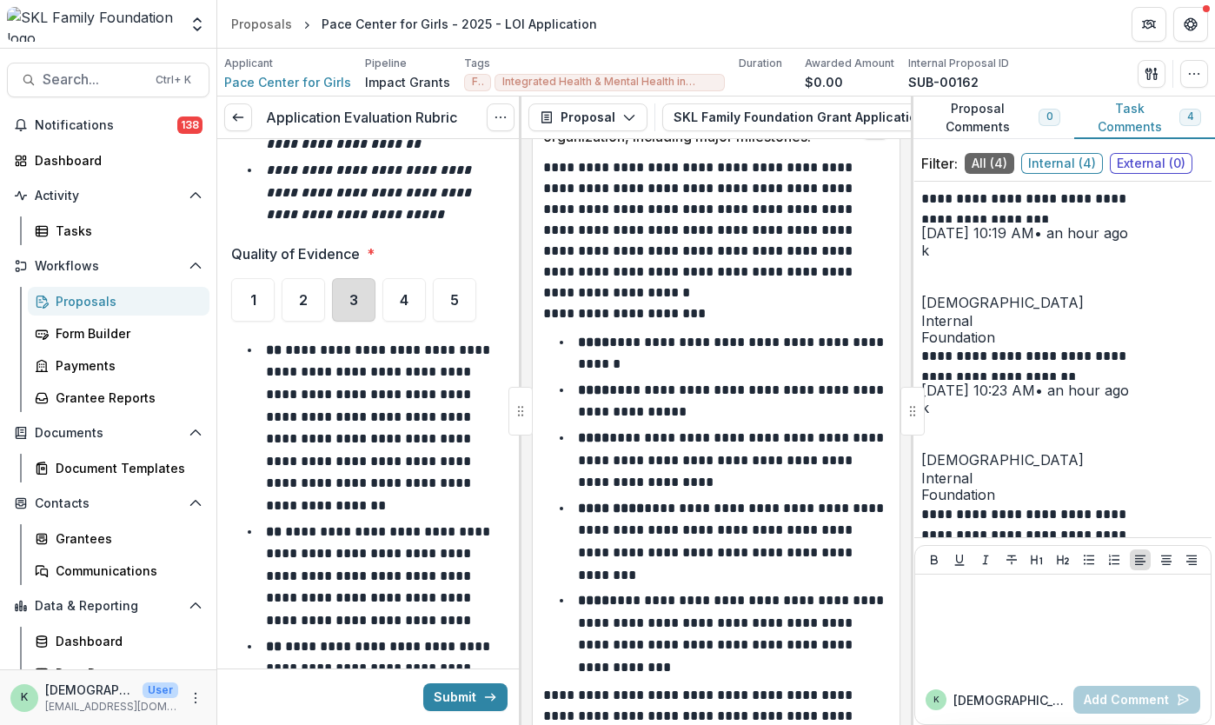
click at [356, 278] on div "3" at bounding box center [353, 299] width 43 height 43
click at [390, 280] on div "4" at bounding box center [368, 299] width 43 height 43
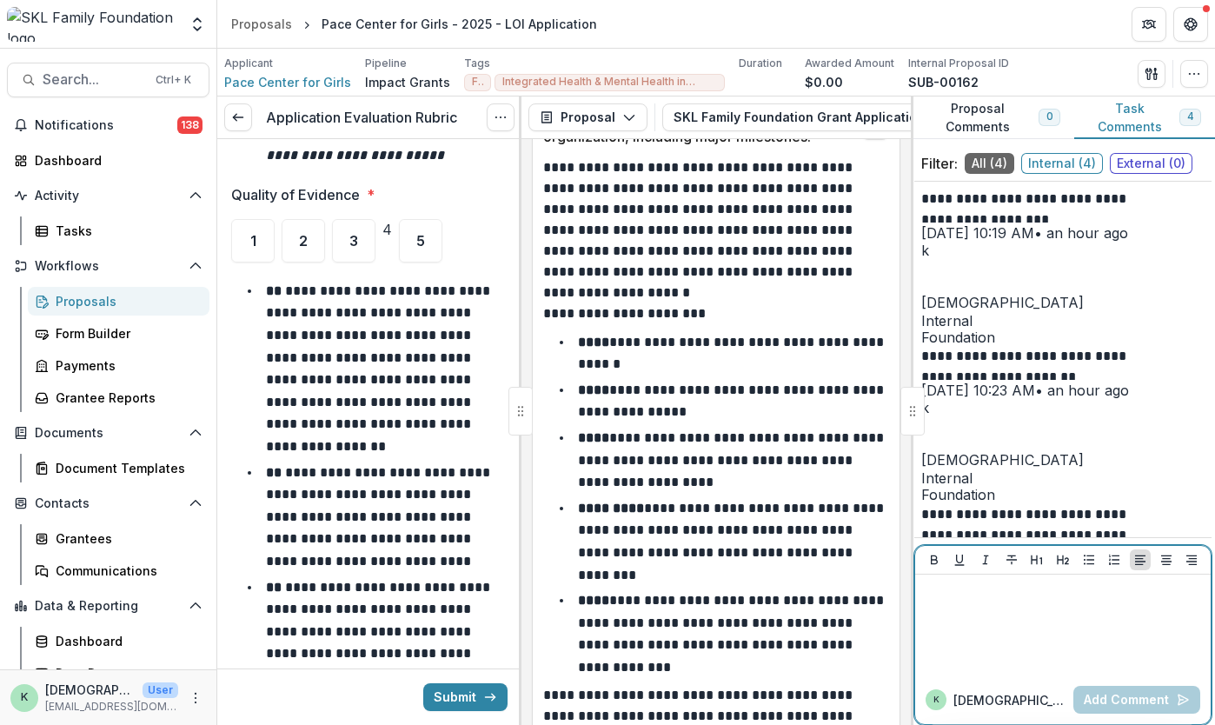
click at [1011, 610] on div at bounding box center [1063, 625] width 282 height 87
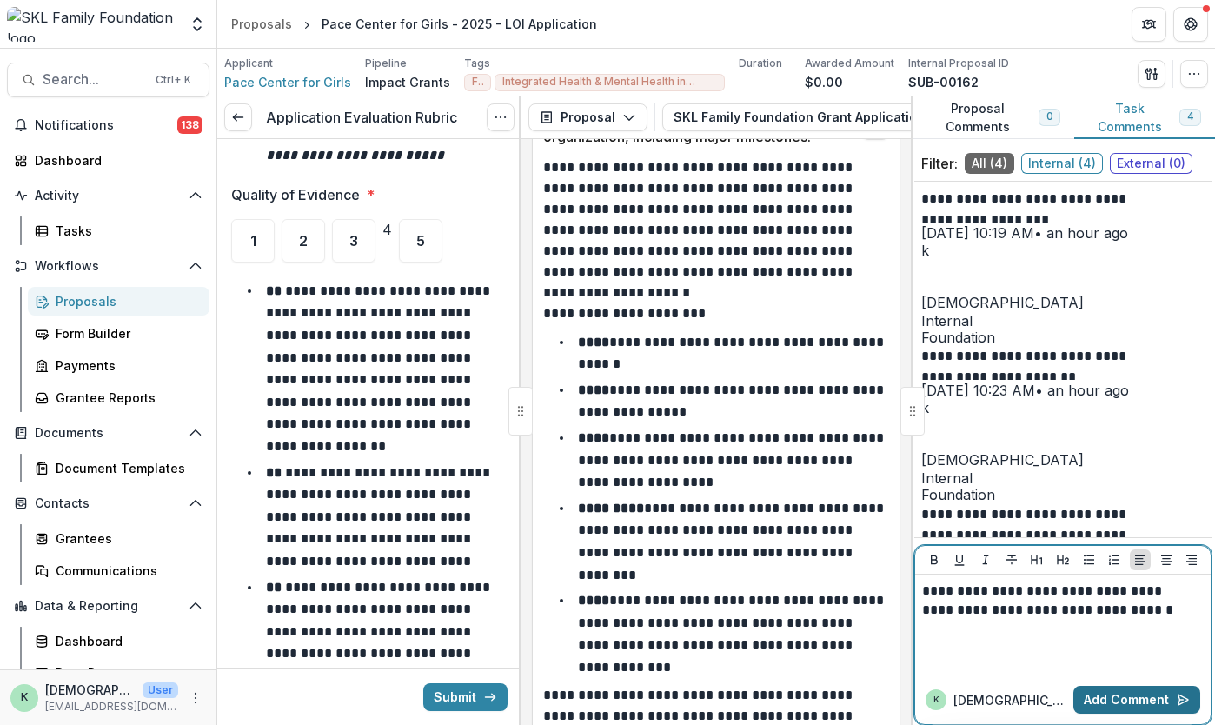
click at [1094, 694] on button "Add Comment" at bounding box center [1137, 700] width 127 height 28
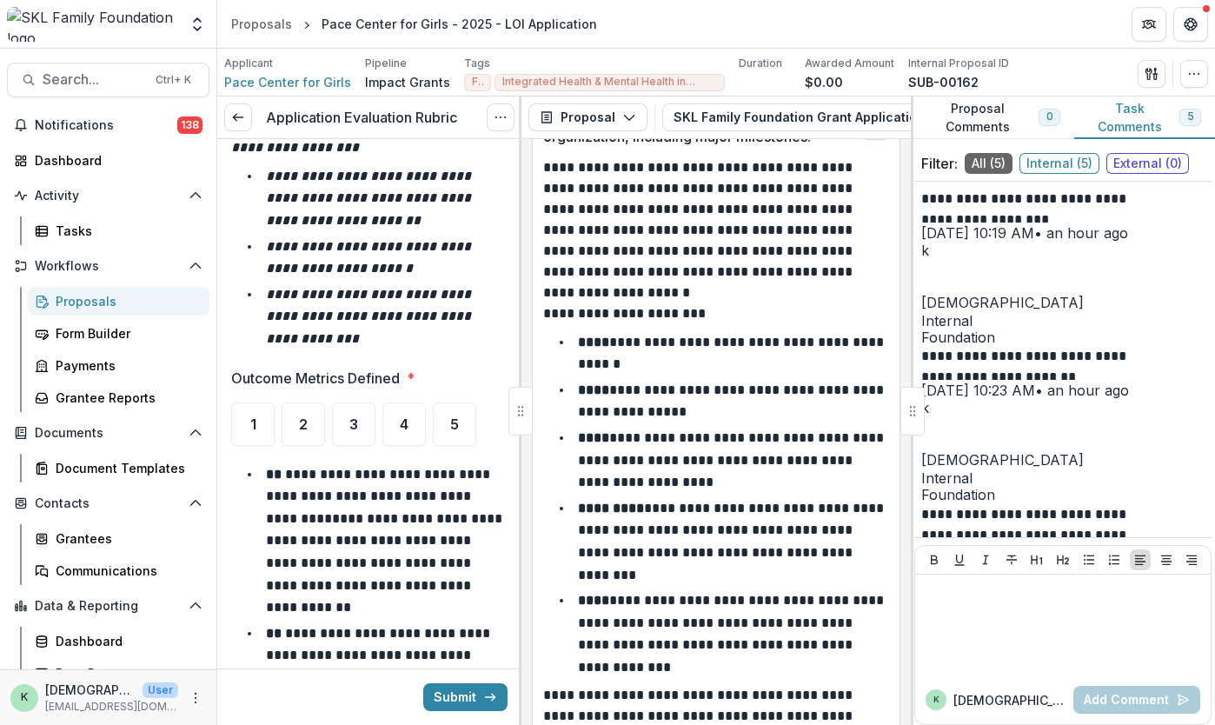
scroll to position [7830, 0]
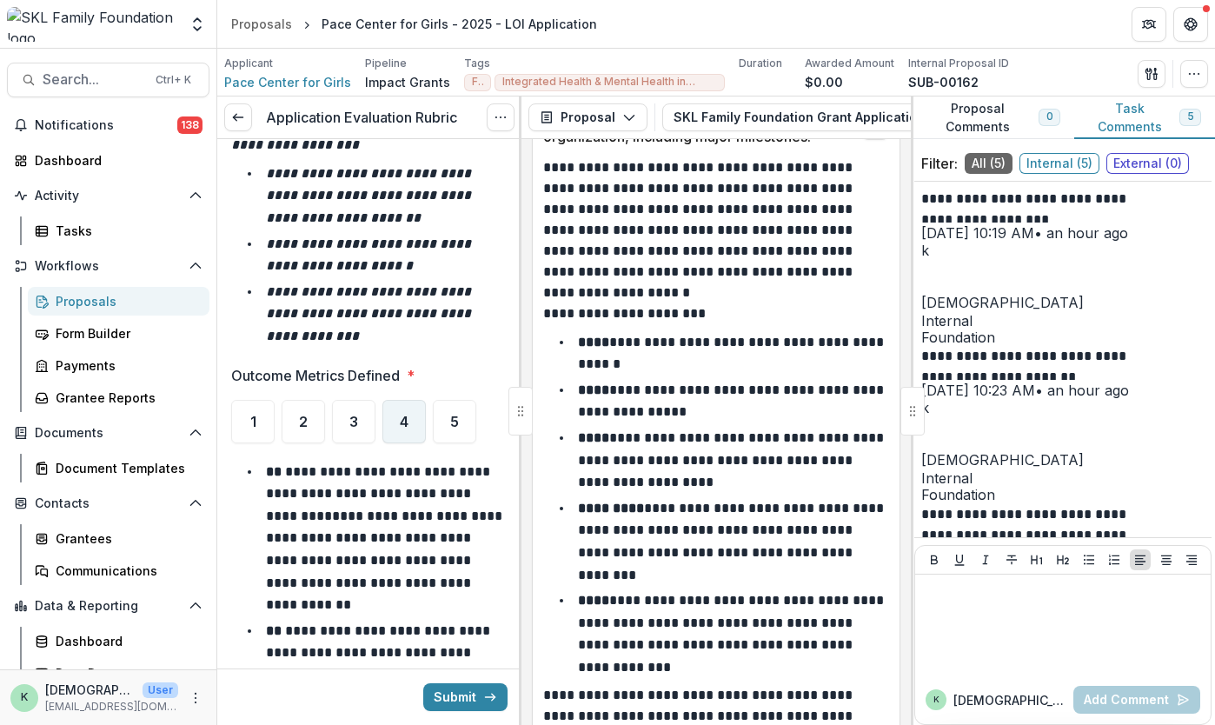
click at [402, 415] on span "4" at bounding box center [404, 422] width 9 height 14
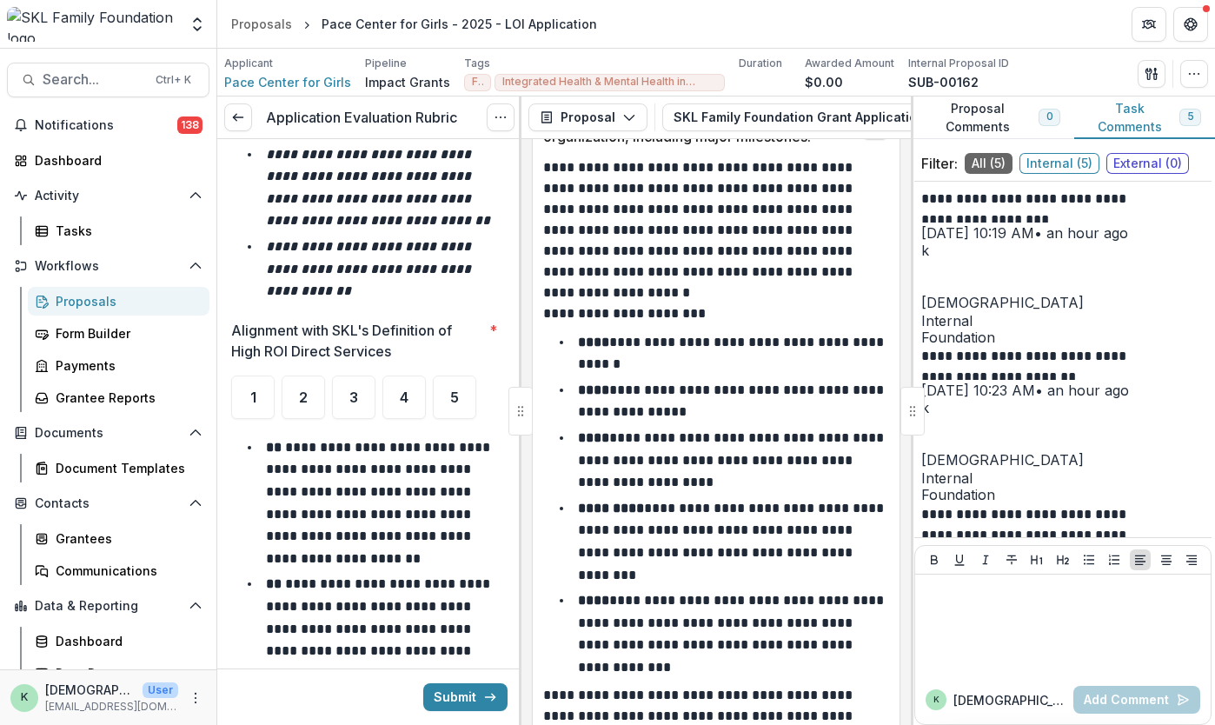
scroll to position [8822, 0]
click at [405, 375] on div "4" at bounding box center [404, 396] width 43 height 43
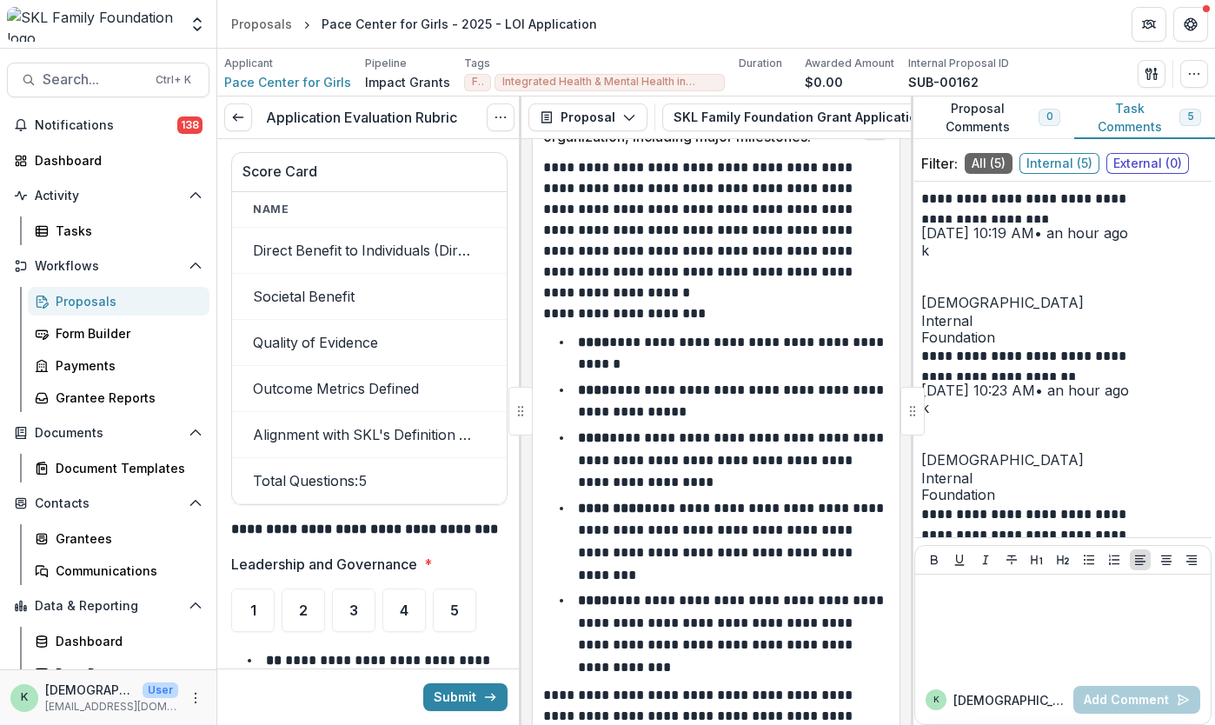
scroll to position [9930, 0]
click at [457, 602] on span "5" at bounding box center [454, 609] width 9 height 14
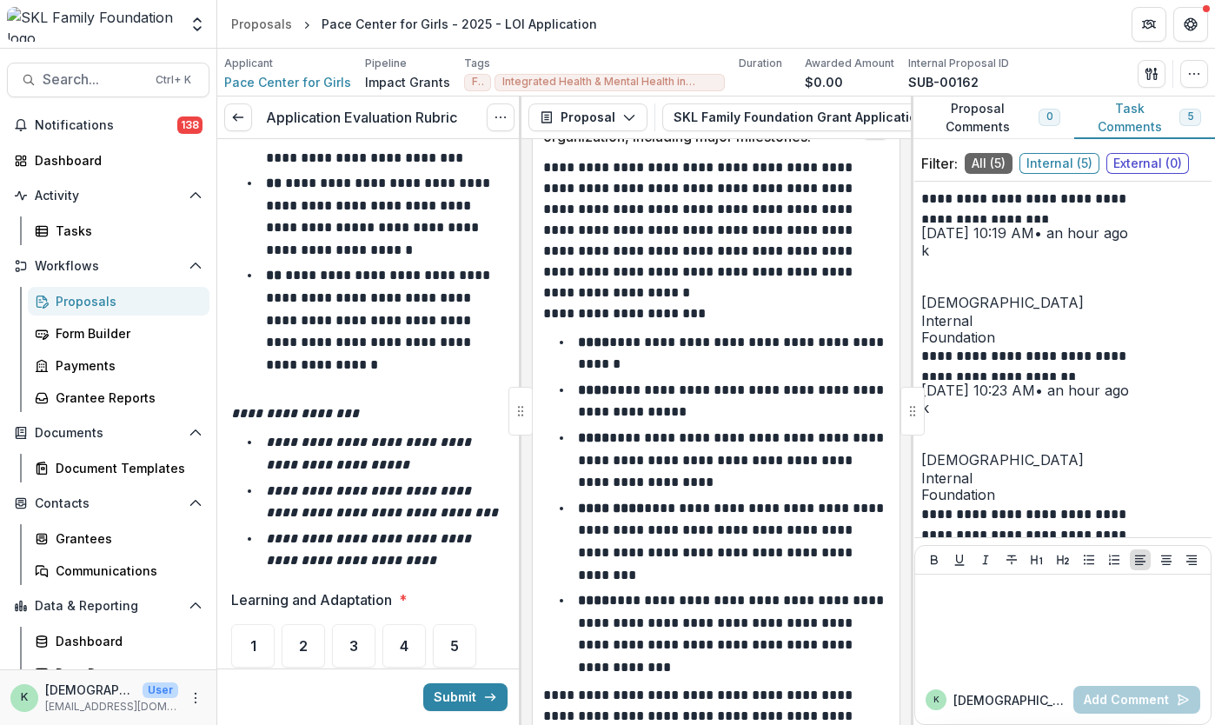
scroll to position [10963, 0]
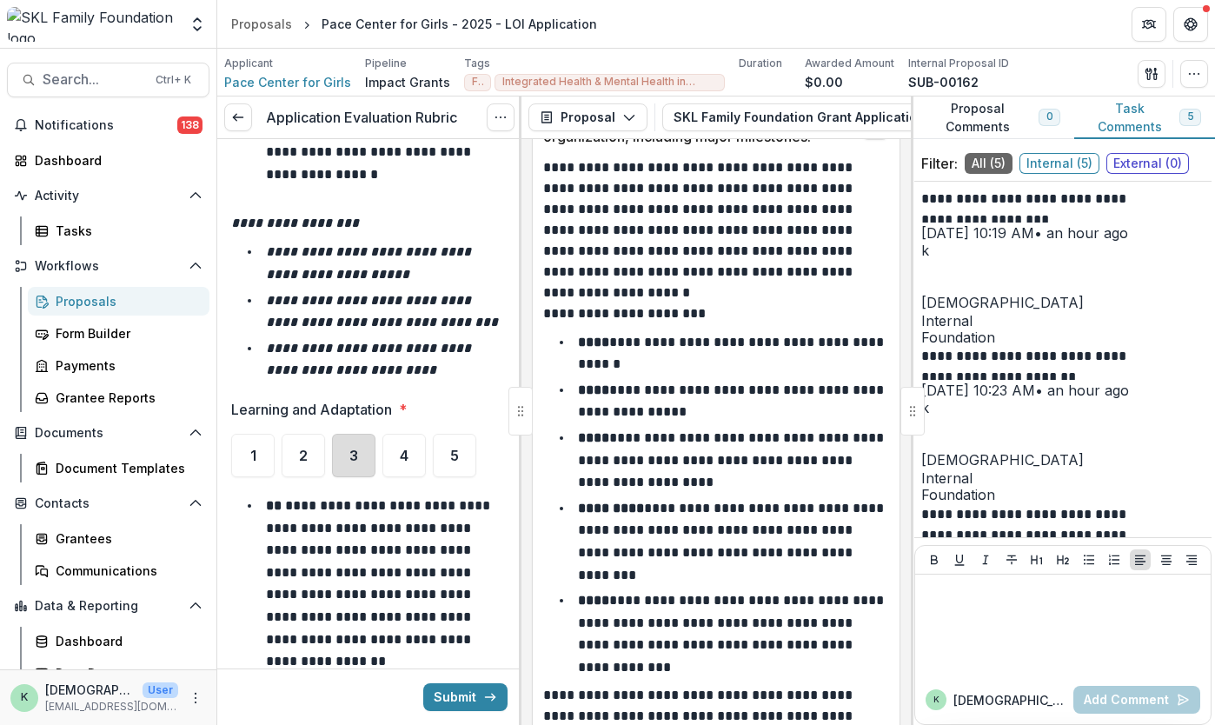
click at [362, 434] on div "3" at bounding box center [353, 455] width 43 height 43
click at [390, 434] on div "4" at bounding box center [368, 455] width 43 height 43
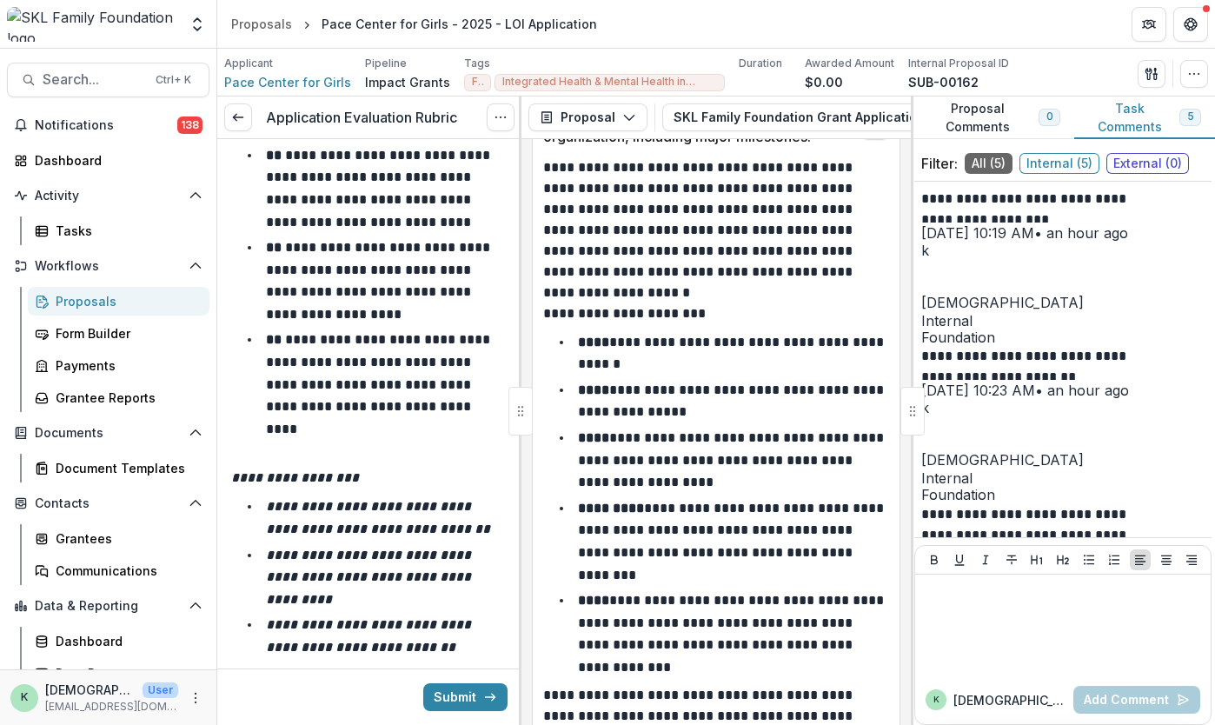
scroll to position [11919, 0]
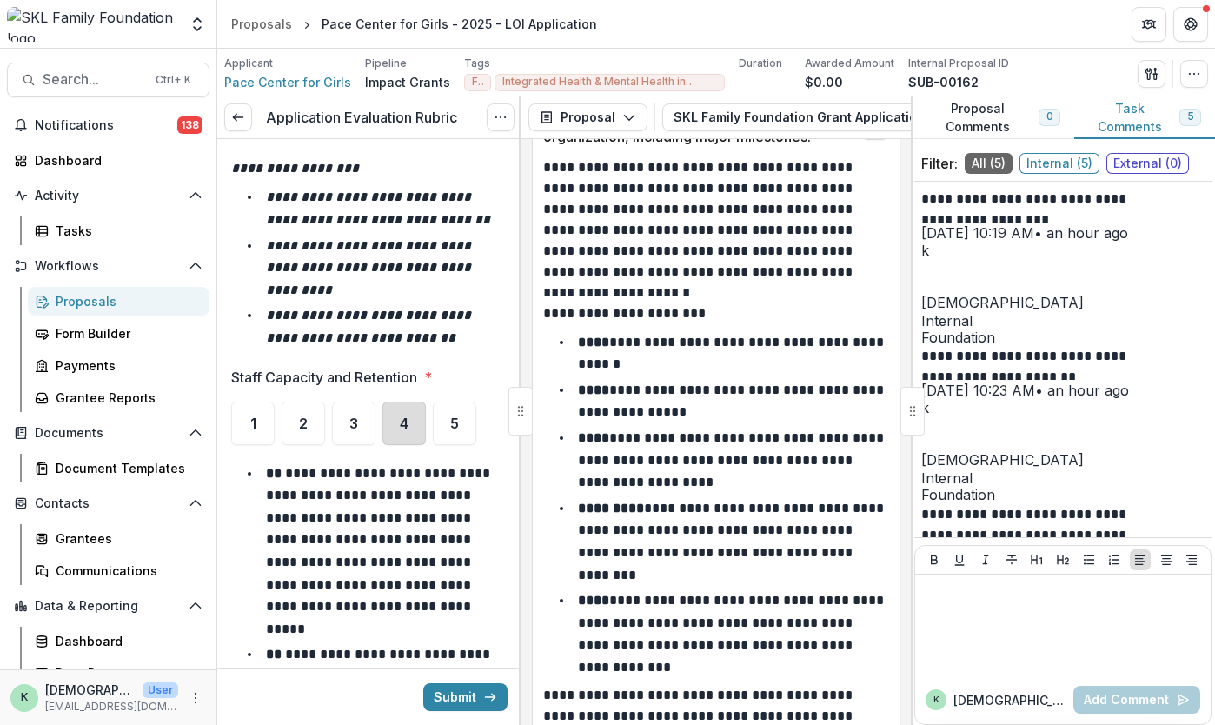
click at [412, 402] on div "4" at bounding box center [404, 423] width 43 height 43
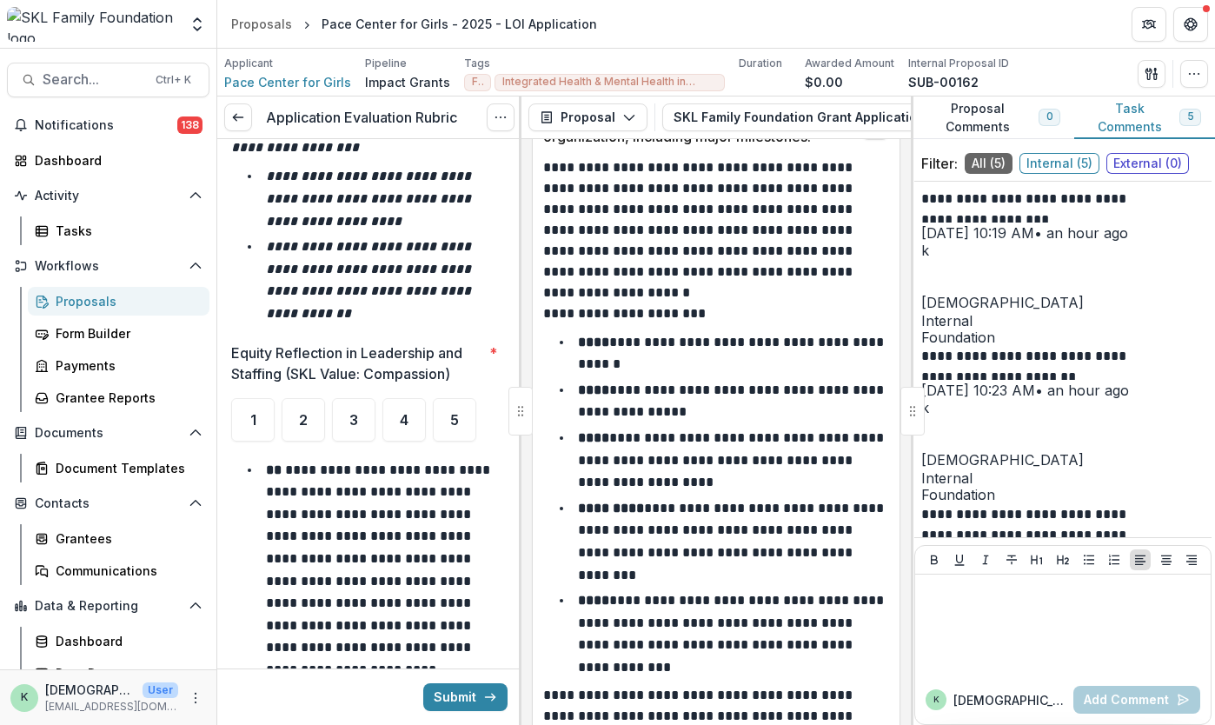
scroll to position [12954, 0]
click at [400, 412] on span "4" at bounding box center [404, 419] width 9 height 14
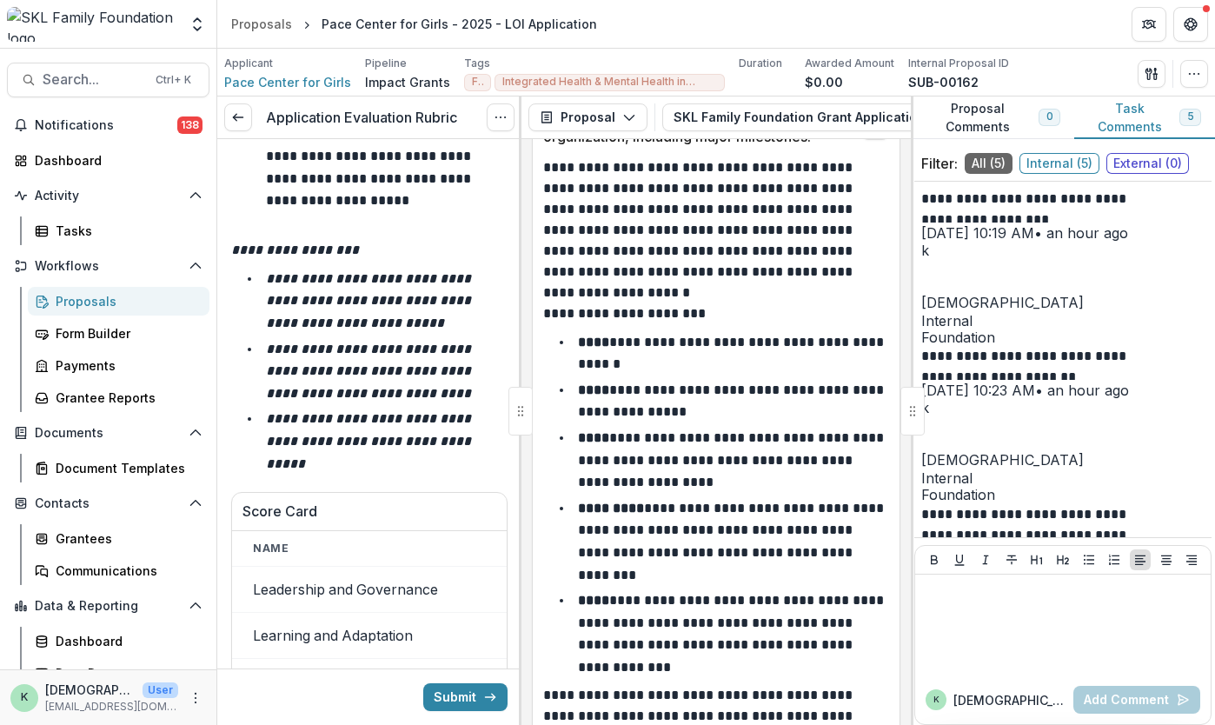
scroll to position [14169, 0]
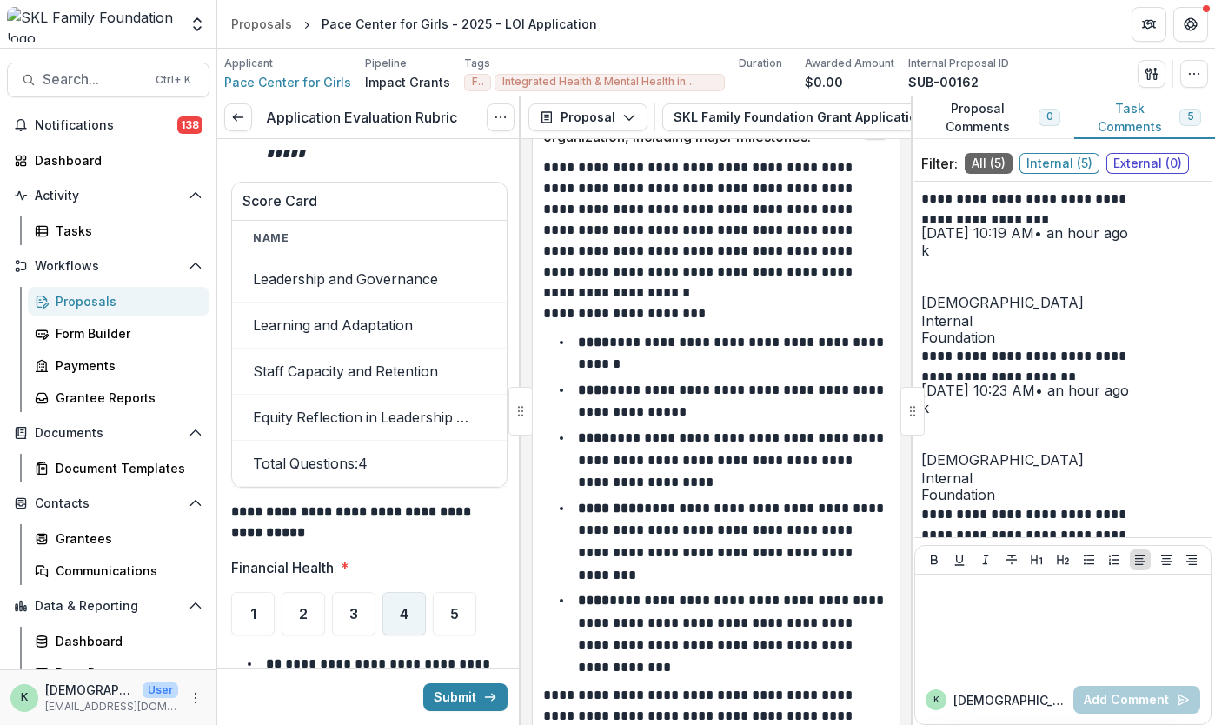
click at [417, 592] on div "4" at bounding box center [404, 613] width 43 height 43
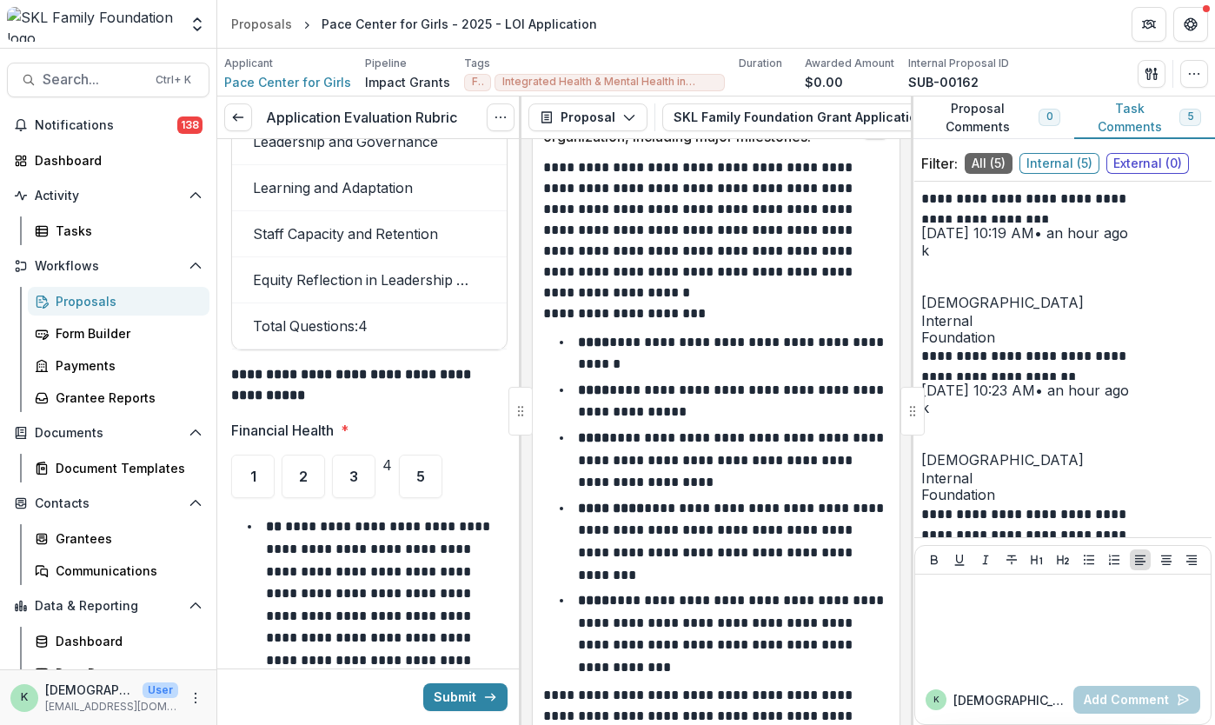
scroll to position [14311, 0]
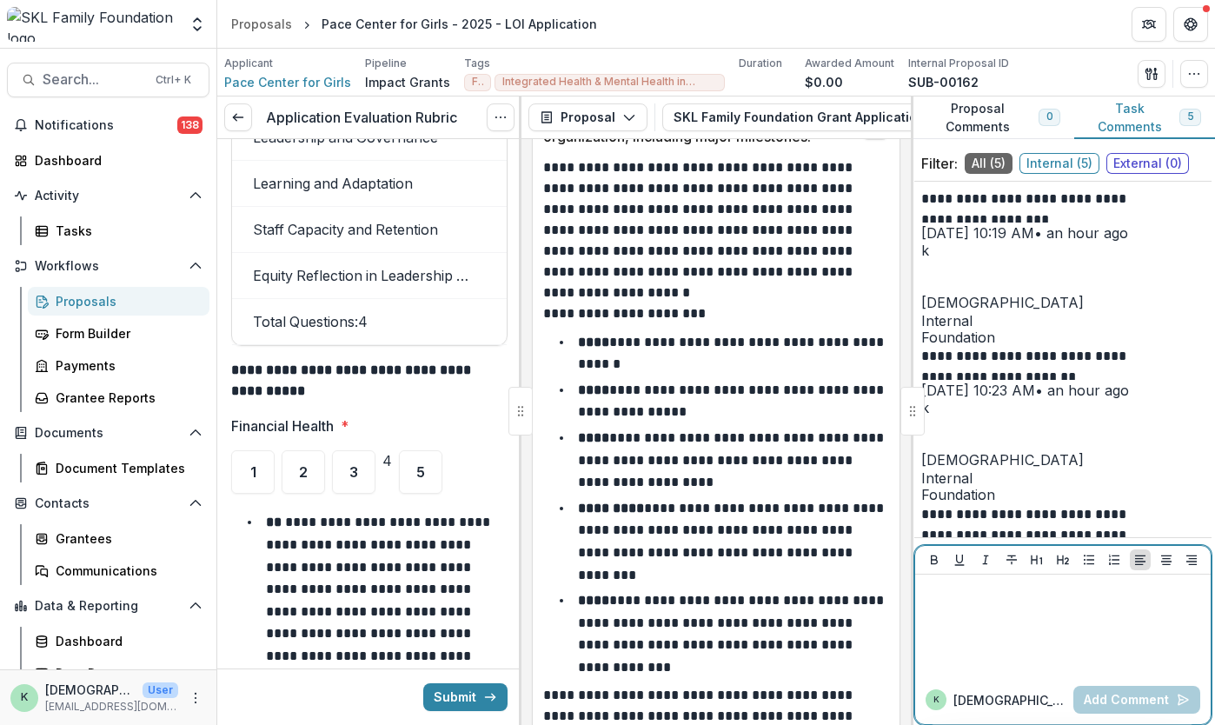
click at [969, 611] on div at bounding box center [1063, 625] width 282 height 87
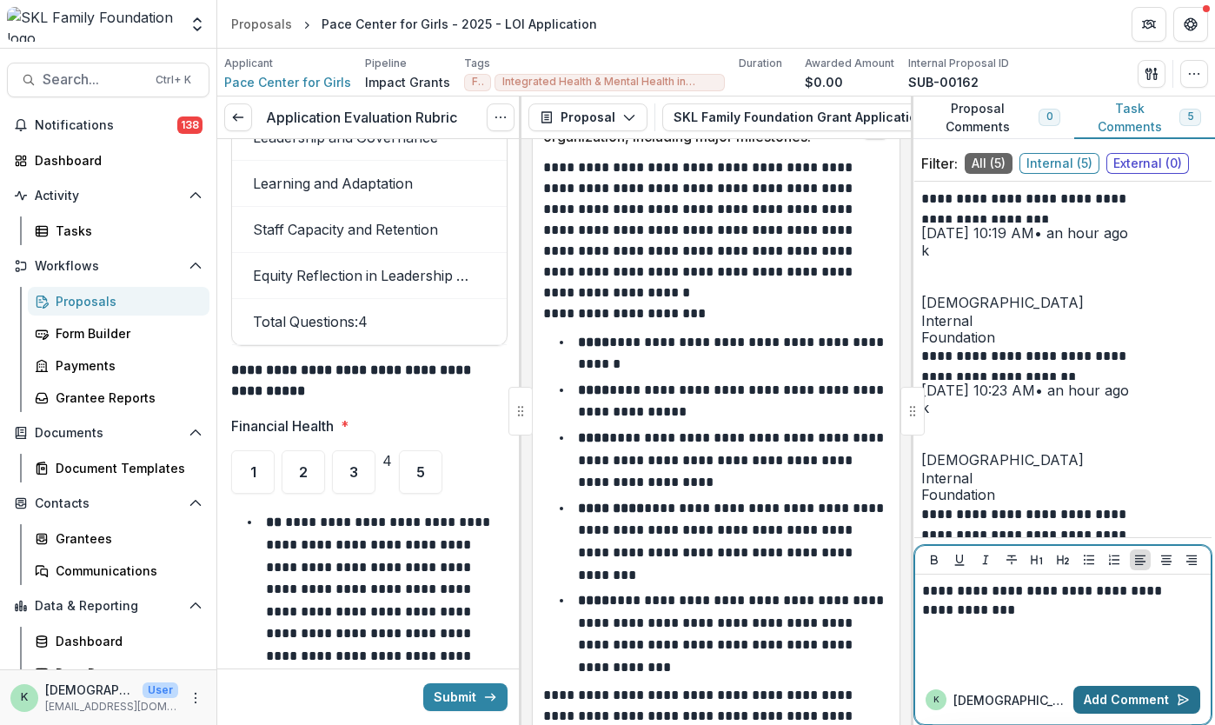
click at [1108, 702] on button "Add Comment" at bounding box center [1137, 700] width 127 height 28
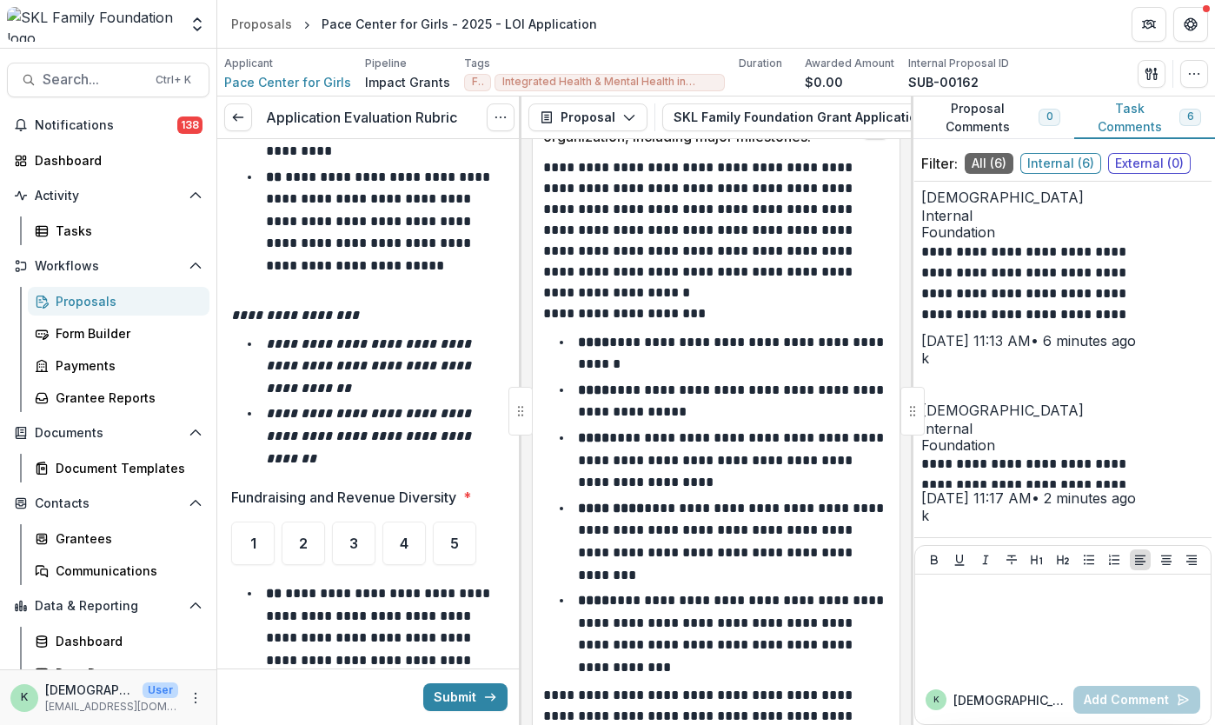
scroll to position [15204, 0]
click at [410, 522] on div "4" at bounding box center [404, 543] width 43 height 43
click at [442, 522] on div "5" at bounding box center [420, 543] width 43 height 43
click at [407, 537] on span "4" at bounding box center [404, 544] width 9 height 14
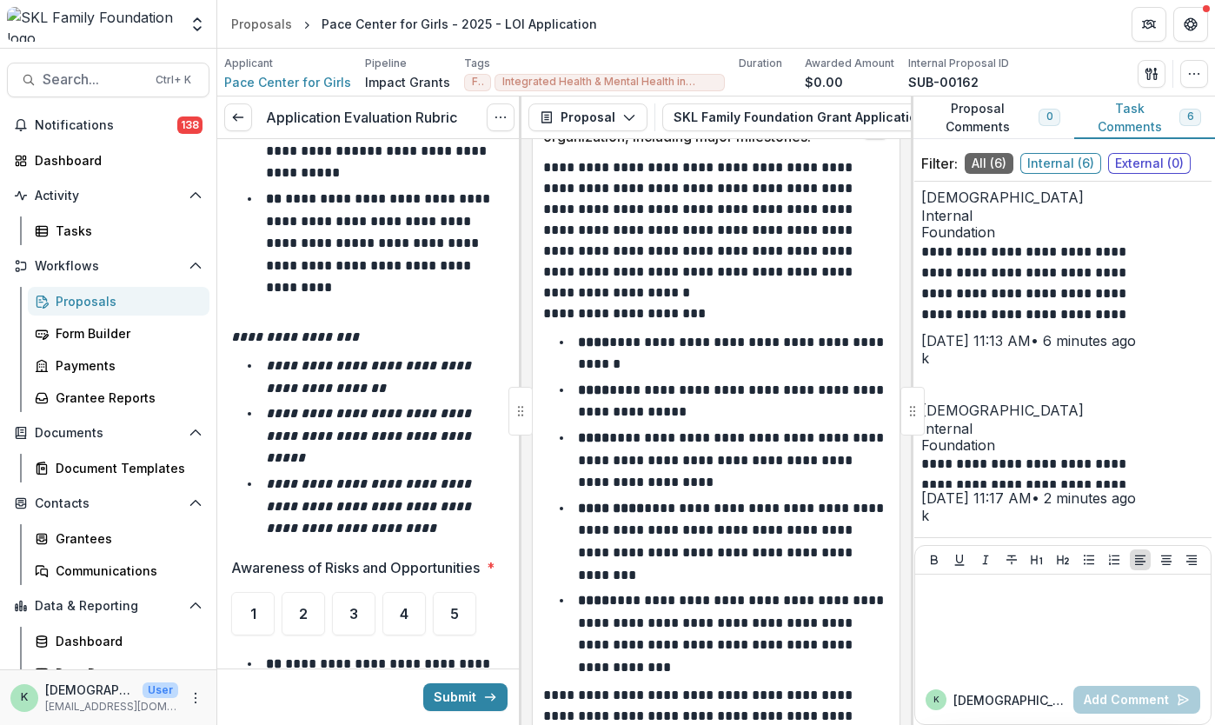
scroll to position [16059, 0]
click at [355, 606] on span "3" at bounding box center [353, 613] width 9 height 14
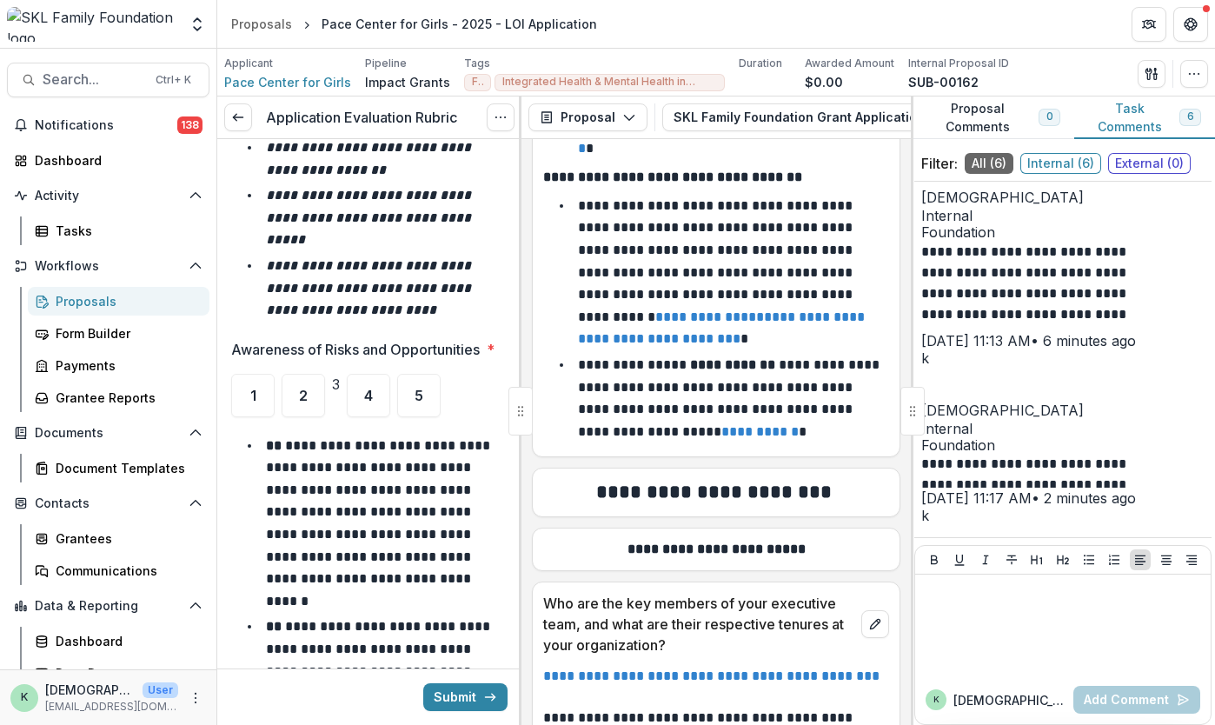
scroll to position [16188, 0]
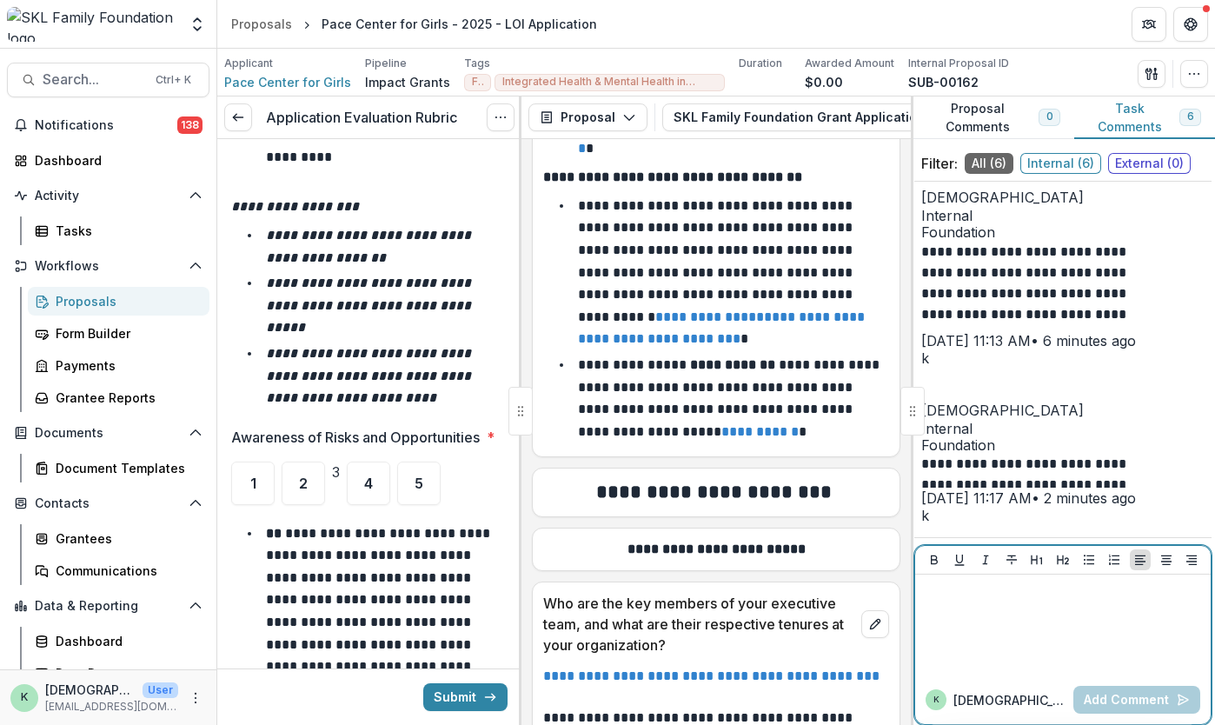
click at [1011, 634] on div at bounding box center [1063, 625] width 282 height 87
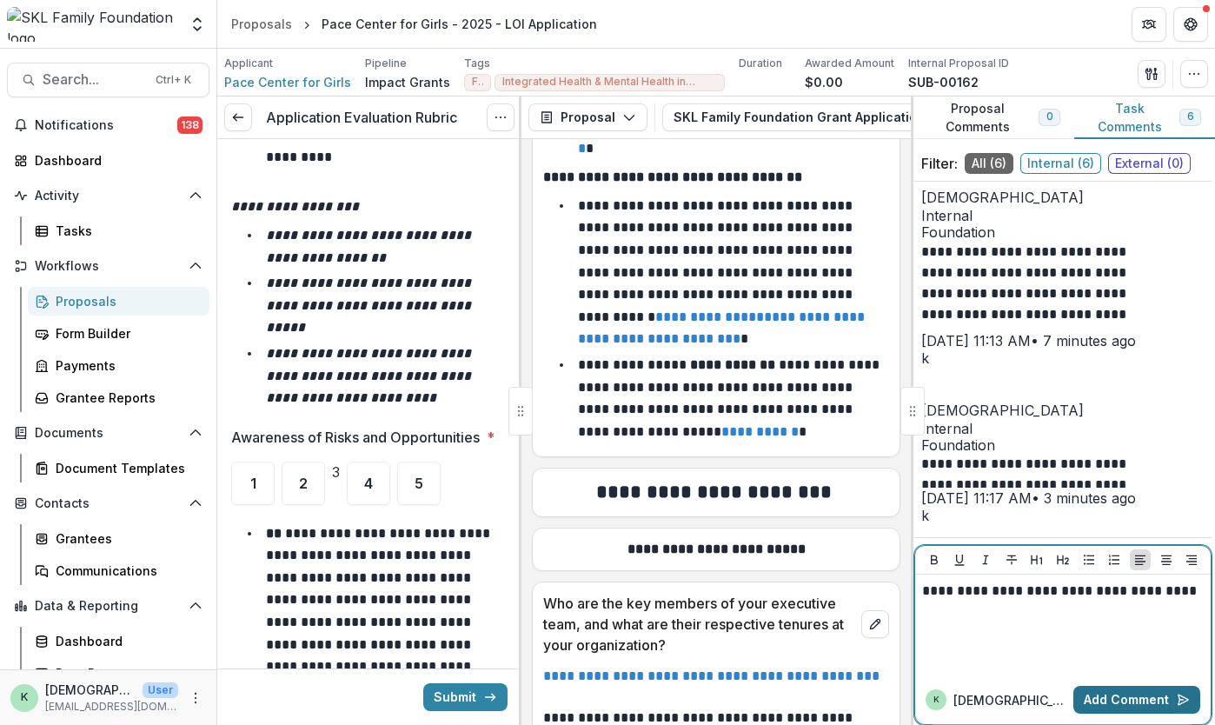
click at [1142, 710] on button "Add Comment" at bounding box center [1137, 700] width 127 height 28
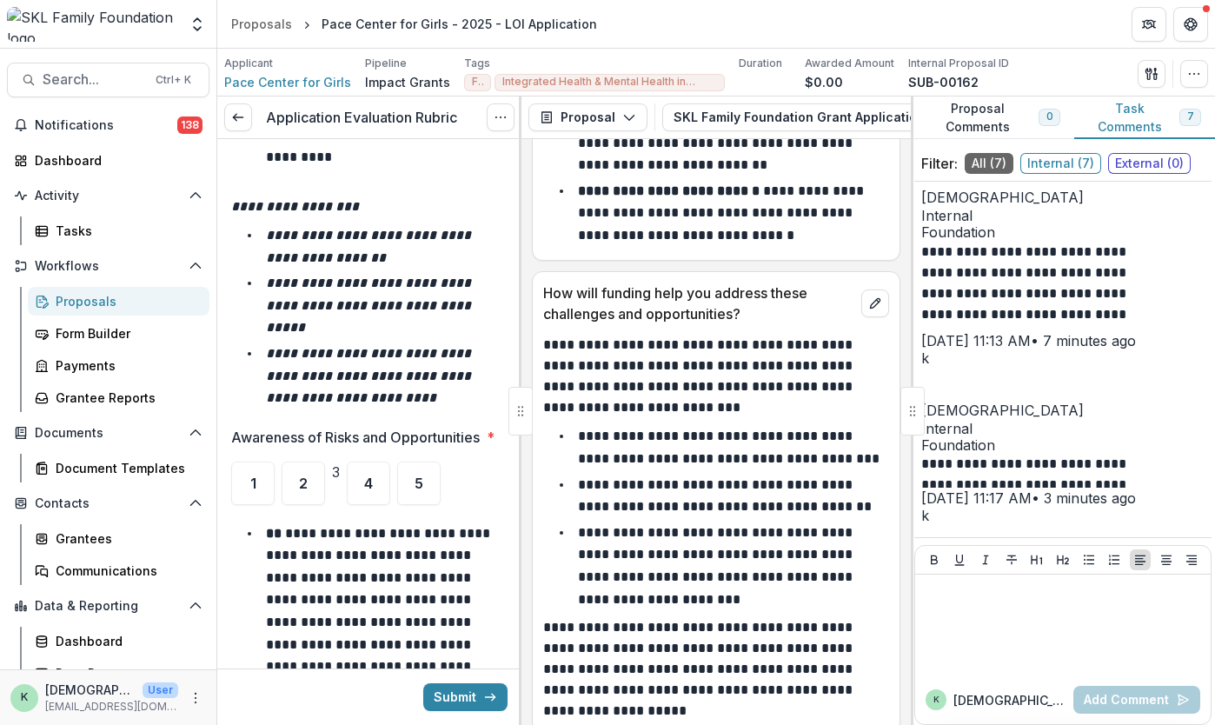
scroll to position [18794, 0]
click at [390, 462] on div "4" at bounding box center [368, 483] width 43 height 43
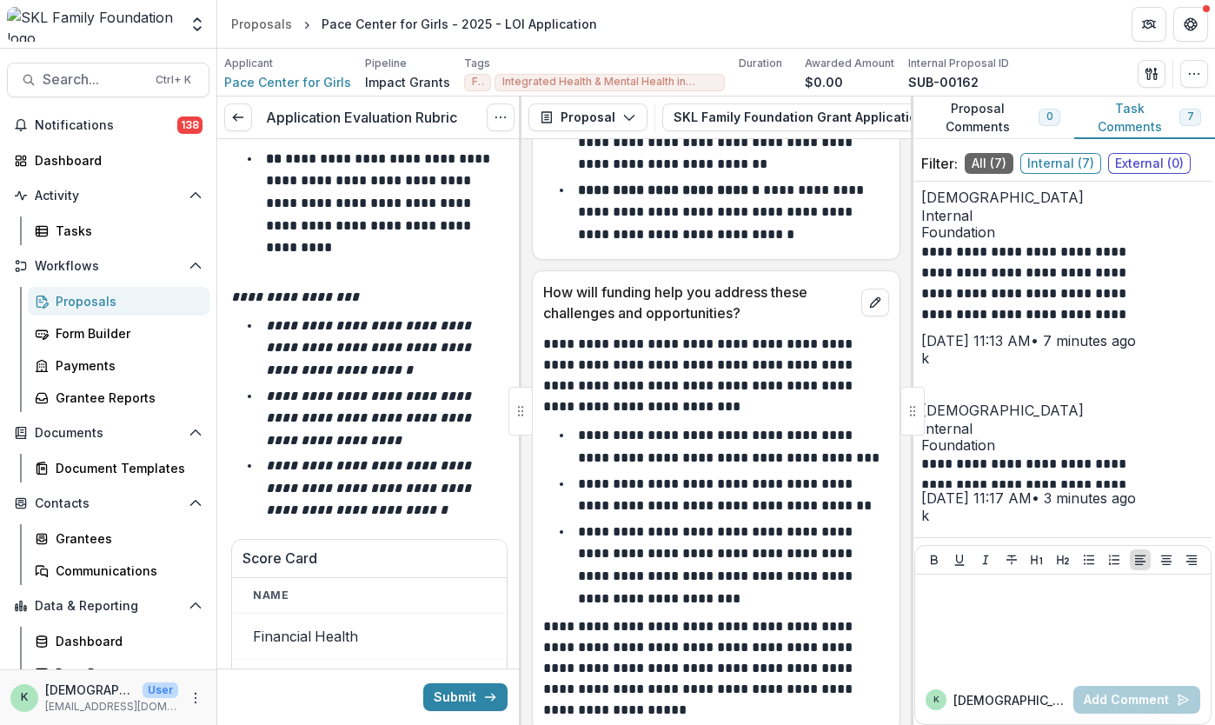
scroll to position [17355, 0]
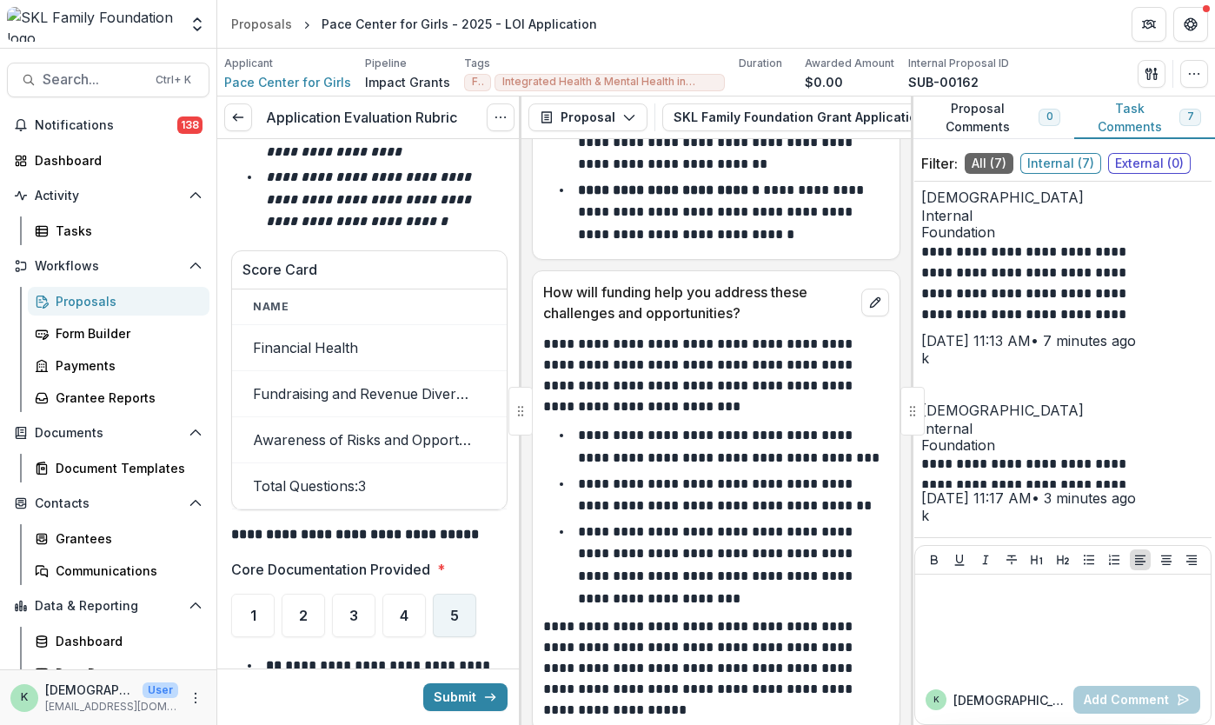
click at [452, 594] on div "5" at bounding box center [454, 615] width 43 height 43
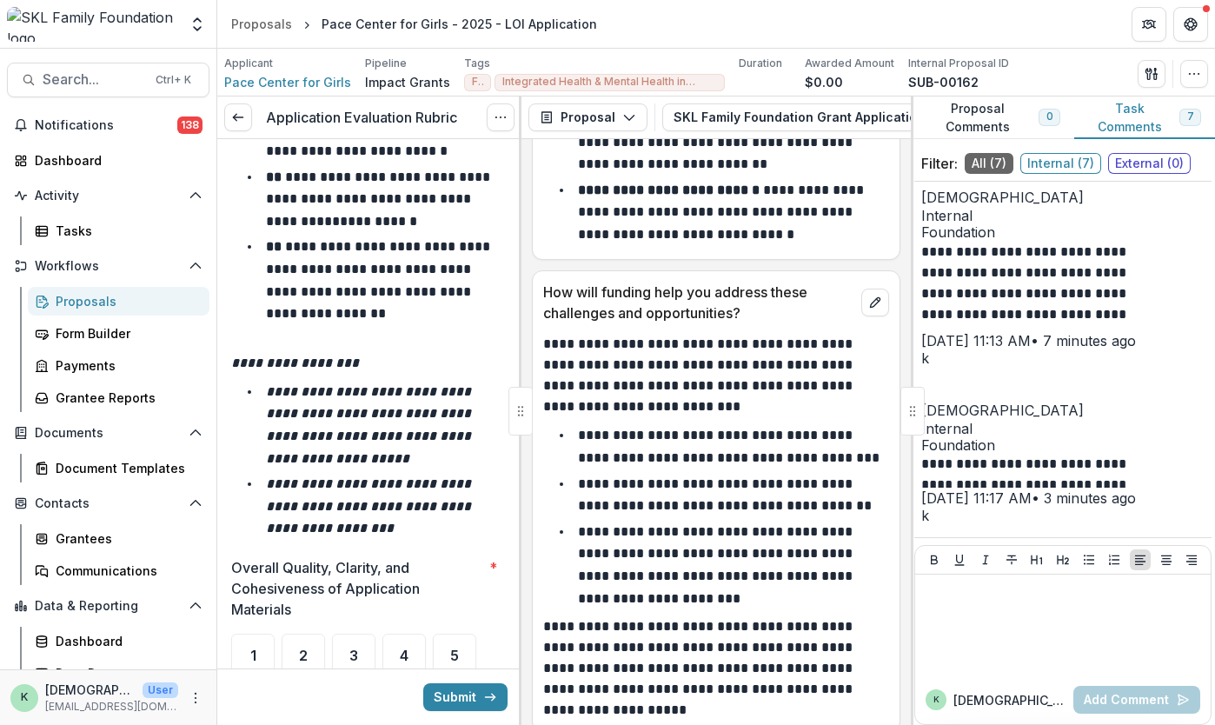
scroll to position [18167, 0]
click at [402, 648] on span "4" at bounding box center [404, 655] width 9 height 14
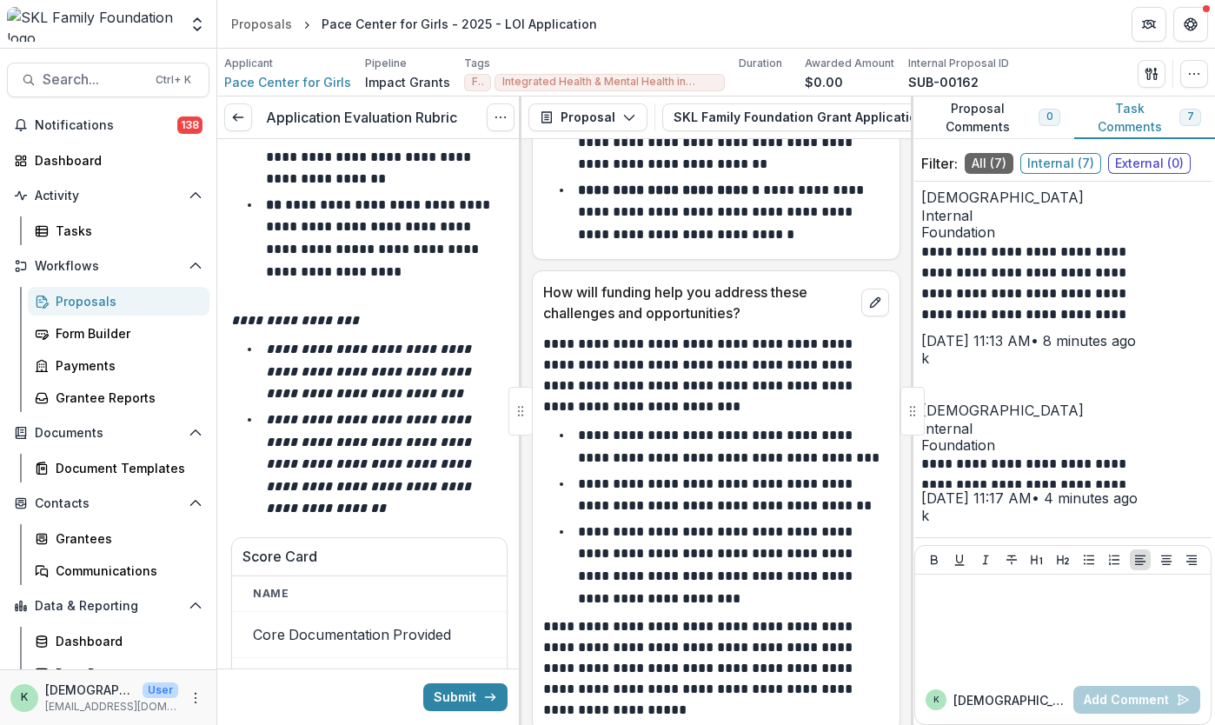
scroll to position [19324, 0]
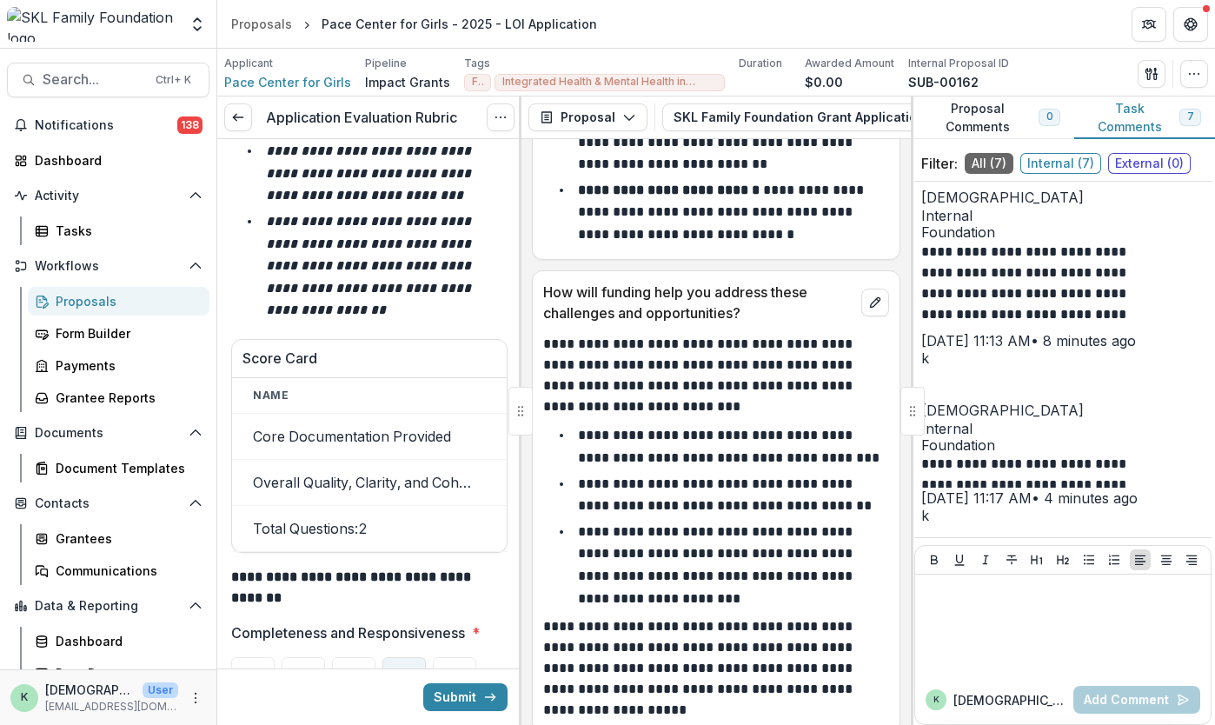
click at [415, 657] on div "4" at bounding box center [404, 678] width 43 height 43
click at [476, 657] on ul "1 2 3 4 5" at bounding box center [369, 678] width 276 height 43
click at [425, 672] on span "5" at bounding box center [420, 679] width 9 height 14
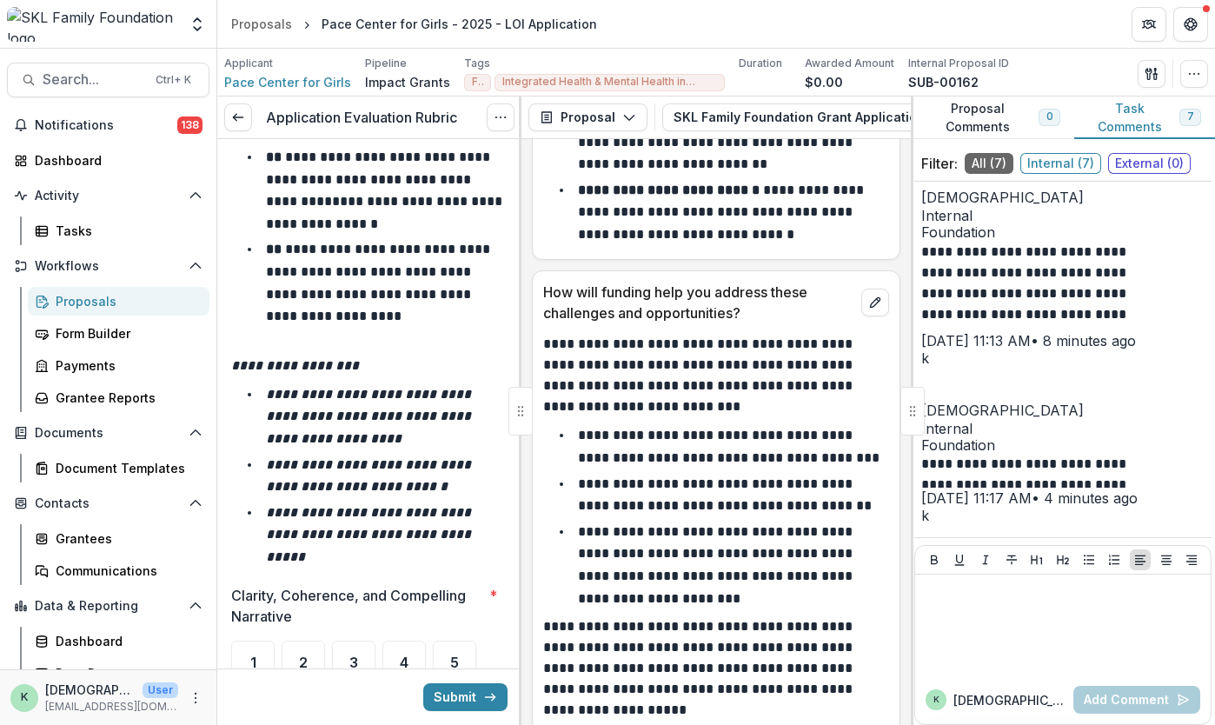
scroll to position [20241, 0]
click at [397, 640] on div "4" at bounding box center [404, 661] width 43 height 43
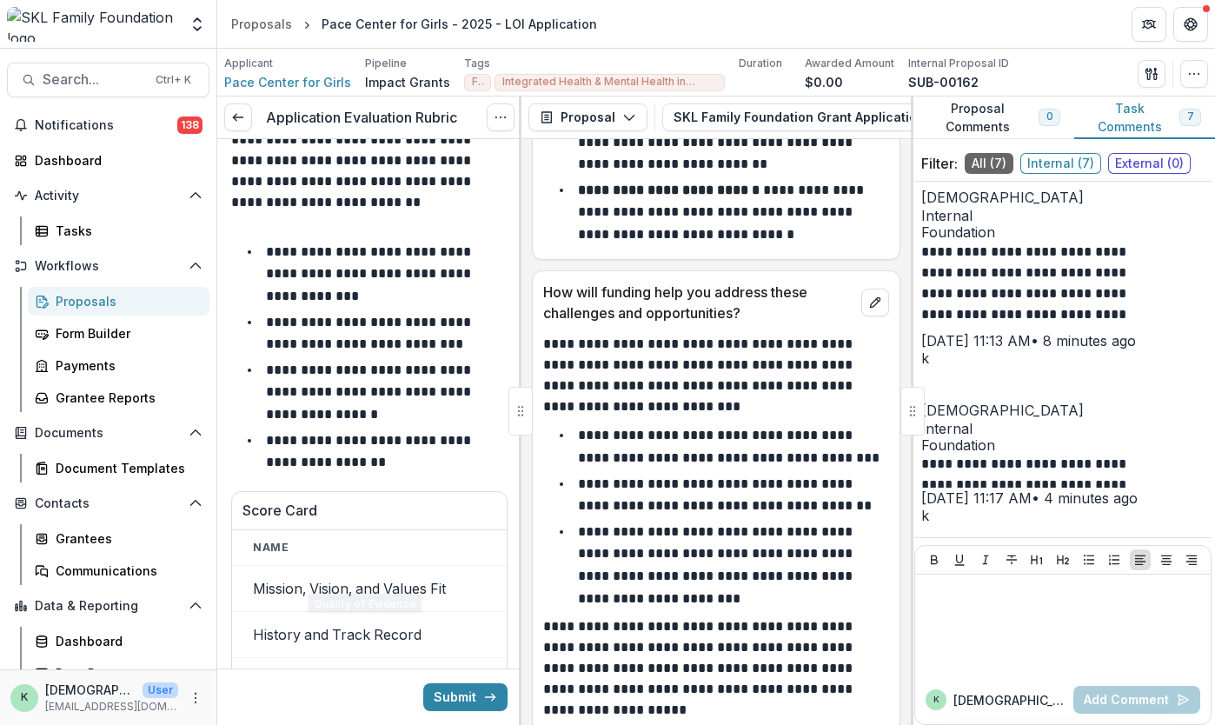
scroll to position [21800, 0]
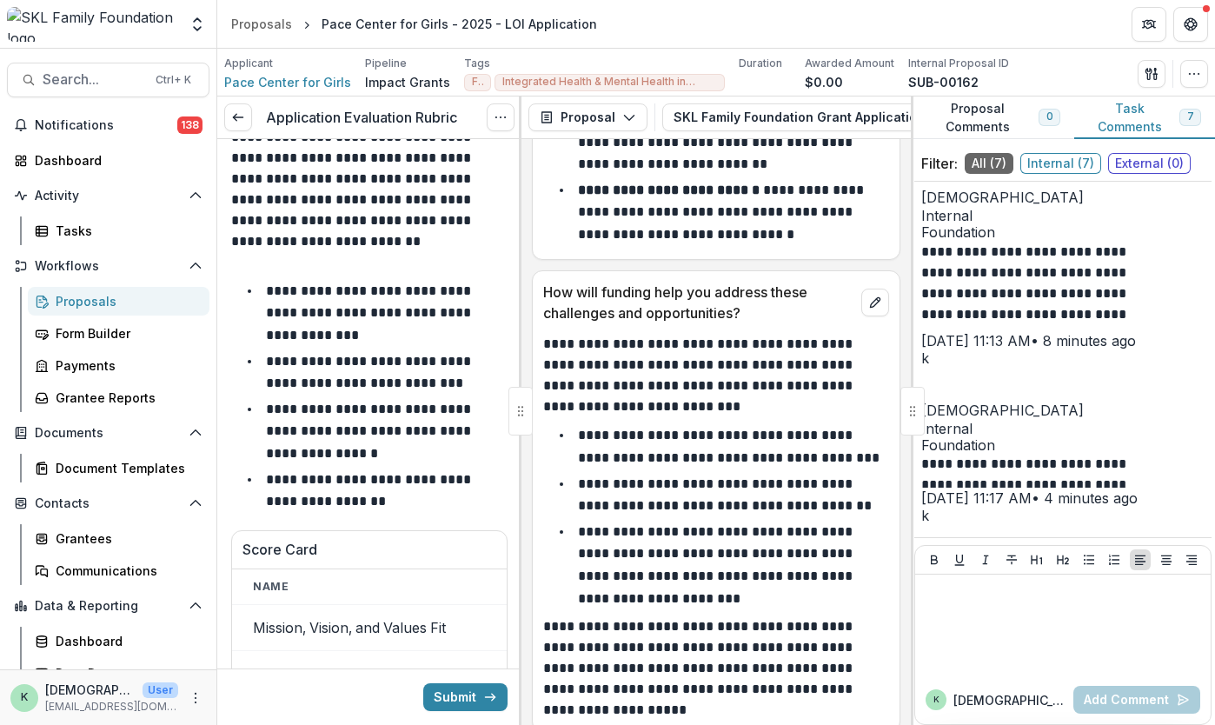
drag, startPoint x: 793, startPoint y: 389, endPoint x: 739, endPoint y: 449, distance: 80.6
click at [739, 521] on li "**********" at bounding box center [726, 565] width 325 height 89
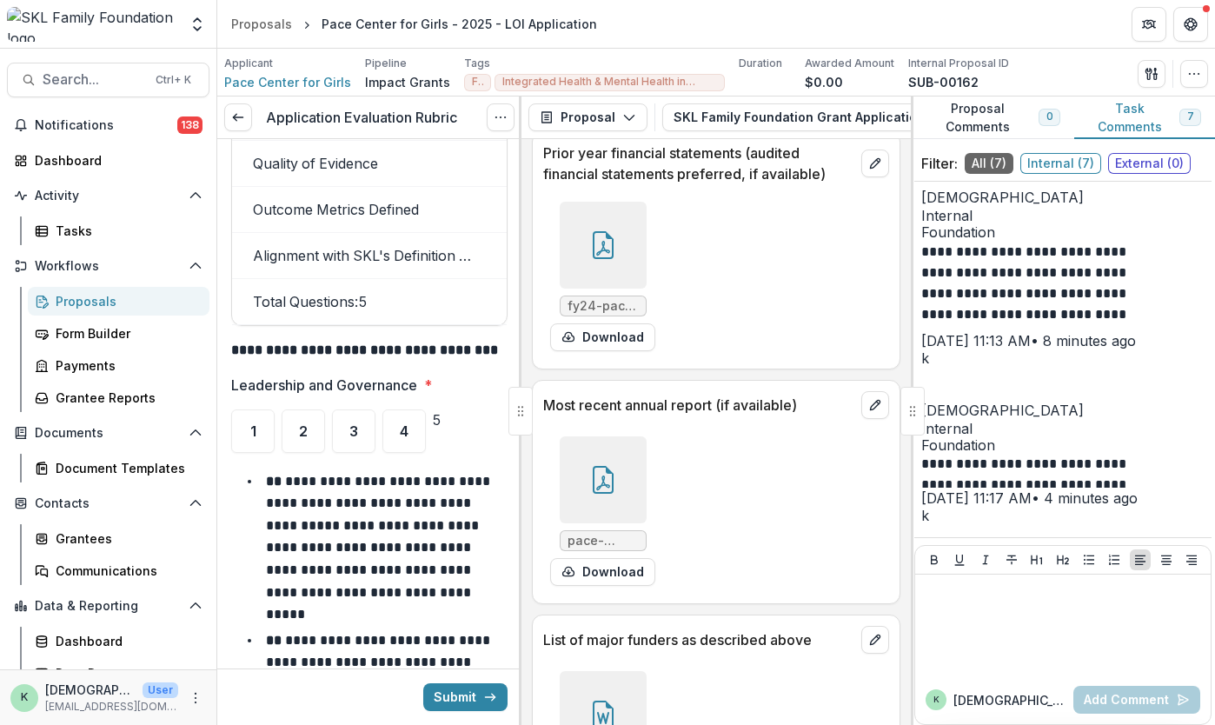
scroll to position [9842, 0]
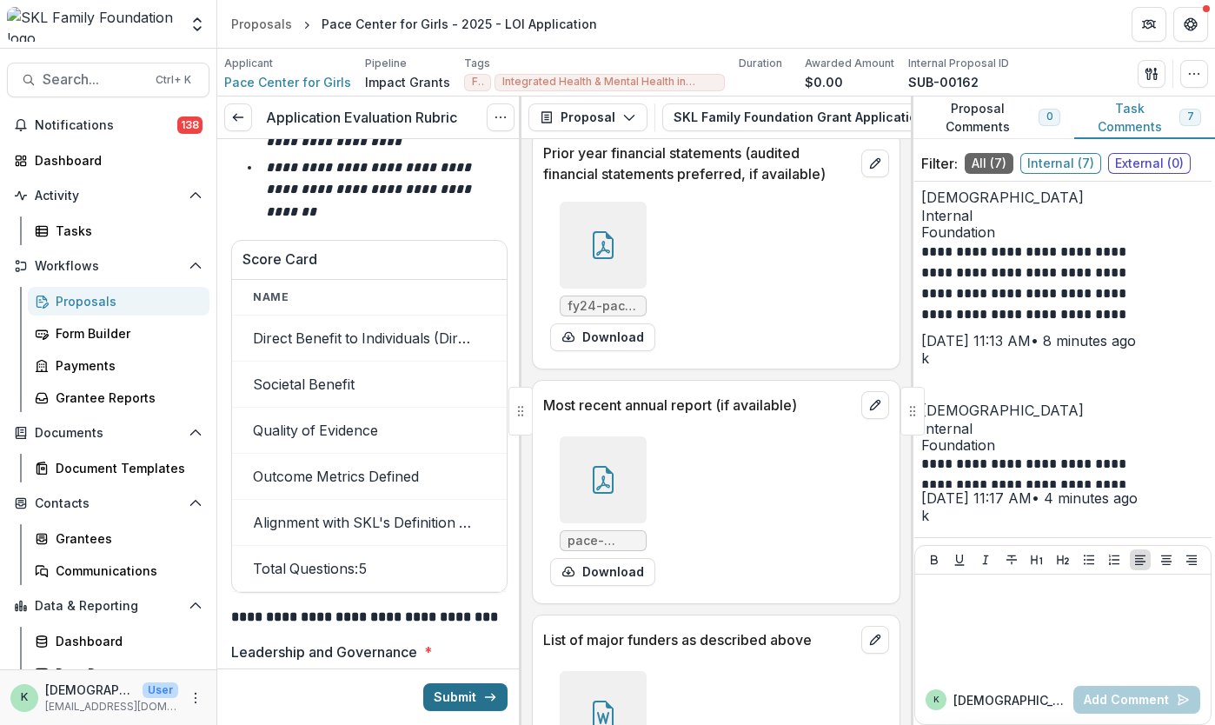
click at [454, 686] on button "Submit" at bounding box center [465, 697] width 84 height 28
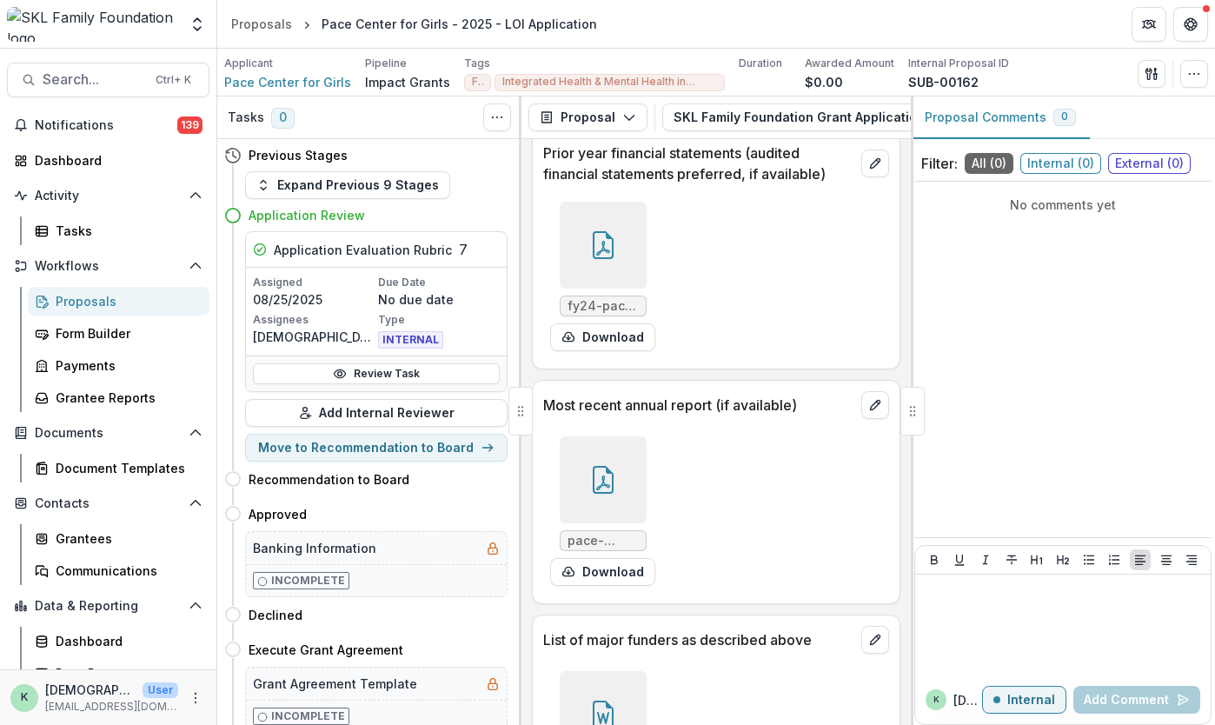
click at [66, 309] on div "Proposals" at bounding box center [126, 301] width 140 height 18
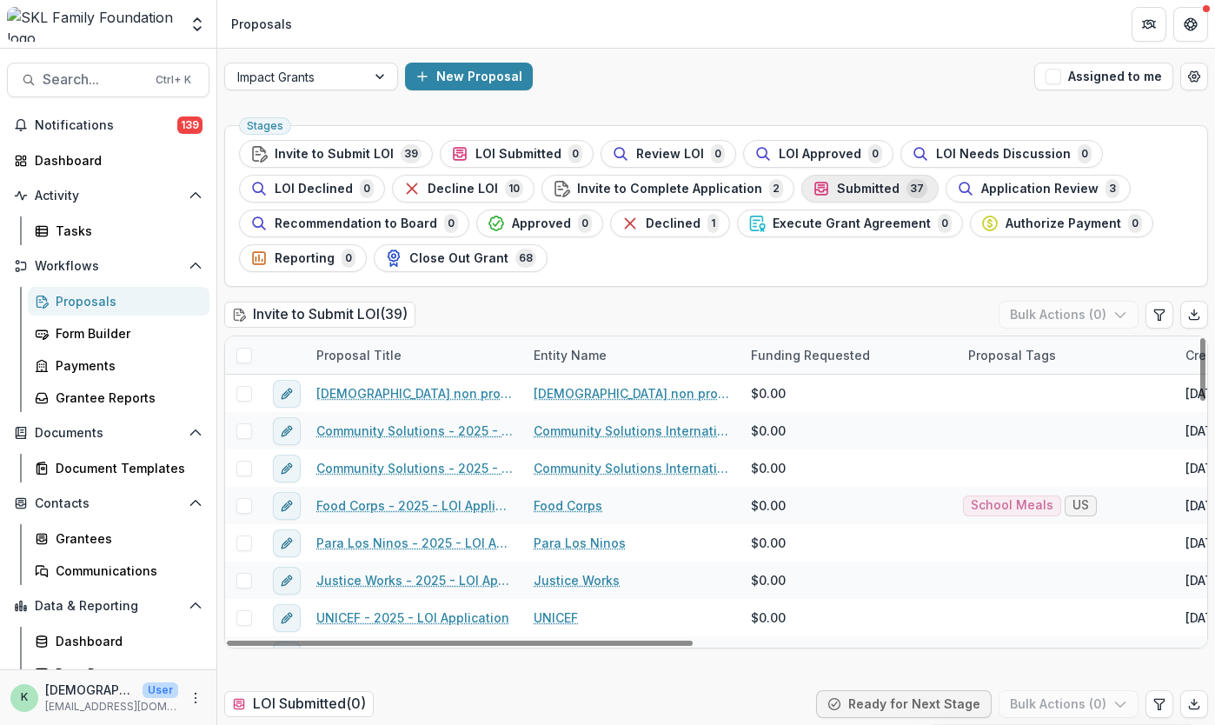
click at [857, 194] on span "Submitted" at bounding box center [868, 189] width 63 height 15
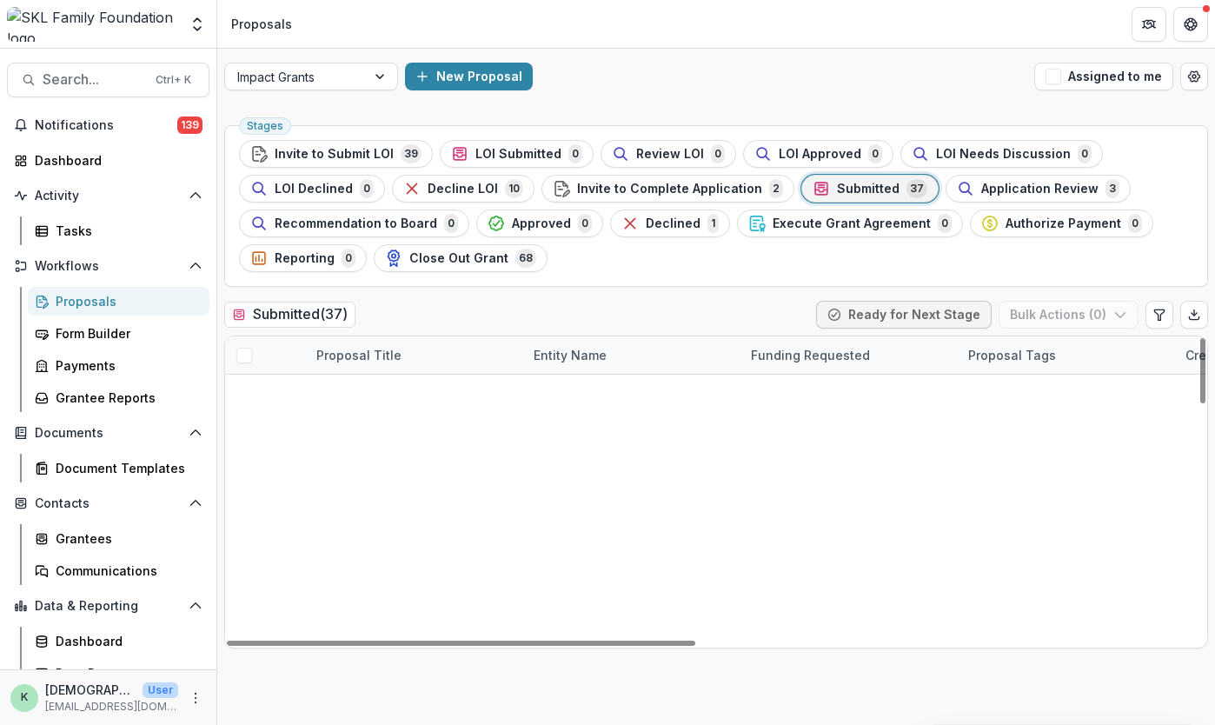
click at [395, 422] on link "Downtown [GEOGRAPHIC_DATA] - 2025 - LOI Application" at bounding box center [427, 431] width 172 height 18
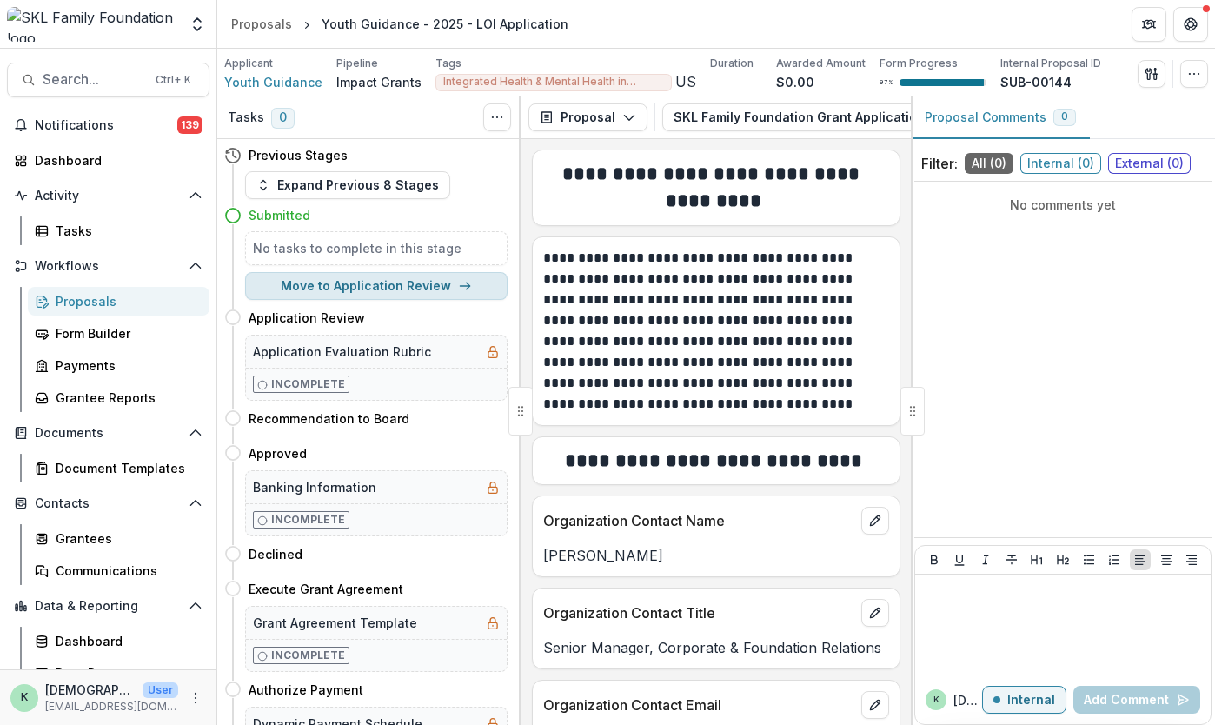
click at [356, 287] on button "Move to Application Review" at bounding box center [376, 286] width 263 height 28
select select "**********"
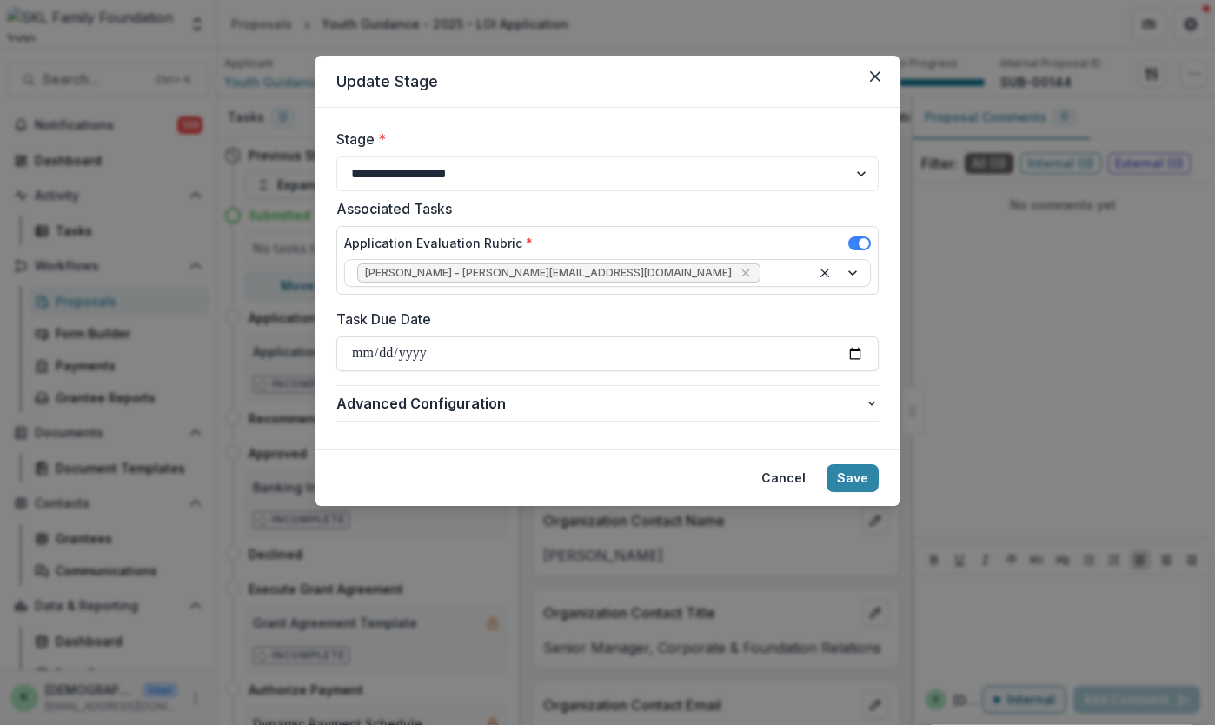
click at [880, 476] on footer "Cancel Save" at bounding box center [608, 477] width 584 height 57
click at [868, 478] on button "Save" at bounding box center [853, 478] width 52 height 28
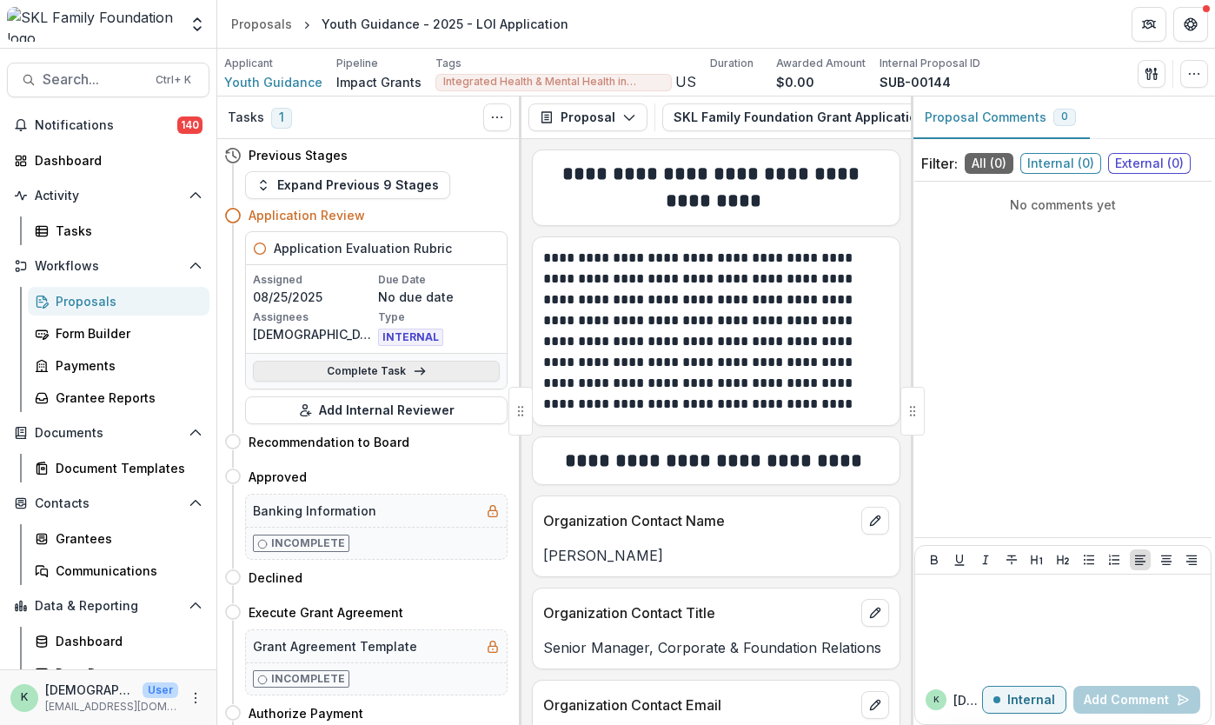
click at [338, 371] on link "Complete Task" at bounding box center [376, 371] width 247 height 21
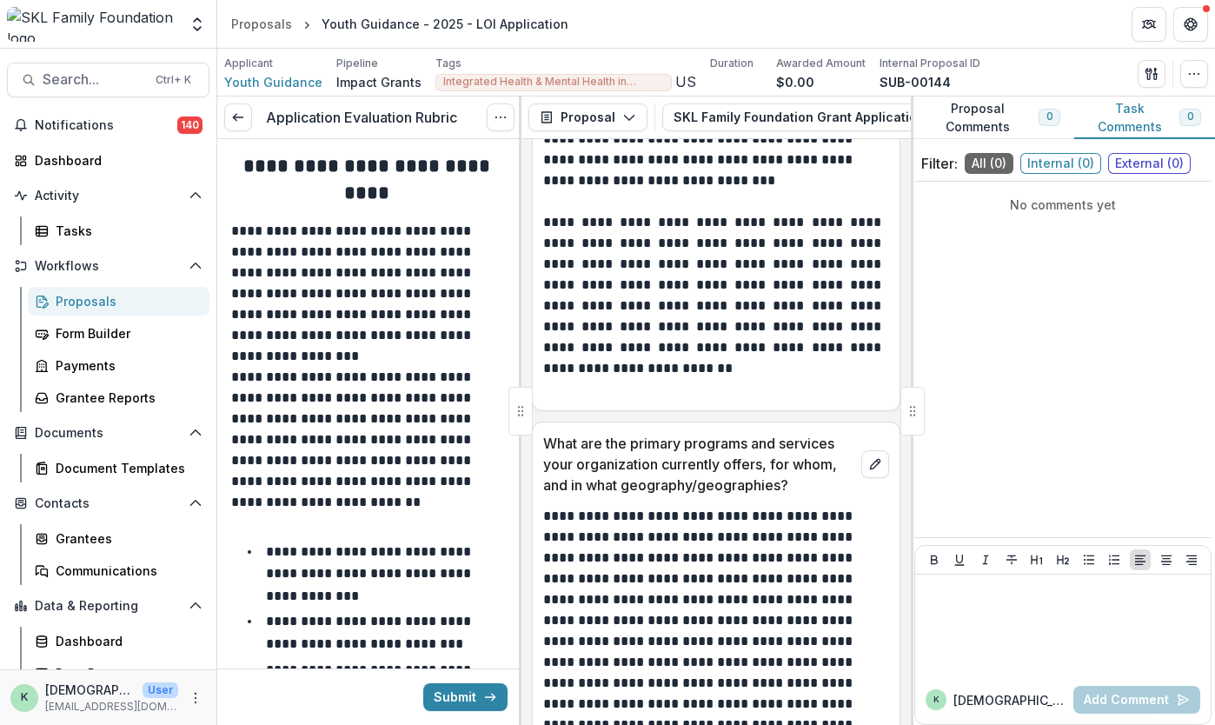
scroll to position [1819, 0]
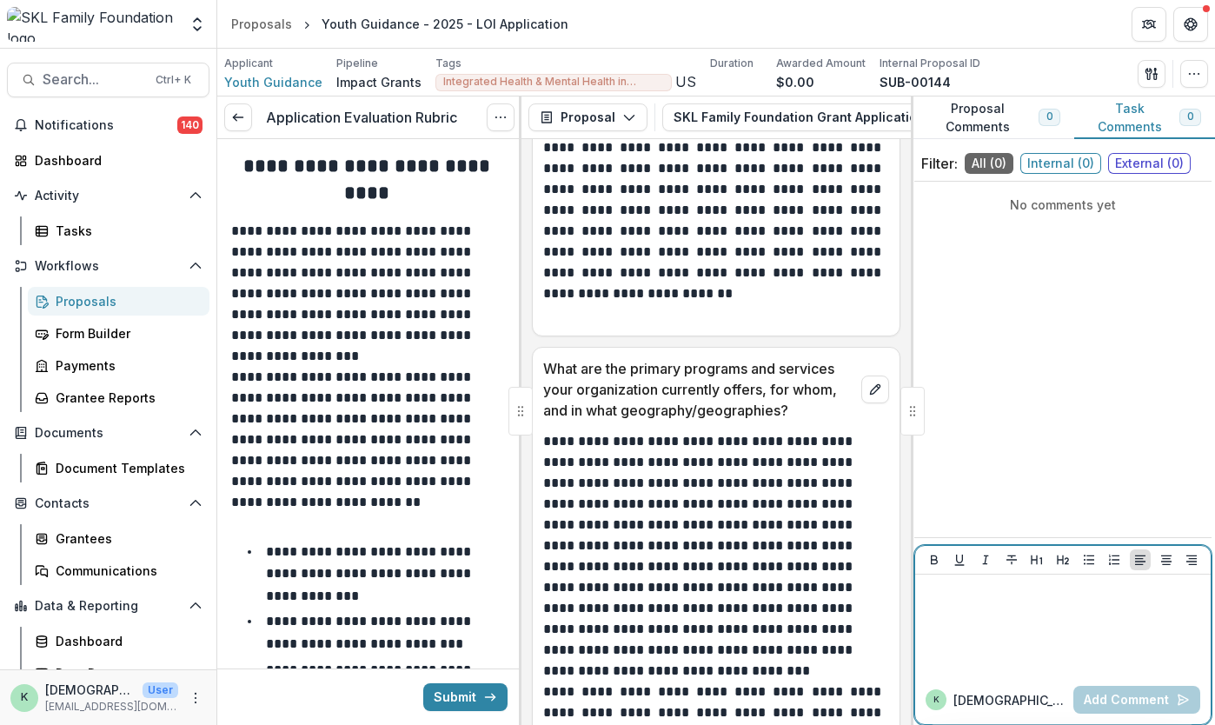
click at [1010, 635] on div at bounding box center [1063, 625] width 282 height 87
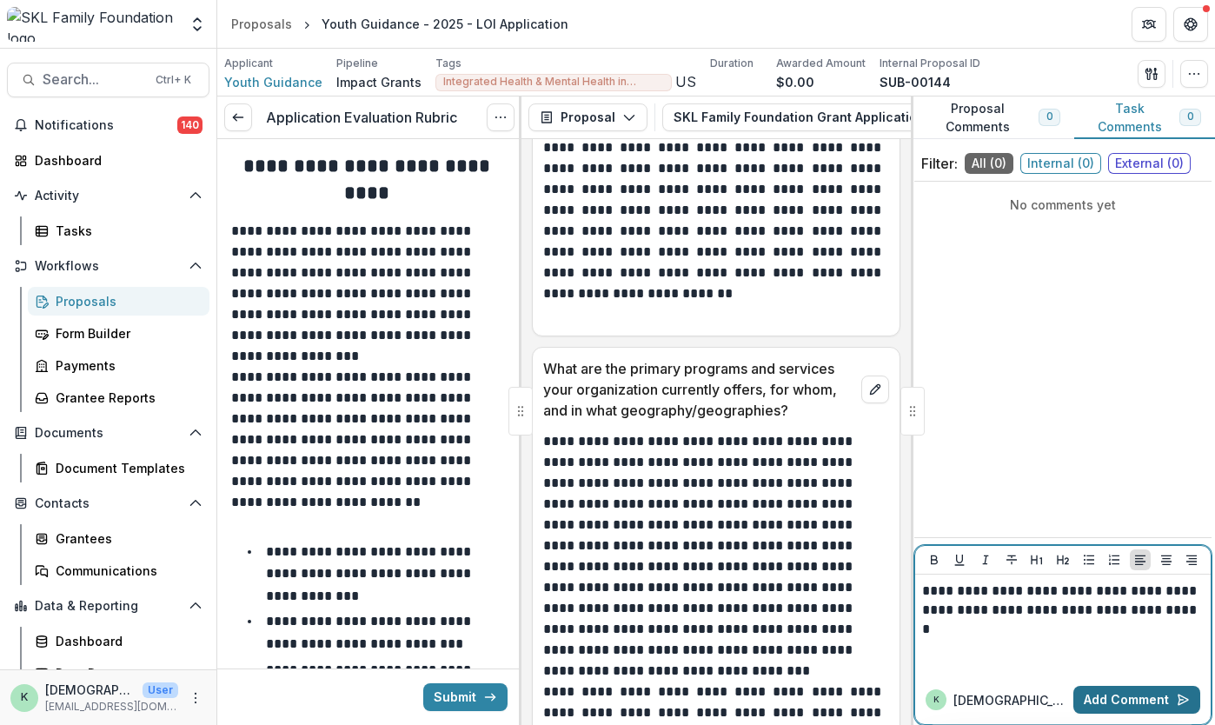
click at [1131, 696] on button "Add Comment" at bounding box center [1137, 700] width 127 height 28
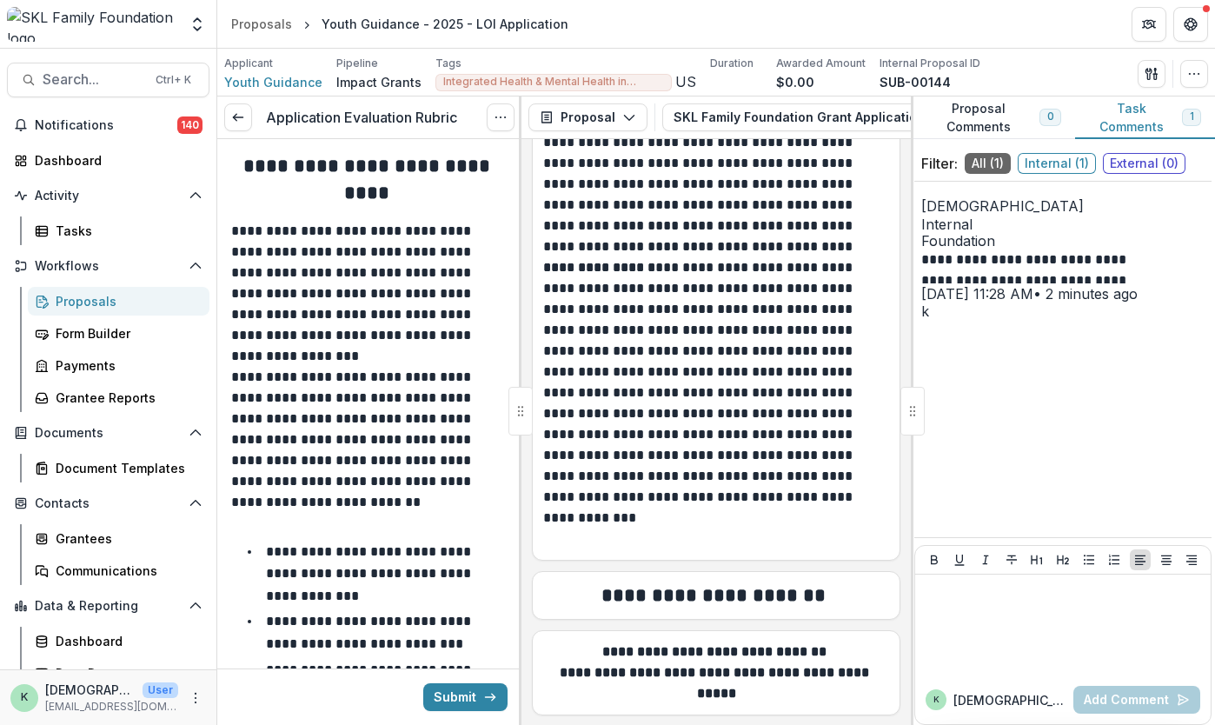
scroll to position [5588, 0]
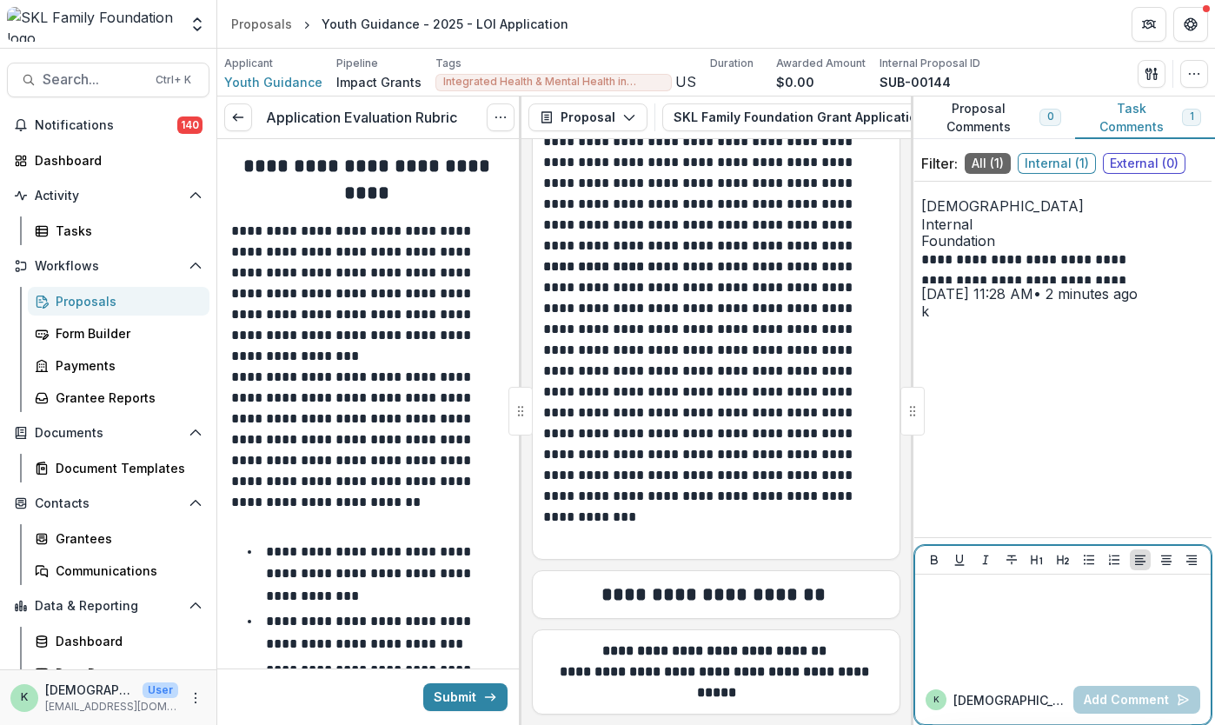
click at [991, 636] on div at bounding box center [1063, 625] width 282 height 87
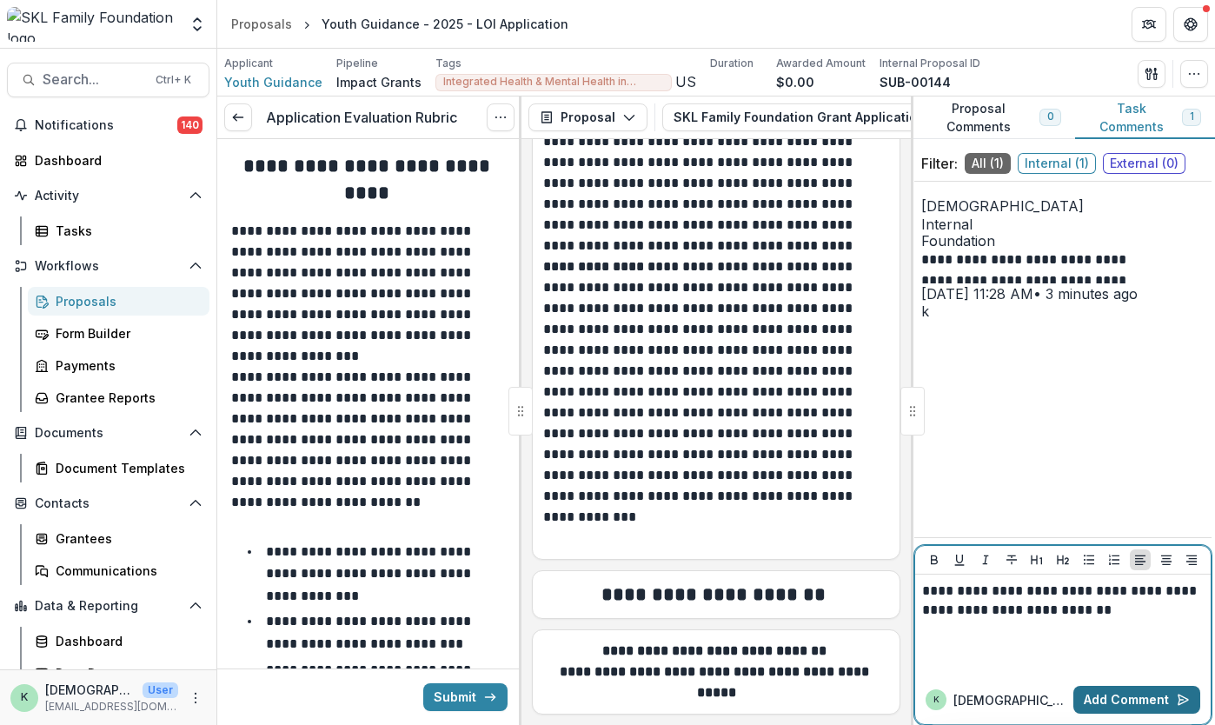
click at [1145, 702] on button "Add Comment" at bounding box center [1137, 700] width 127 height 28
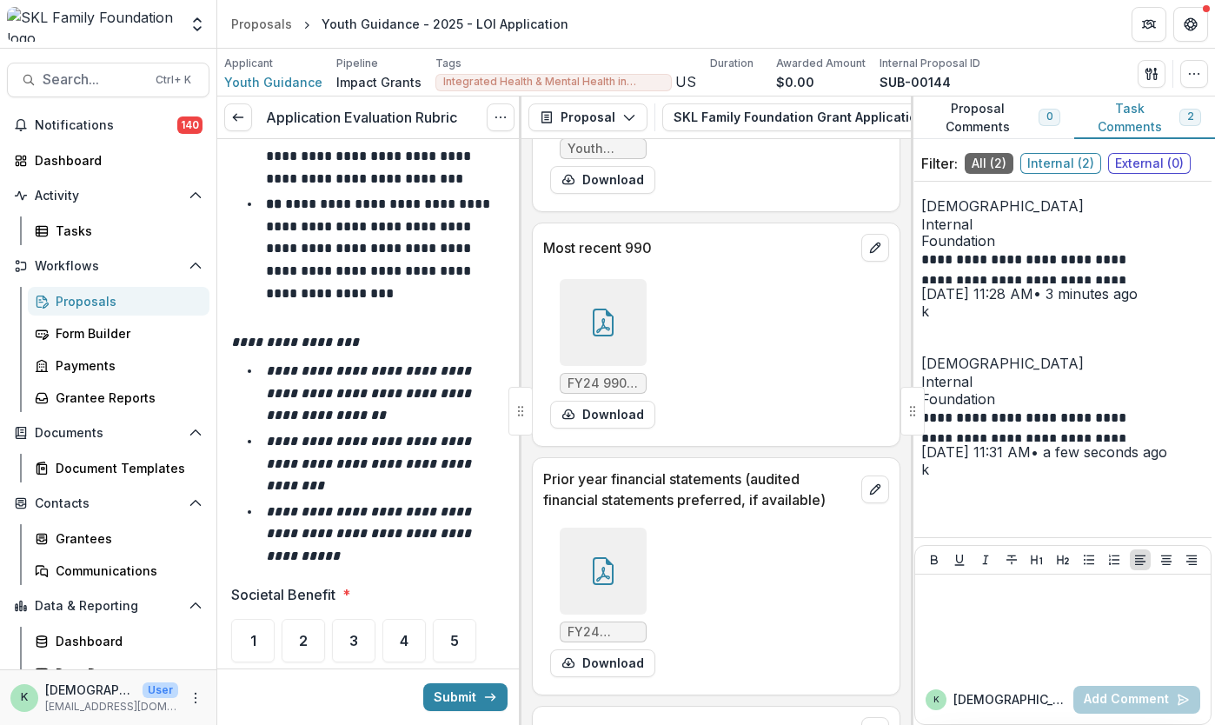
scroll to position [19961, 0]
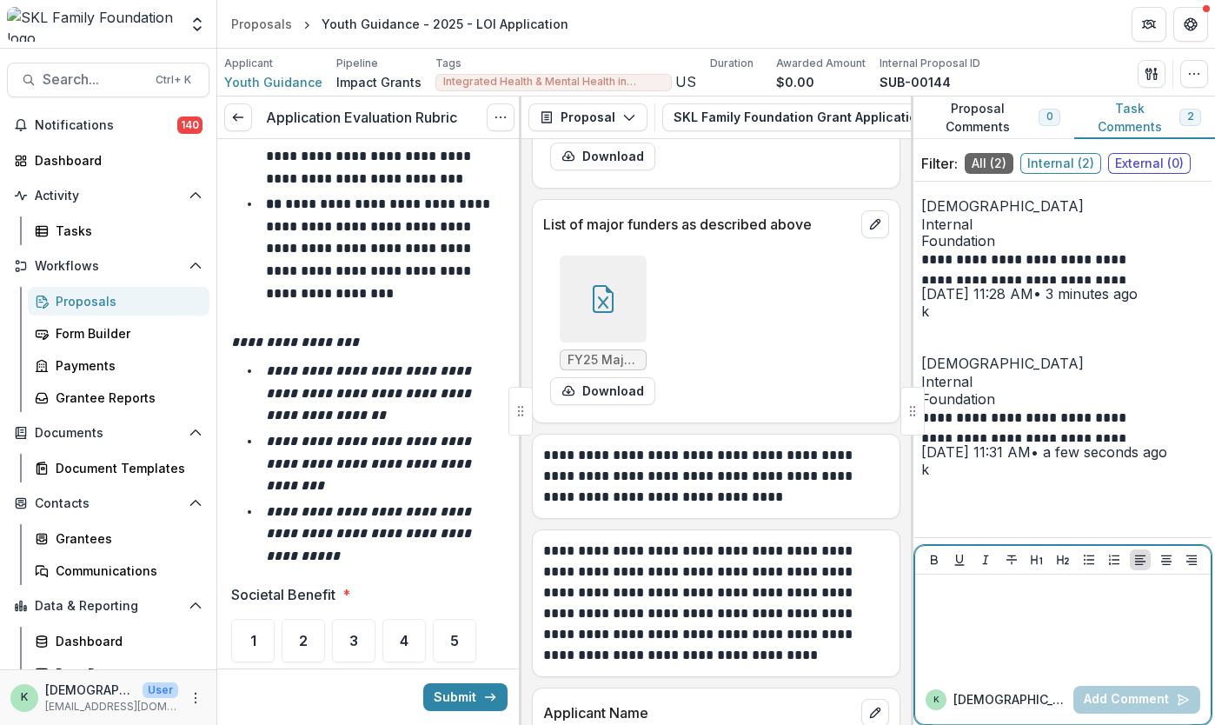
click at [1041, 644] on div at bounding box center [1063, 625] width 282 height 87
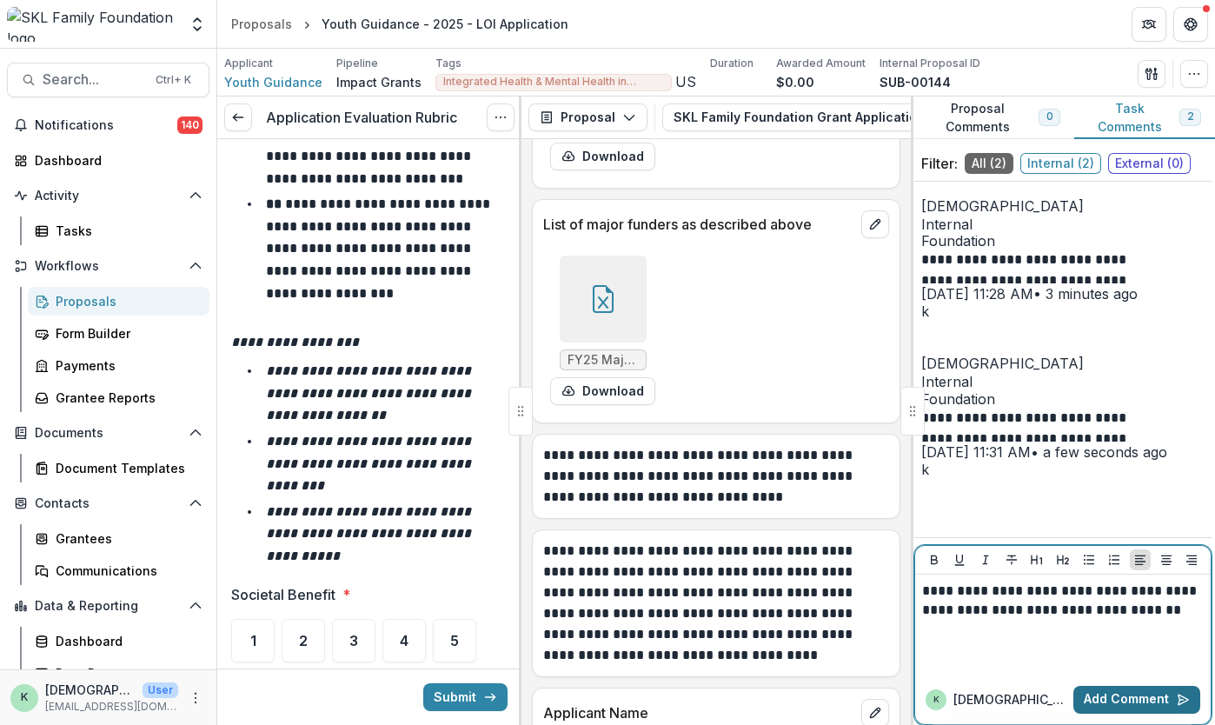
click at [1132, 686] on button "Add Comment" at bounding box center [1137, 700] width 127 height 28
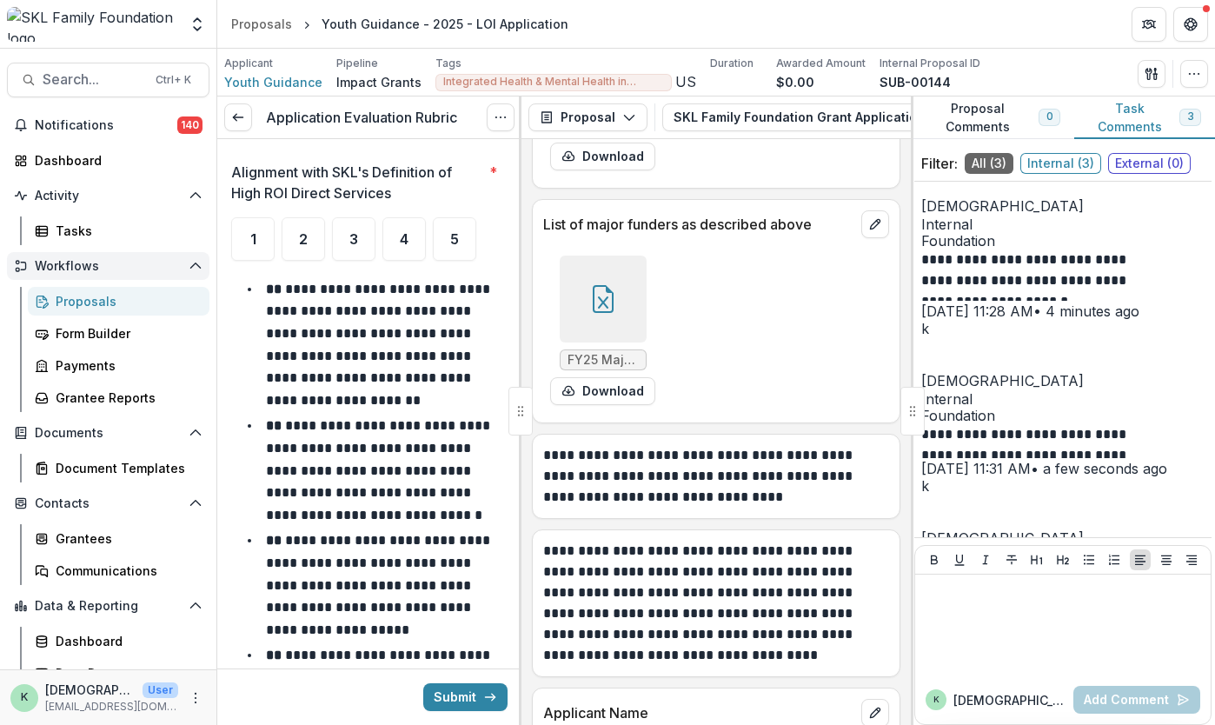
scroll to position [9117, 0]
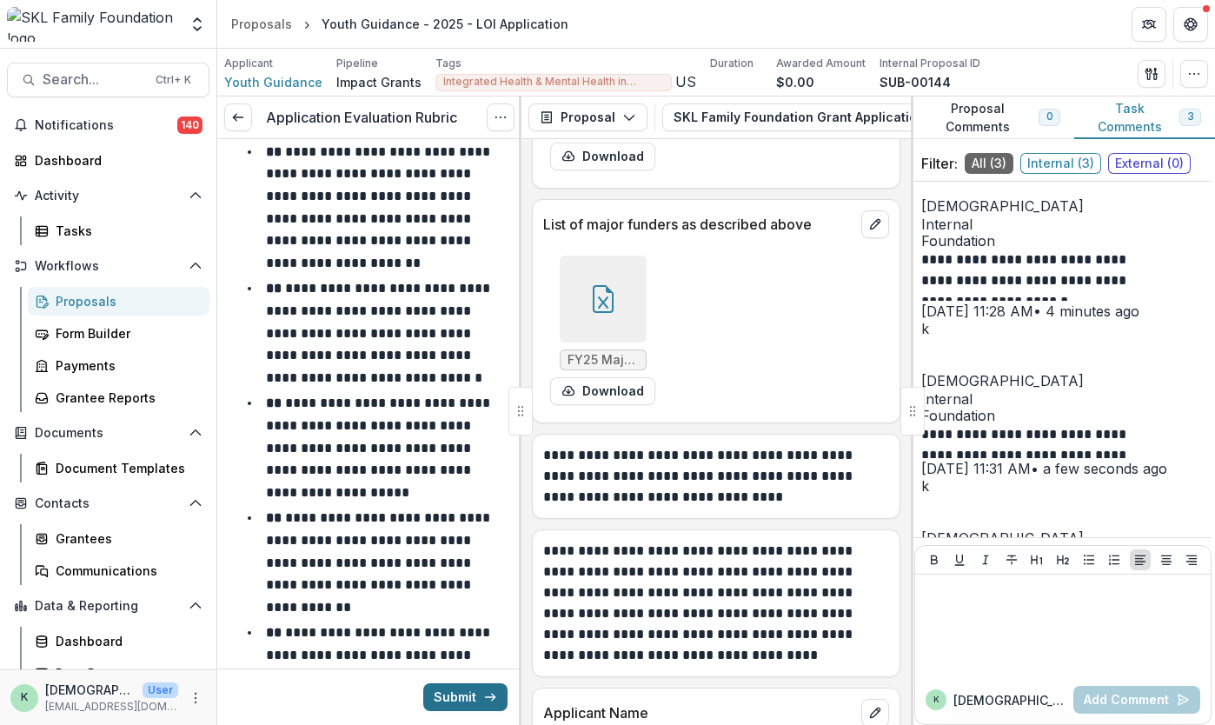
click at [453, 696] on button "Submit" at bounding box center [465, 697] width 84 height 28
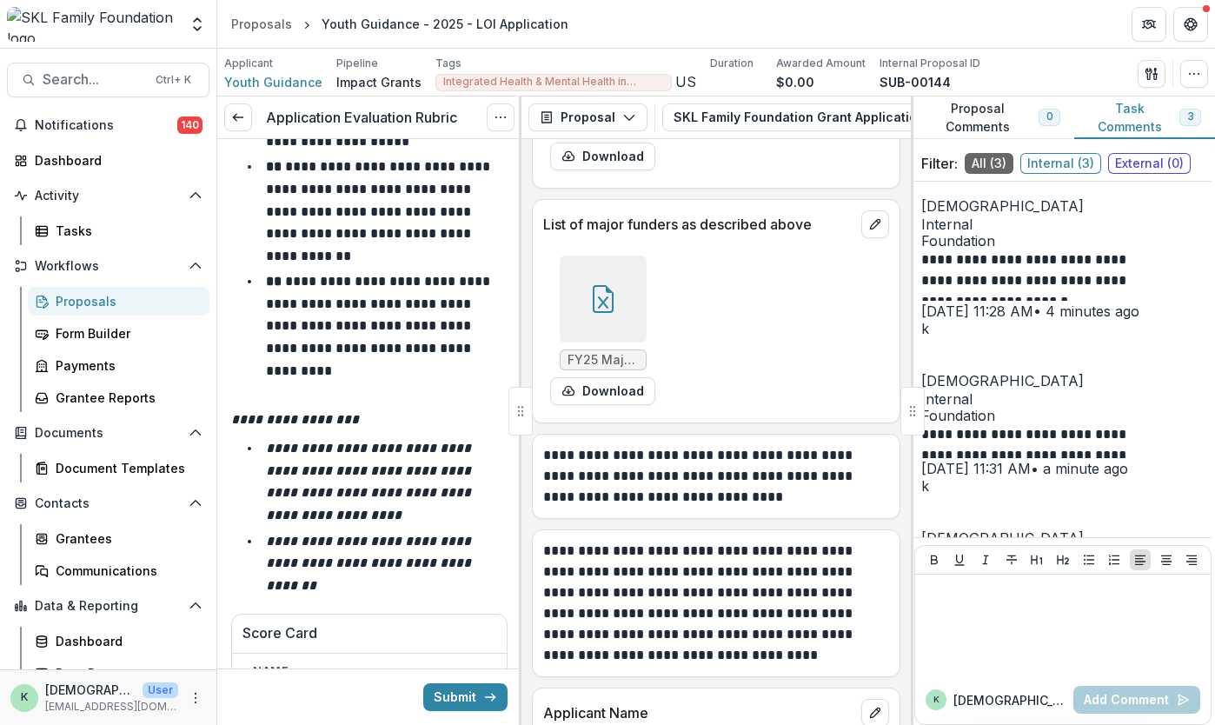
click at [459, 714] on div "Submit" at bounding box center [369, 697] width 304 height 57
click at [449, 702] on button "Submit" at bounding box center [465, 697] width 84 height 28
click at [83, 296] on div "Proposals" at bounding box center [126, 301] width 140 height 18
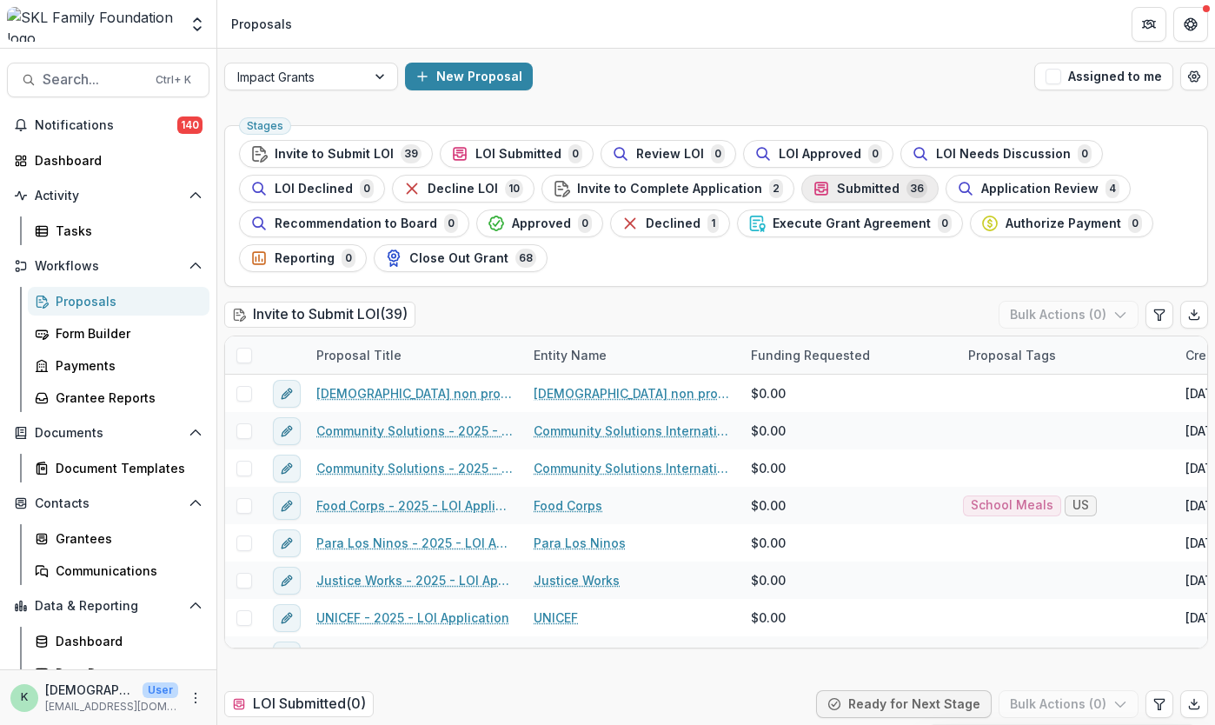
click at [828, 200] on button "Submitted 36" at bounding box center [870, 189] width 137 height 28
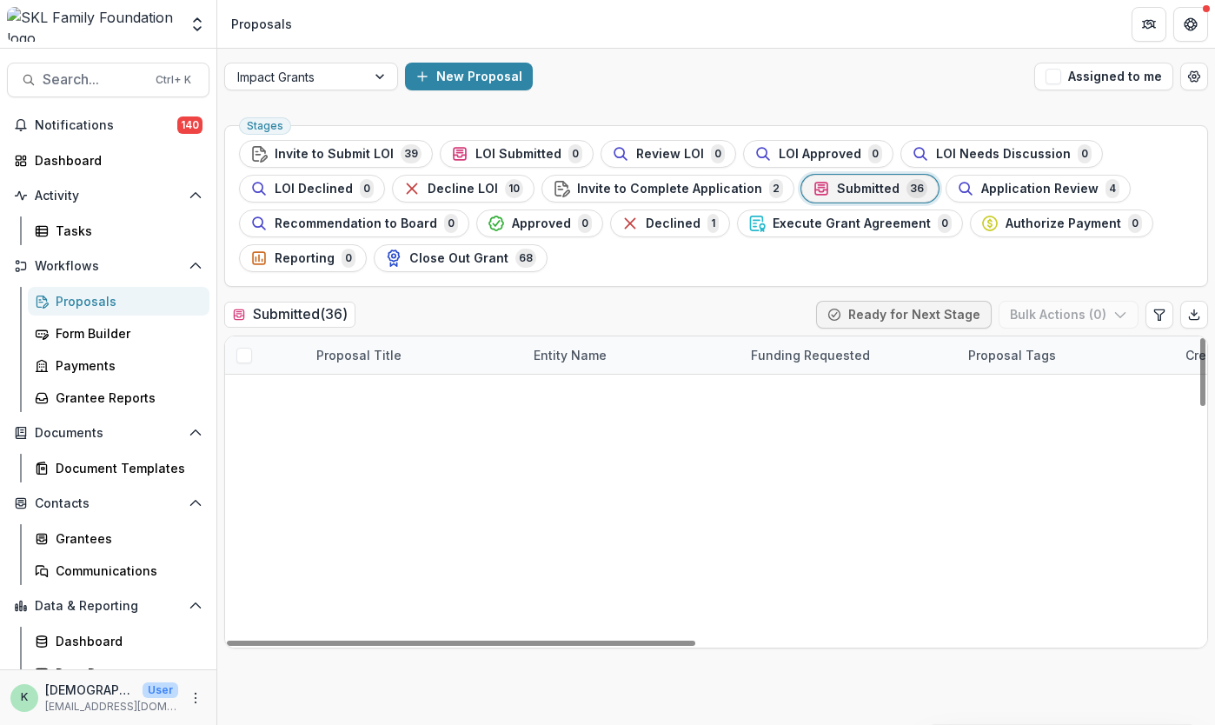
scroll to position [335, 0]
